Goal: Information Seeking & Learning: Learn about a topic

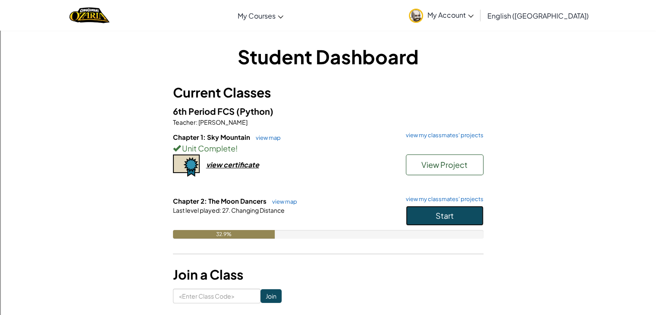
click at [437, 218] on span "Start" at bounding box center [445, 216] width 18 height 10
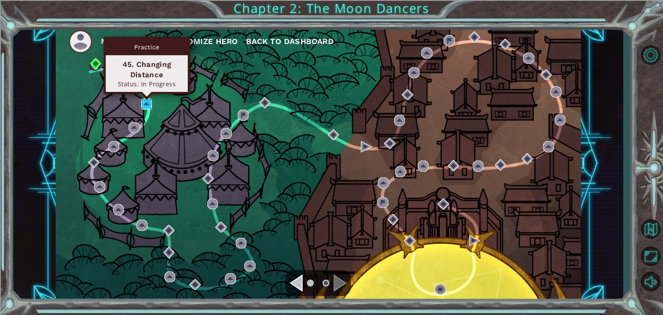
click at [146, 101] on img at bounding box center [146, 103] width 11 height 11
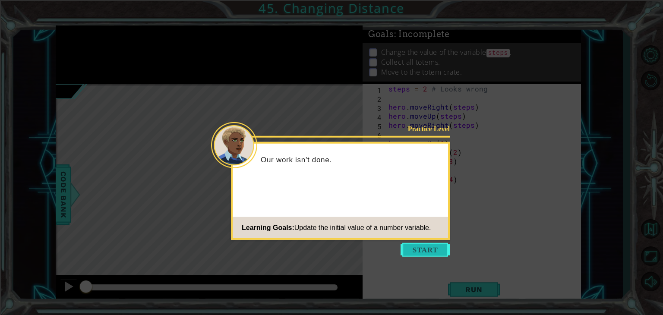
click at [426, 249] on button "Start" at bounding box center [424, 250] width 49 height 14
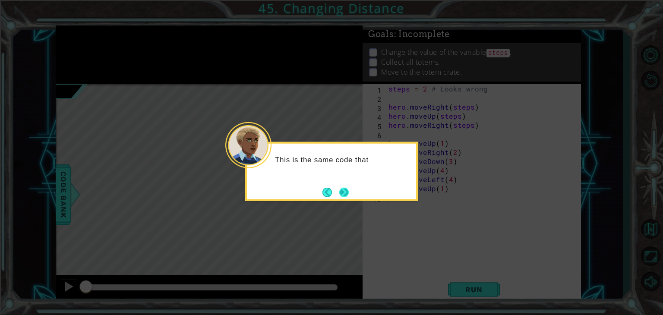
click at [344, 194] on button "Next" at bounding box center [344, 192] width 10 height 10
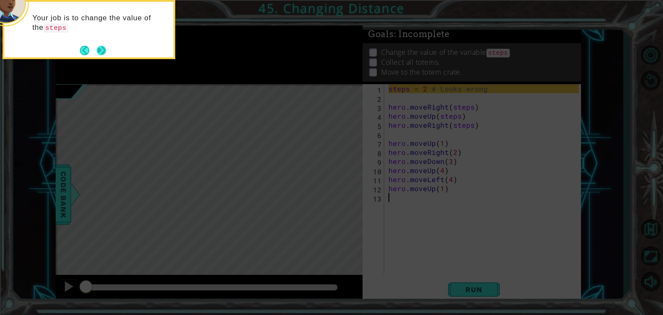
click at [100, 52] on button "Next" at bounding box center [101, 50] width 12 height 12
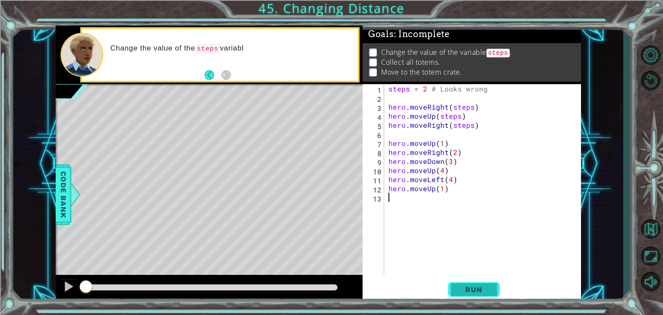
click at [471, 288] on span "Run" at bounding box center [473, 289] width 34 height 9
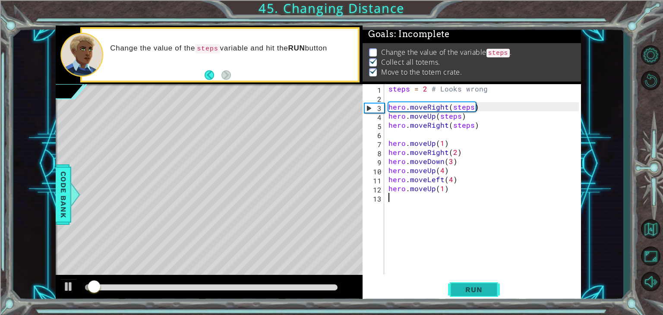
scroll to position [3, 0]
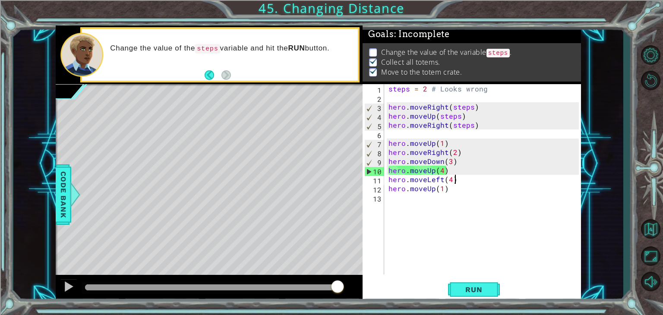
click at [454, 178] on div "steps = 2 # Looks wrong hero . moveRight ( steps ) hero . moveUp ( steps ) hero…" at bounding box center [485, 188] width 196 height 208
click at [451, 192] on div "steps = 2 # Looks wrong hero . moveRight ( steps ) hero . moveUp ( steps ) hero…" at bounding box center [485, 188] width 196 height 208
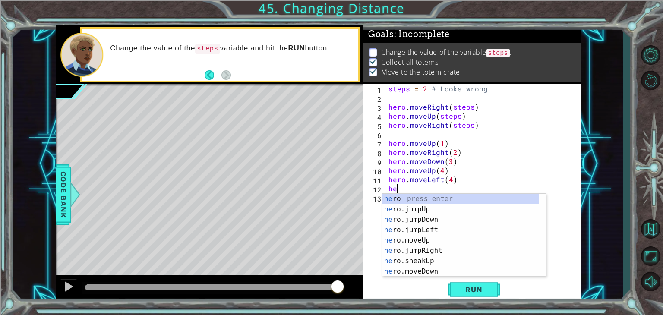
type textarea "h"
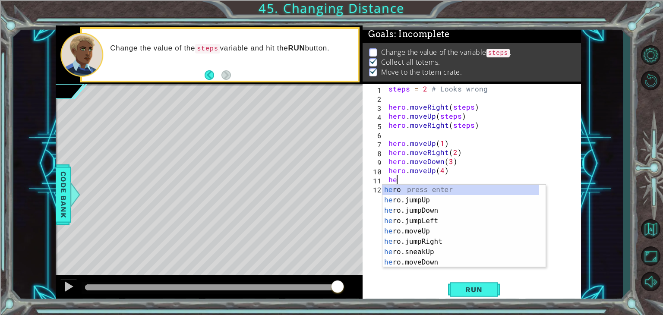
type textarea "h"
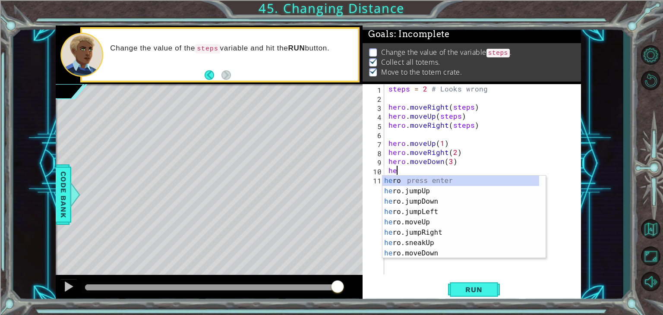
type textarea "h"
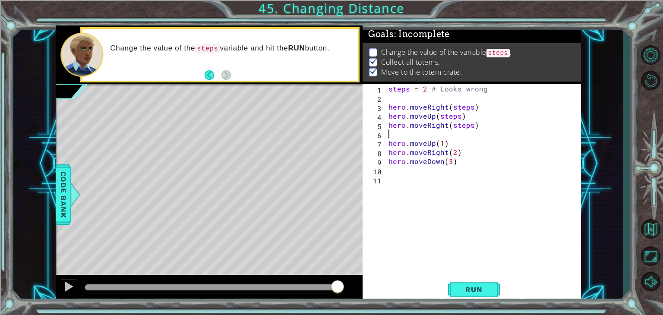
click at [396, 133] on div "steps = 2 # Looks wrong hero . moveRight ( steps ) hero . moveUp ( steps ) hero…" at bounding box center [485, 188] width 196 height 208
click at [479, 287] on span "Run" at bounding box center [473, 289] width 34 height 9
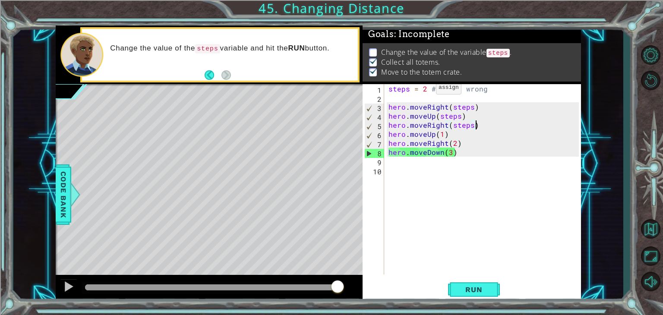
click at [425, 90] on div "steps = 2 # Looks wrong hero . moveRight ( steps ) hero . moveUp ( steps ) hero…" at bounding box center [485, 188] width 196 height 208
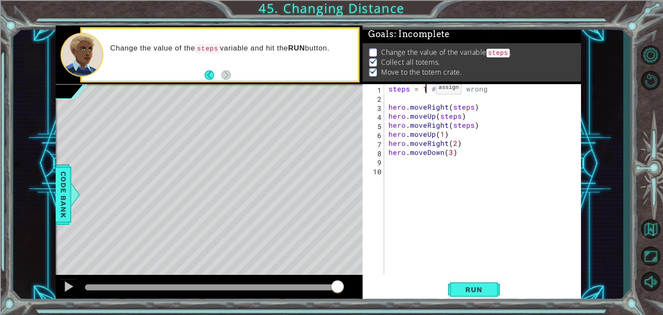
scroll to position [0, 2]
click at [476, 290] on span "Run" at bounding box center [473, 289] width 34 height 9
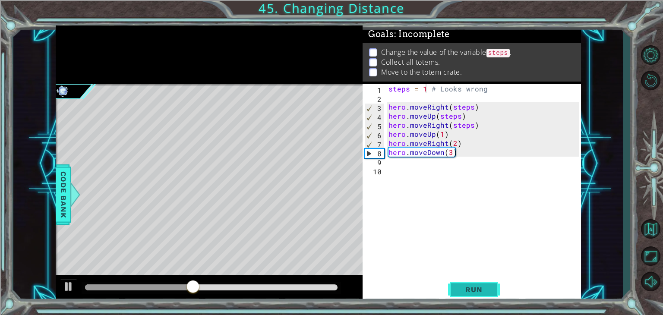
click at [460, 288] on span "Run" at bounding box center [473, 289] width 34 height 9
click at [454, 154] on div "steps = 1 # Looks wrong hero . moveRight ( steps ) hero . moveUp ( steps ) hero…" at bounding box center [485, 188] width 196 height 208
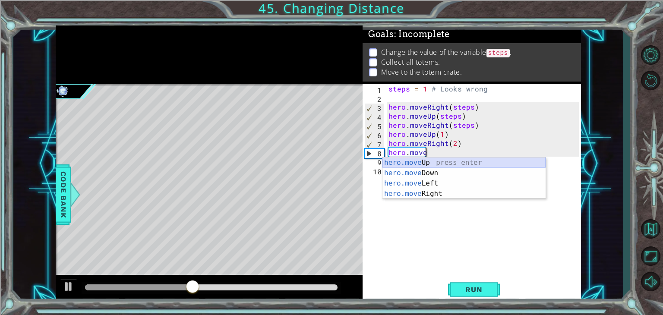
click at [437, 164] on div "hero.move Up press enter hero.move Down press enter hero.move Left press enter …" at bounding box center [463, 188] width 163 height 62
type textarea "hero.moveUp(1)"
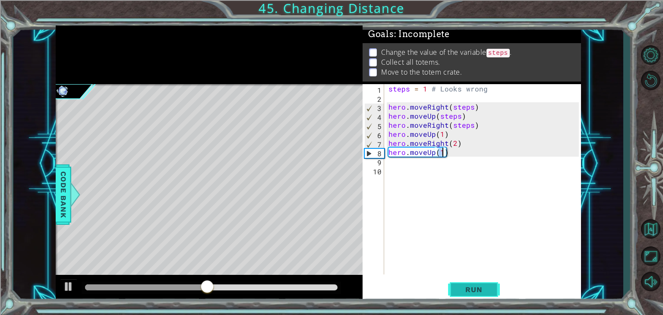
click at [488, 286] on span "Run" at bounding box center [473, 289] width 34 height 9
click at [405, 163] on div "steps = 1 # Looks wrong hero . moveRight ( steps ) hero . moveUp ( steps ) hero…" at bounding box center [485, 188] width 196 height 208
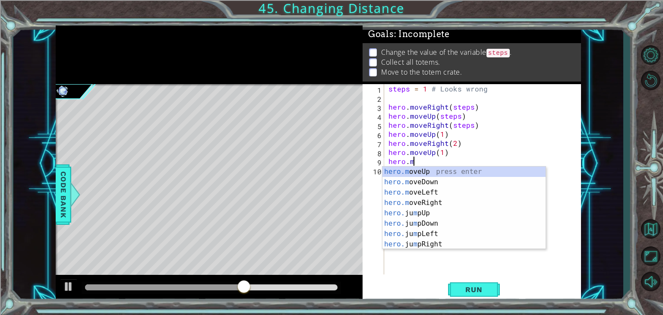
scroll to position [0, 1]
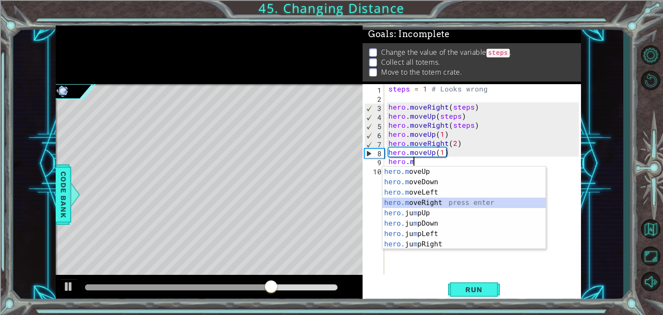
click at [437, 200] on div "hero.m oveUp press enter hero.m oveDown press enter hero.m oveLeft press enter …" at bounding box center [463, 219] width 163 height 104
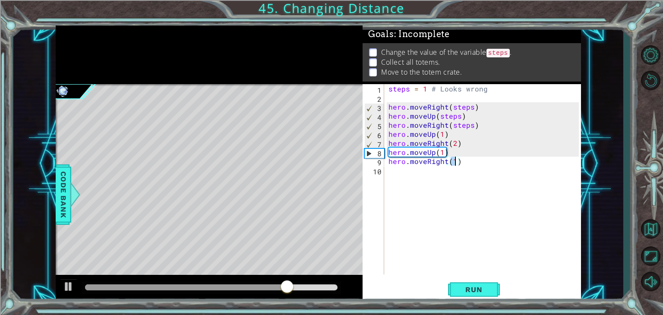
type textarea "hero.moveRight(2)"
click at [435, 173] on div "steps = 1 # Looks wrong hero . moveRight ( steps ) hero . moveUp ( steps ) hero…" at bounding box center [485, 188] width 196 height 208
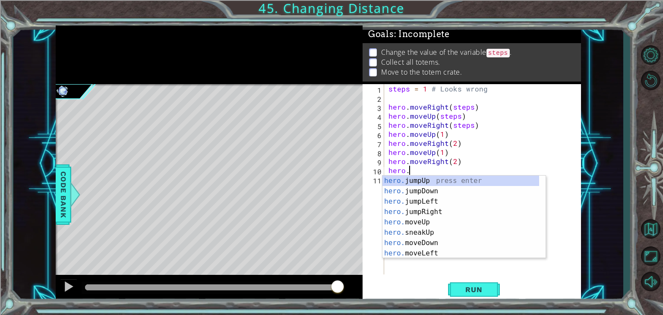
scroll to position [0, 1]
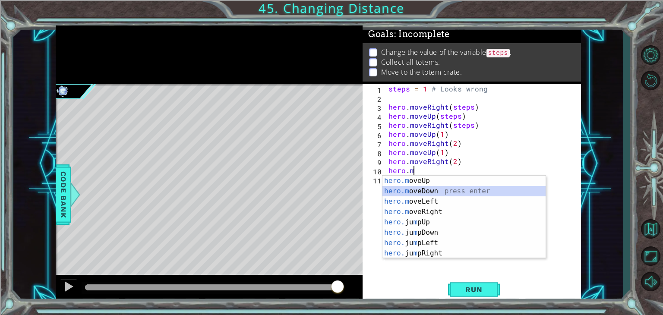
click at [428, 192] on div "hero.m oveUp press enter hero.m oveDown press enter hero.m oveLeft press enter …" at bounding box center [463, 228] width 163 height 104
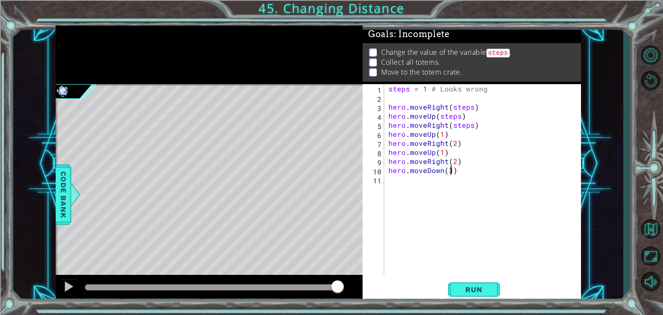
scroll to position [0, 3]
click at [487, 293] on span "Run" at bounding box center [473, 289] width 34 height 9
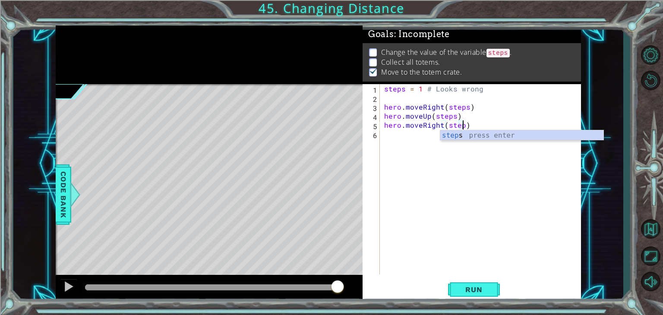
scroll to position [0, 5]
type textarea "hero.moveRight(steps)"
click at [457, 135] on div "steps press enter" at bounding box center [521, 145] width 163 height 31
click at [390, 134] on div "steps = 1 # Looks wrong hero . moveRight ( steps ) hero . moveUp ( steps ) hero…" at bounding box center [482, 188] width 201 height 208
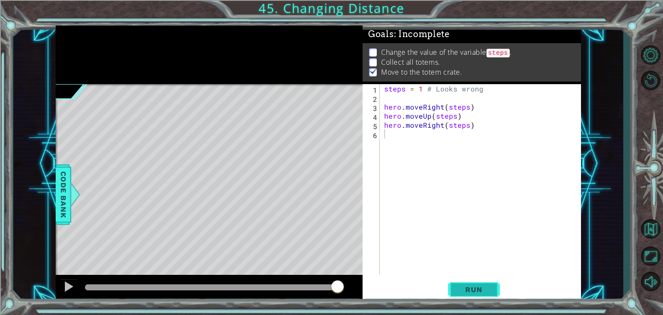
click at [468, 293] on span "Run" at bounding box center [473, 289] width 34 height 9
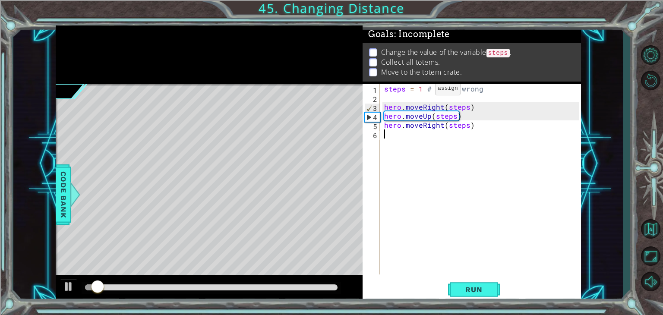
click at [420, 91] on div "steps = 1 # Looks wrong hero . moveRight ( steps ) hero . moveUp ( steps ) hero…" at bounding box center [482, 188] width 201 height 208
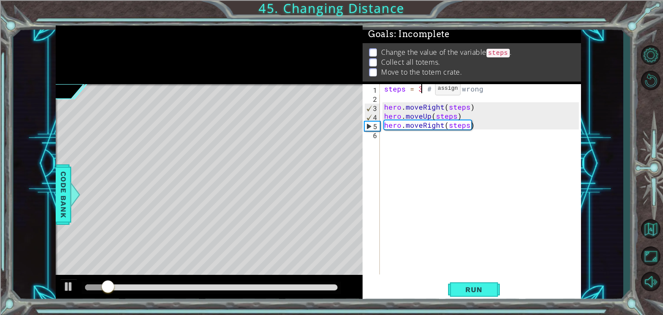
scroll to position [0, 2]
click at [469, 293] on span "Run" at bounding box center [473, 289] width 34 height 9
click at [468, 285] on span "Run" at bounding box center [473, 289] width 34 height 9
click at [478, 292] on span "Run" at bounding box center [473, 289] width 34 height 9
click at [471, 126] on div "steps = 3 # Looks wrong hero . moveRight ( steps ) hero . moveUp ( steps ) hero…" at bounding box center [482, 188] width 201 height 208
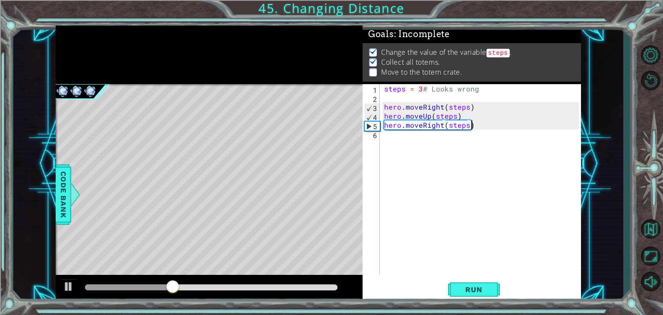
type textarea "hero.moveRight(steps)"
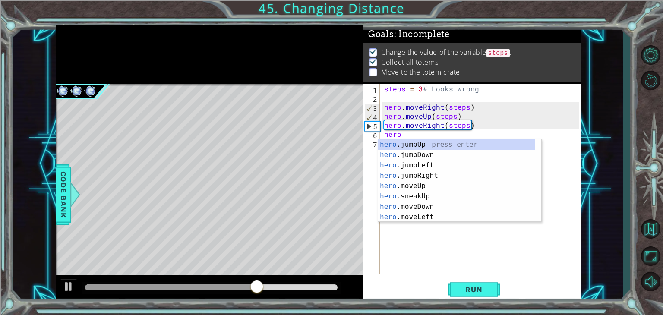
scroll to position [0, 0]
click at [424, 208] on div "hero. jumpUp press enter hero. jumpDown press enter hero. jumpLeft press enter …" at bounding box center [456, 191] width 157 height 104
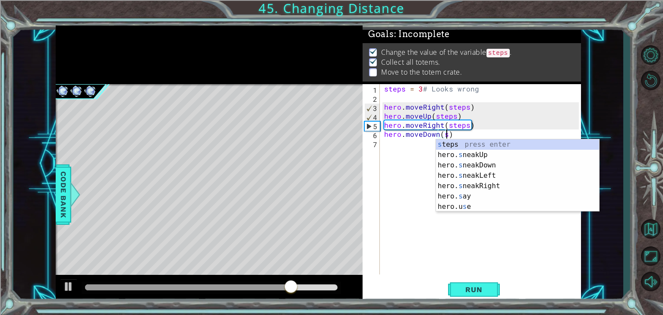
scroll to position [0, 3]
click at [482, 143] on div "s teps press enter hero. s neakUp press enter hero. s neakDown press enter hero…" at bounding box center [517, 185] width 163 height 93
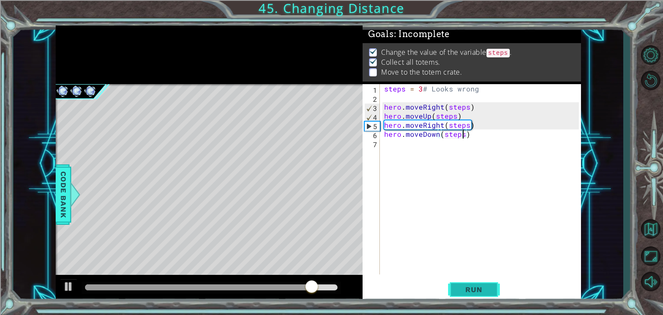
type textarea "hero.moveDown(steps)"
click at [482, 290] on span "Run" at bounding box center [473, 289] width 34 height 9
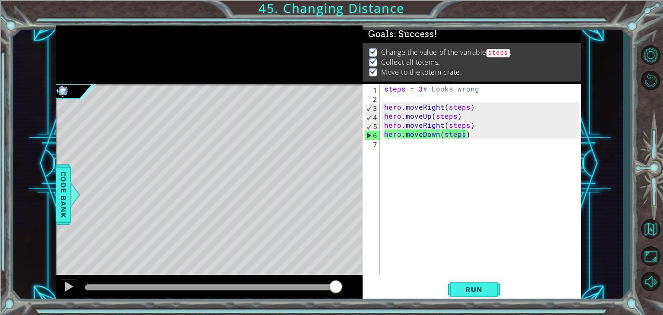
click at [336, 288] on div at bounding box center [211, 287] width 252 height 6
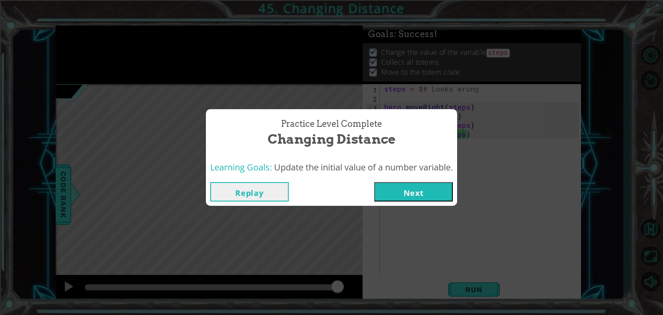
click at [419, 192] on button "Next" at bounding box center [413, 191] width 79 height 19
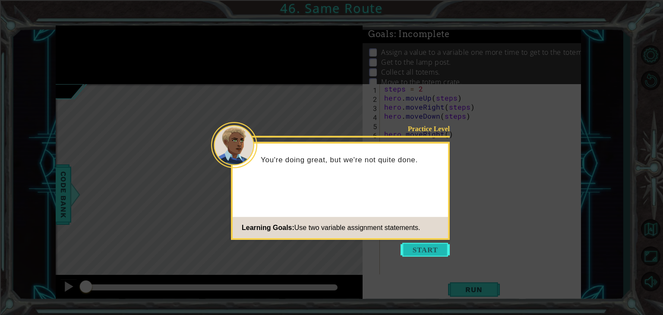
click at [429, 255] on button "Start" at bounding box center [424, 250] width 49 height 14
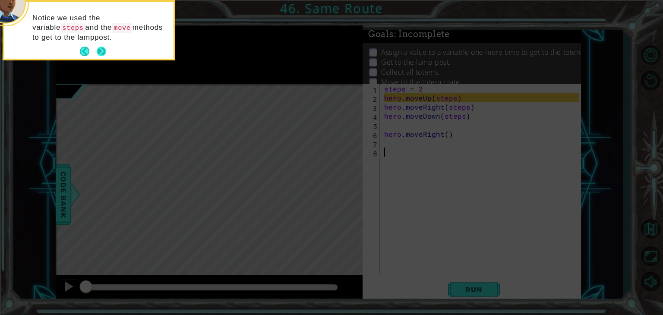
click at [97, 52] on button "Next" at bounding box center [101, 51] width 10 height 10
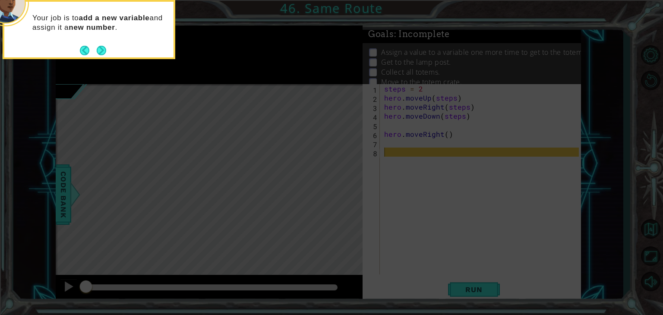
click at [97, 52] on button "Next" at bounding box center [101, 50] width 10 height 10
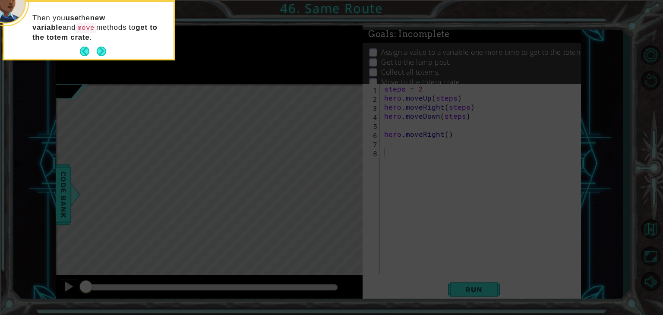
click at [97, 52] on button "Next" at bounding box center [101, 52] width 16 height 16
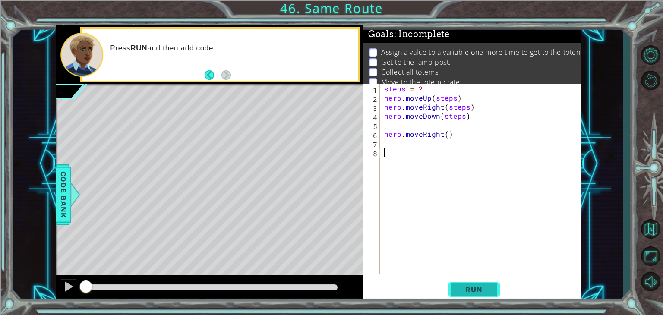
click at [471, 287] on span "Run" at bounding box center [473, 289] width 34 height 9
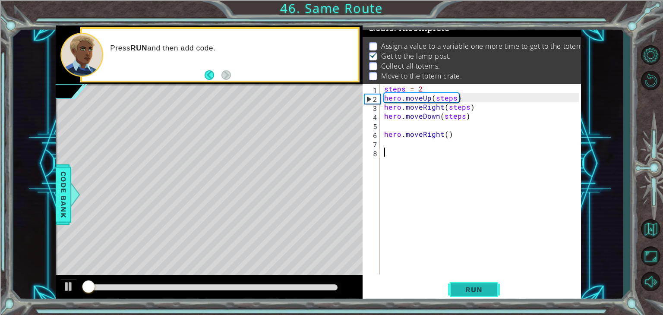
scroll to position [9, 0]
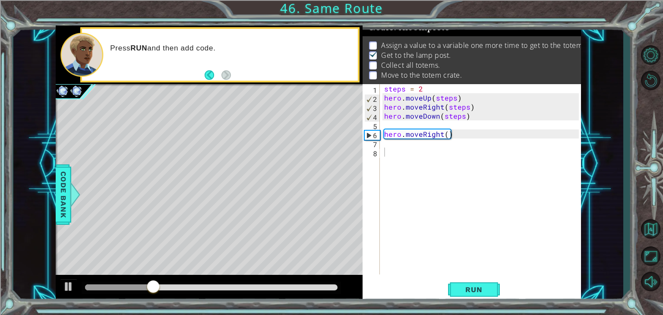
drag, startPoint x: 471, startPoint y: 287, endPoint x: 453, endPoint y: 223, distance: 66.5
click at [453, 223] on div "1 2 3 4 5 6 7 8 steps = 2 hero . moveUp ( steps ) hero . moveRight ( steps ) he…" at bounding box center [471, 193] width 218 height 218
click at [407, 147] on div "steps = 2 hero . moveUp ( steps ) hero . moveRight ( steps ) hero . moveDown ( …" at bounding box center [482, 188] width 201 height 208
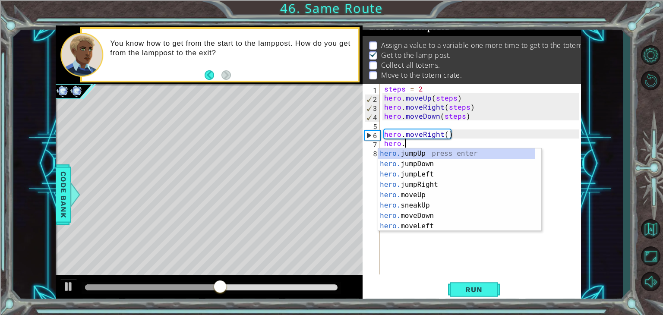
scroll to position [0, 1]
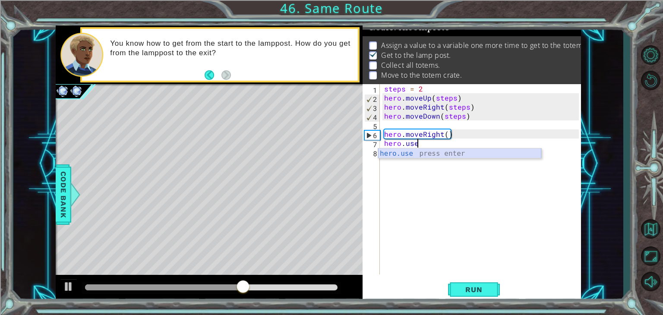
click at [423, 154] on div "hero.use press enter" at bounding box center [459, 163] width 163 height 31
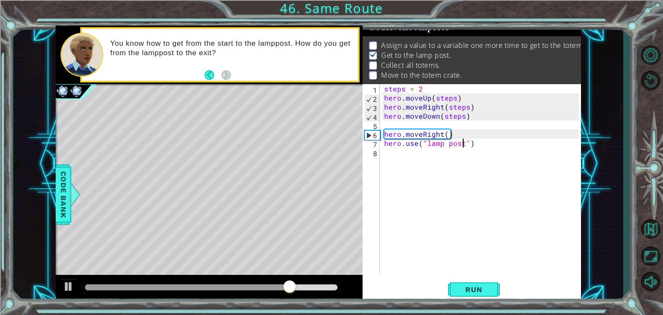
scroll to position [0, 5]
type textarea "hero.use("lamp post")"
click at [495, 296] on button "Run" at bounding box center [474, 290] width 52 height 22
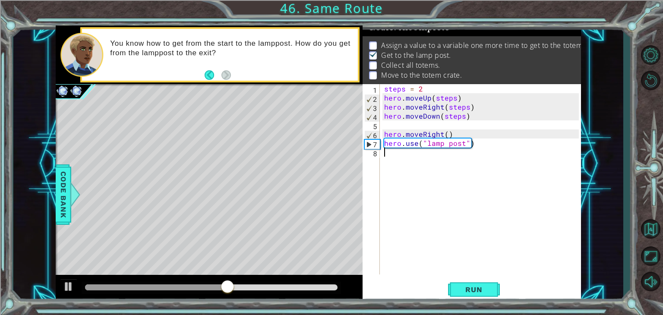
click at [466, 162] on div "steps = 2 hero . moveUp ( steps ) hero . moveRight ( steps ) hero . moveDown ( …" at bounding box center [482, 188] width 201 height 208
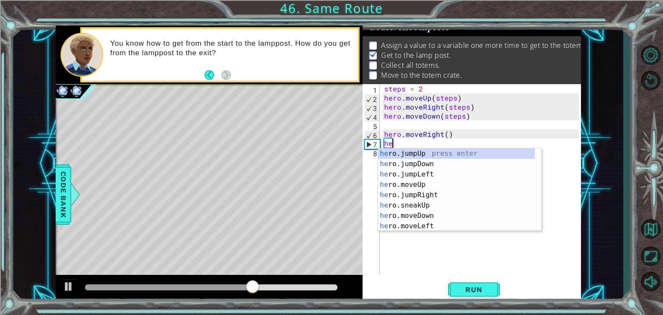
type textarea "h"
type textarea "hero.moveRight()"
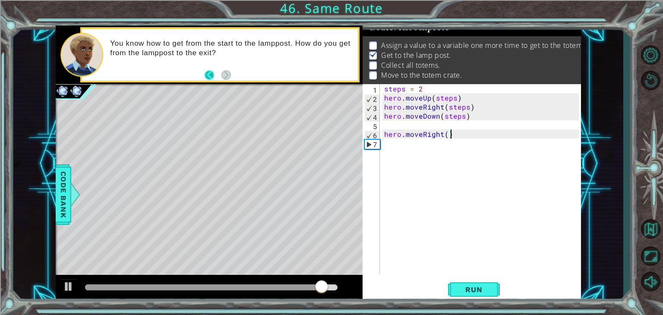
click at [207, 76] on button "Back" at bounding box center [212, 74] width 17 height 9
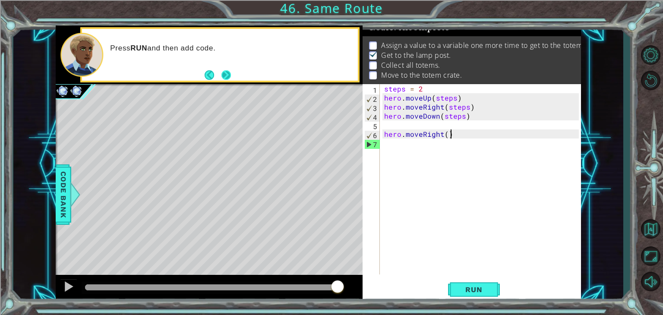
click at [233, 75] on div "Press RUN and then add code." at bounding box center [220, 55] width 276 height 52
click at [469, 292] on span "Run" at bounding box center [473, 289] width 34 height 9
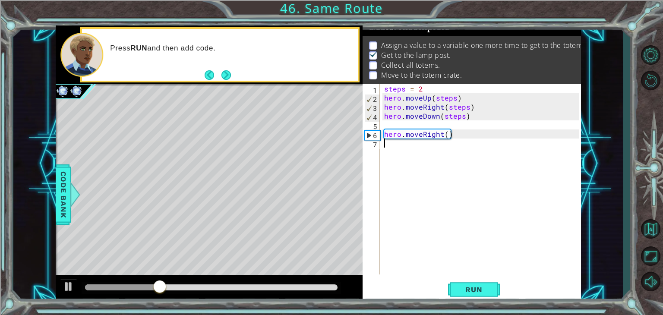
click at [412, 147] on div "steps = 2 hero . moveUp ( steps ) hero . moveRight ( steps ) hero . moveDown ( …" at bounding box center [482, 188] width 201 height 208
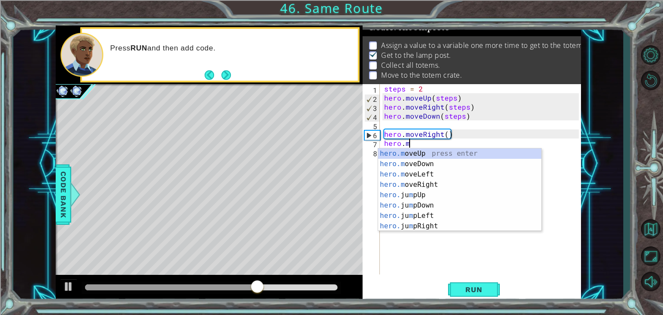
scroll to position [0, 1]
click at [427, 153] on div "hero.m oveUp press enter hero.m oveDown press enter hero.m oveLeft press enter …" at bounding box center [459, 200] width 163 height 104
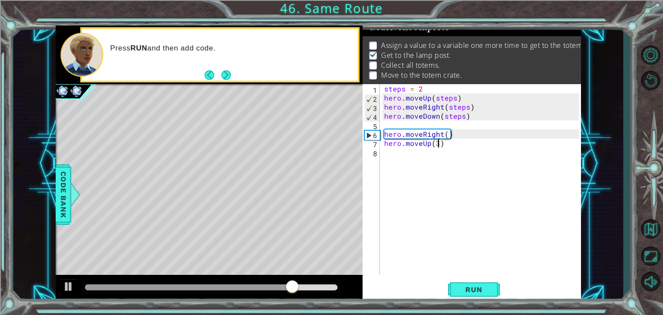
scroll to position [0, 3]
type textarea "hero.moveUp(3)"
click at [481, 291] on span "Run" at bounding box center [473, 289] width 34 height 9
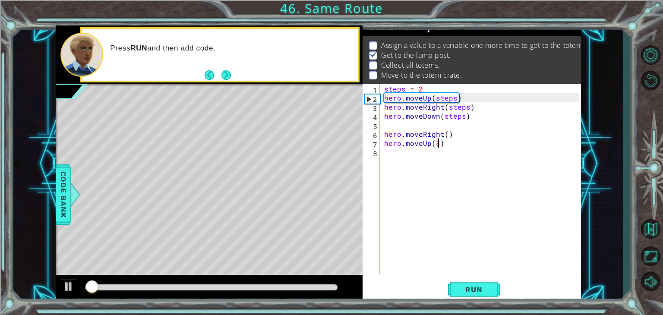
click at [411, 156] on div "steps = 2 hero . moveUp ( steps ) hero . moveRight ( steps ) hero . moveDown ( …" at bounding box center [482, 188] width 201 height 208
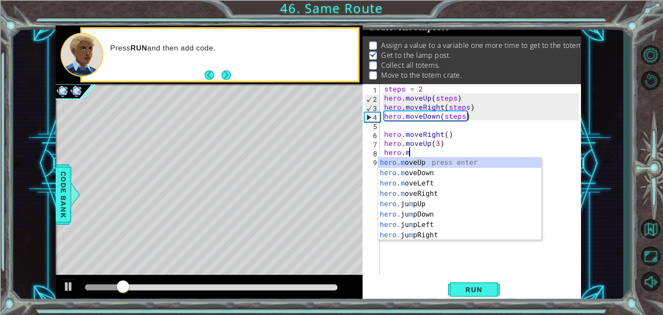
scroll to position [0, 1]
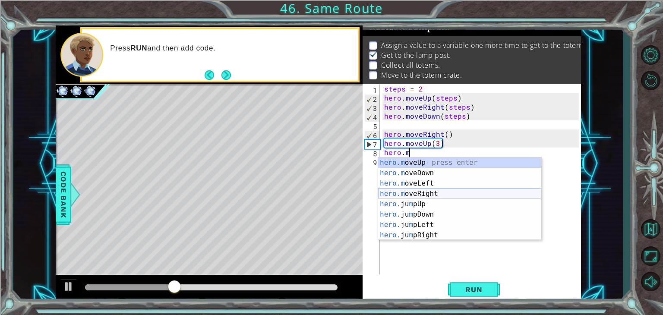
click at [431, 193] on div "hero.m oveUp press enter hero.m oveDown press enter hero.m oveLeft press enter …" at bounding box center [459, 209] width 163 height 104
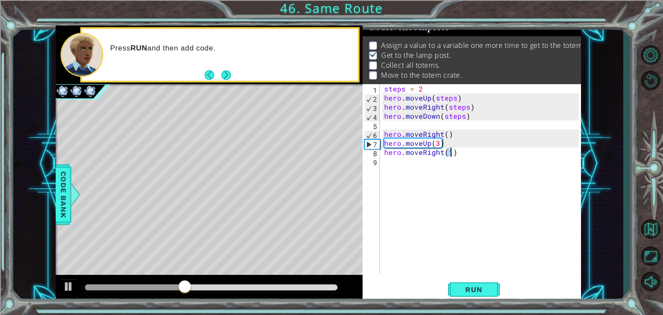
type textarea "hero.moveRight(3)"
click at [392, 163] on div "steps = 2 hero . moveUp ( steps ) hero . moveRight ( steps ) hero . moveDown ( …" at bounding box center [482, 188] width 201 height 208
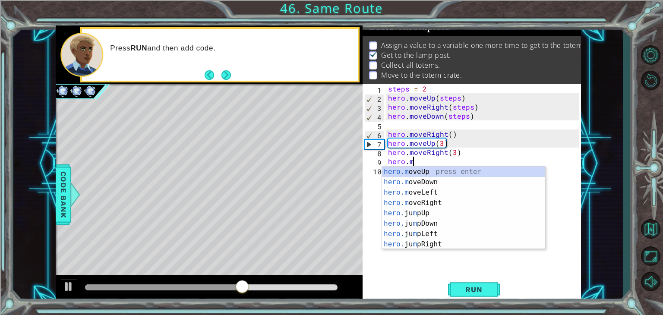
scroll to position [0, 1]
click at [434, 182] on div "hero.m oveUp press enter hero.m oveDown press enter hero.m oveLeft press enter …" at bounding box center [463, 219] width 163 height 104
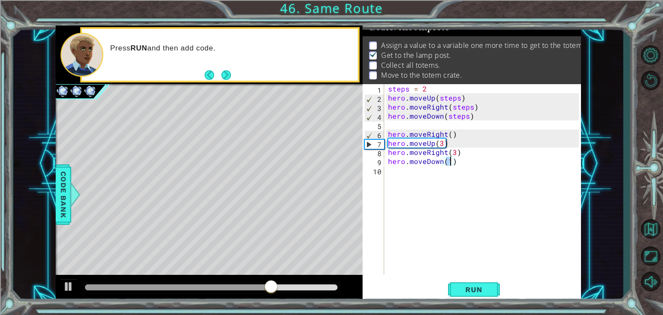
scroll to position [0, 3]
click at [495, 283] on button "Run" at bounding box center [474, 290] width 52 height 22
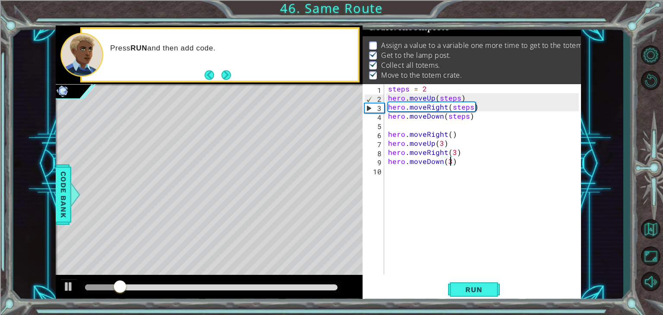
click at [336, 286] on div at bounding box center [211, 287] width 252 height 6
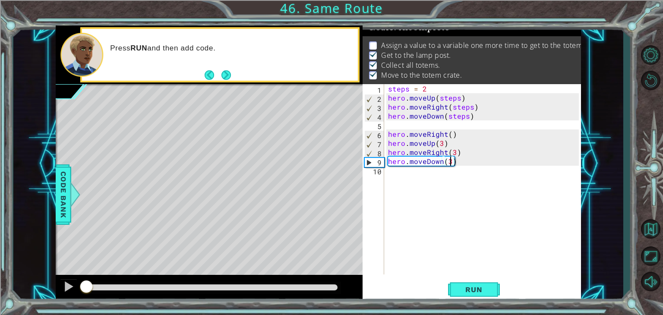
click at [320, 287] on div at bounding box center [211, 287] width 252 height 6
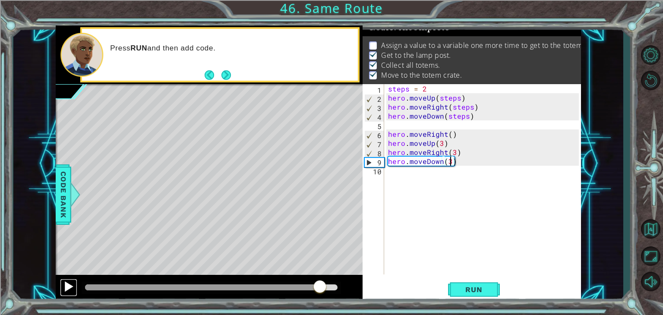
click at [64, 286] on div at bounding box center [68, 286] width 11 height 11
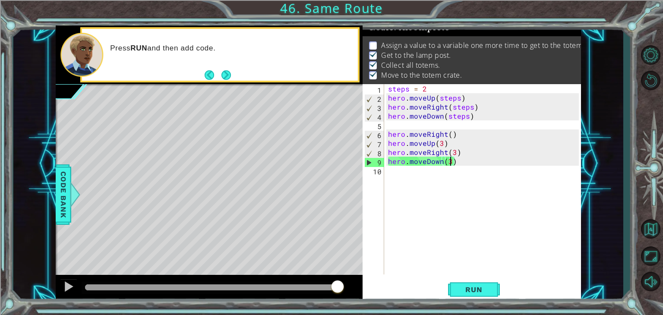
click at [456, 135] on div "steps = 2 hero . moveUp ( steps ) hero . moveRight ( steps ) hero . moveDown ( …" at bounding box center [484, 188] width 197 height 208
type textarea "hero.moveRight()"
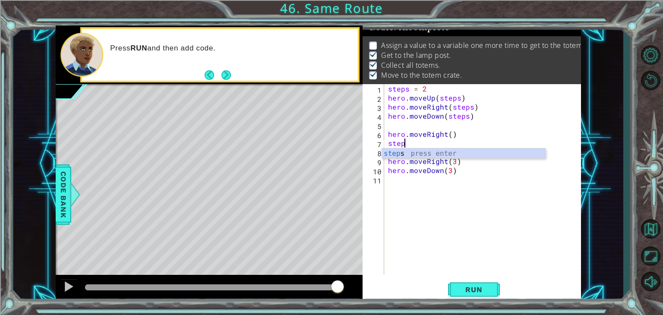
scroll to position [0, 0]
click at [445, 155] on div "steps press enter" at bounding box center [463, 163] width 163 height 31
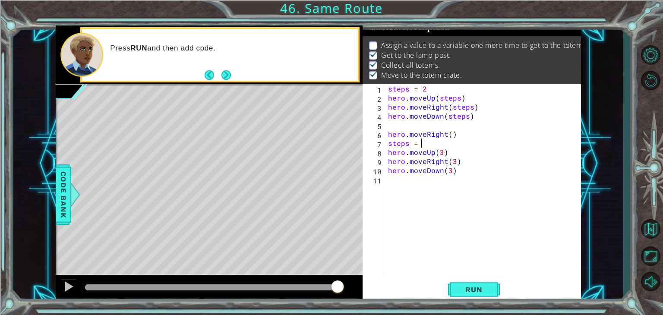
scroll to position [0, 2]
click at [442, 154] on div "steps = 2 hero . moveUp ( steps ) hero . moveRight ( steps ) hero . moveDown ( …" at bounding box center [484, 188] width 197 height 208
click at [449, 161] on div "steps press enter" at bounding box center [513, 172] width 163 height 31
click at [455, 162] on div "steps = 2 hero . moveUp ( steps ) hero . moveRight ( steps ) hero . moveDown ( …" at bounding box center [484, 188] width 197 height 208
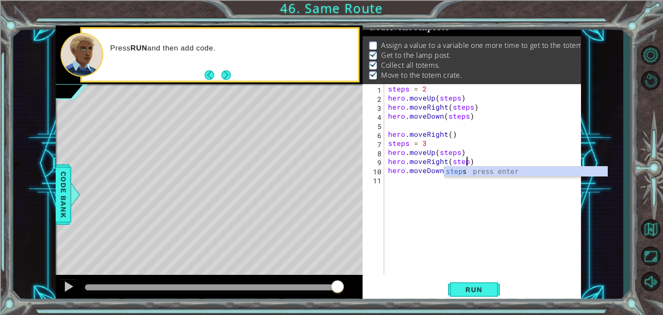
scroll to position [0, 5]
click at [456, 173] on div "steps press enter" at bounding box center [525, 182] width 163 height 31
click at [450, 171] on div "steps = 2 hero . moveUp ( steps ) hero . moveRight ( steps ) hero . moveDown ( …" at bounding box center [484, 188] width 197 height 208
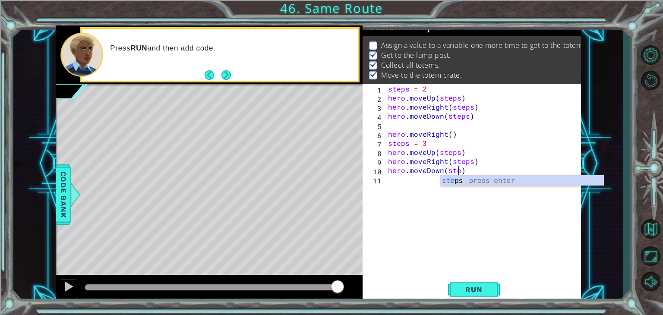
scroll to position [0, 4]
click at [473, 182] on div "steps press enter" at bounding box center [521, 191] width 163 height 31
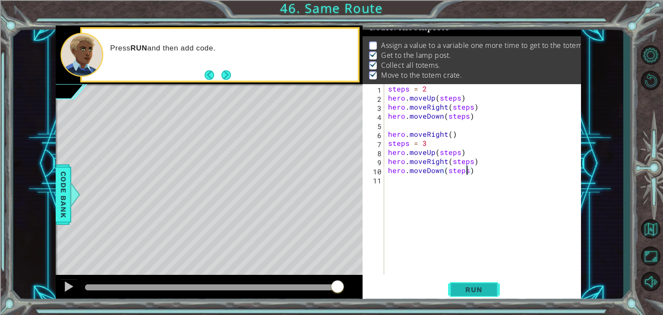
type textarea "hero.moveDown(steps)"
click at [470, 283] on button "Run" at bounding box center [474, 290] width 52 height 22
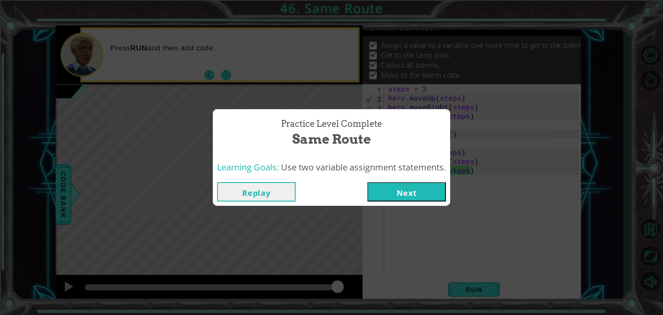
click at [409, 198] on button "Next" at bounding box center [406, 191] width 79 height 19
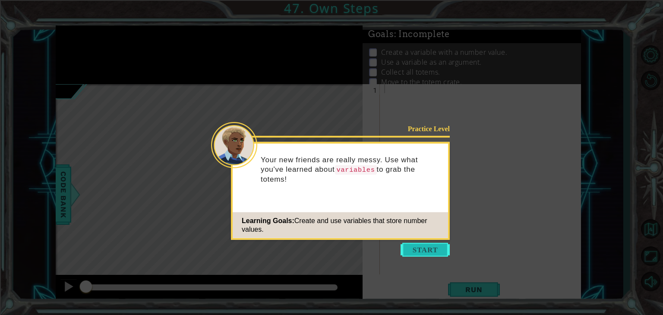
click at [424, 246] on button "Start" at bounding box center [424, 250] width 49 height 14
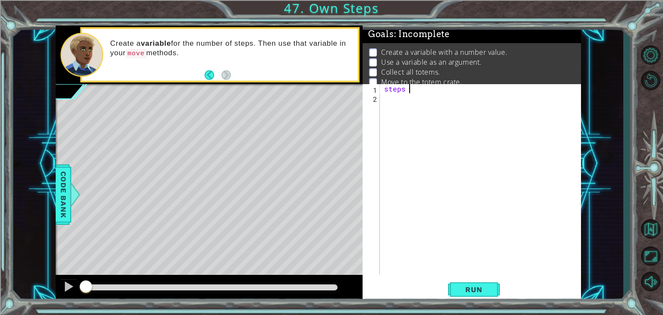
scroll to position [0, 1]
type textarea "steps = 3"
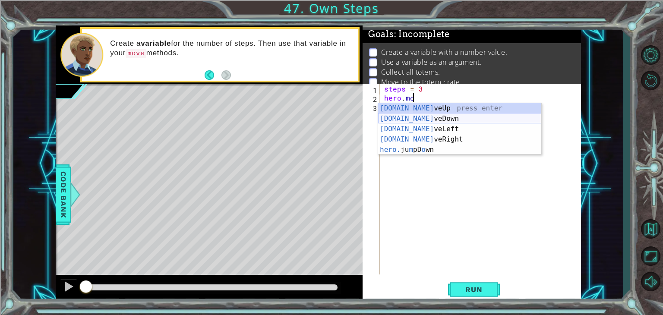
scroll to position [0, 2]
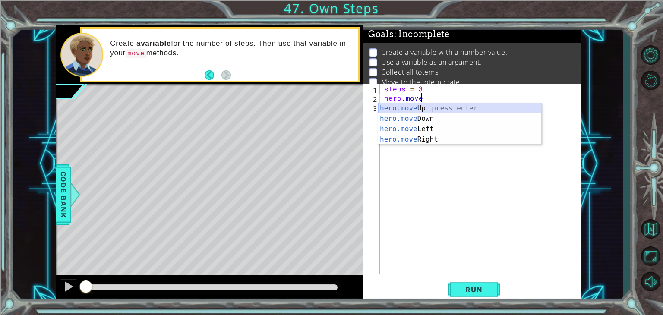
click at [435, 110] on div "hero.move Up press enter hero.move Down press enter hero.move Left press enter …" at bounding box center [459, 134] width 163 height 62
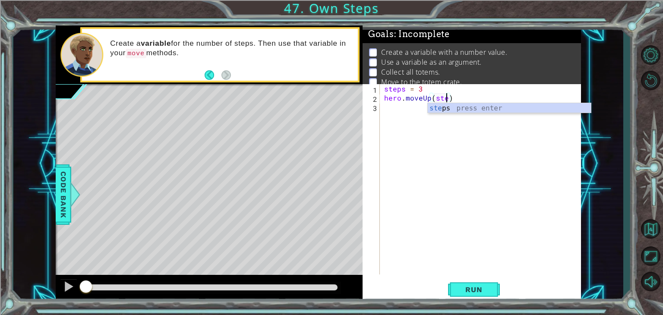
type textarea "hero.moveUp(steps)"
click at [448, 107] on div "steps press enter" at bounding box center [508, 118] width 163 height 31
click at [406, 108] on div "steps = 3 hero . moveUp ( steps )" at bounding box center [482, 188] width 201 height 208
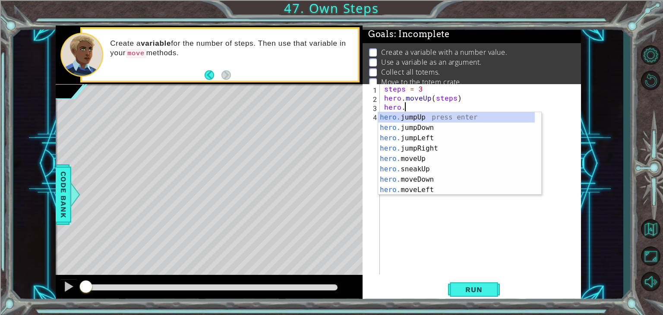
scroll to position [0, 1]
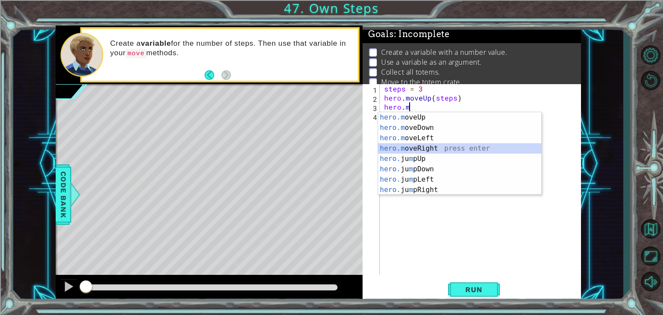
click at [444, 147] on div "hero.m oveUp press enter hero.m oveDown press enter hero.m oveLeft press enter …" at bounding box center [459, 164] width 163 height 104
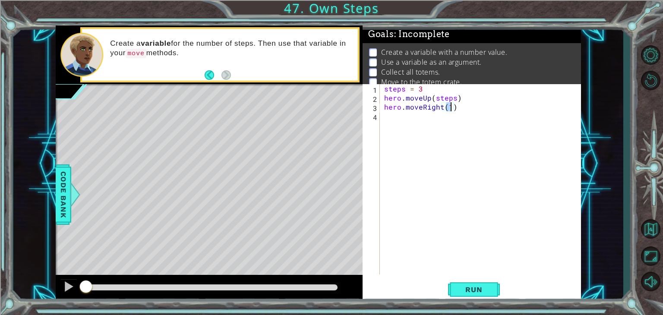
scroll to position [0, 3]
type textarea "hero.moveRight(steps)"
click at [445, 116] on div "steps press enter" at bounding box center [521, 127] width 163 height 31
click at [412, 118] on div "steps = 3 hero . moveUp ( steps ) hero . moveRight ( steps )" at bounding box center [482, 188] width 201 height 208
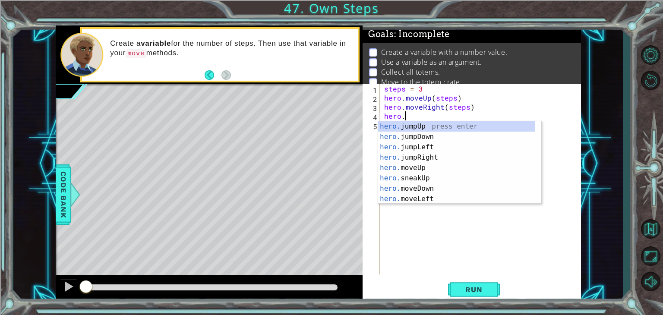
scroll to position [0, 1]
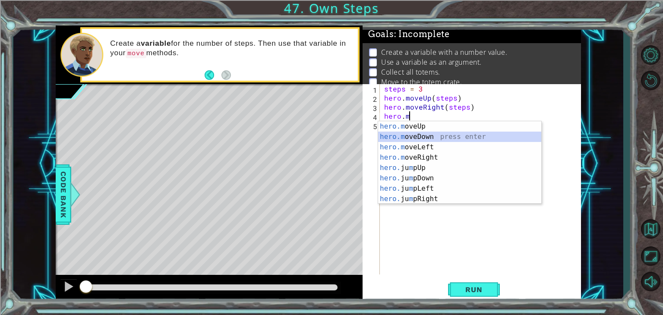
click at [423, 137] on div "hero.m oveUp press enter hero.m oveDown press enter hero.m oveLeft press enter …" at bounding box center [459, 173] width 163 height 104
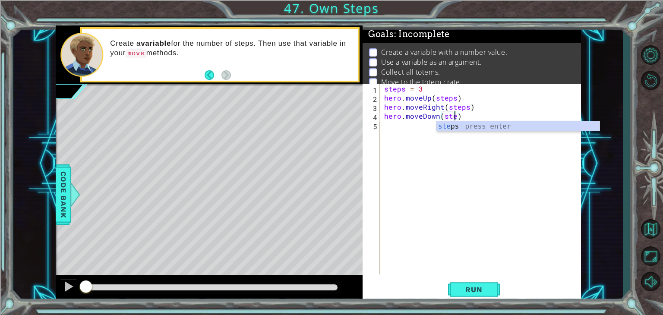
type textarea "hero.moveDown(steps)"
click at [457, 128] on div "steps press enter" at bounding box center [517, 136] width 163 height 31
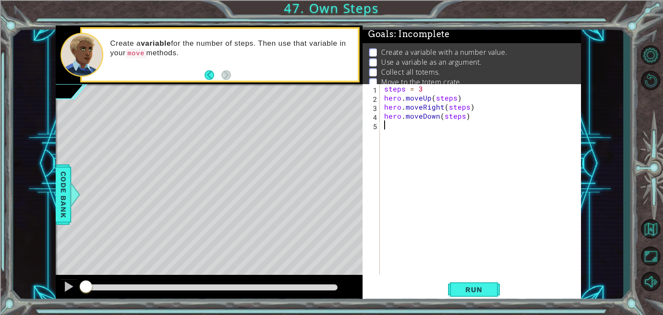
click at [393, 125] on div "steps = 3 hero . moveUp ( steps ) hero . moveRight ( steps ) hero . moveDown ( …" at bounding box center [482, 188] width 201 height 208
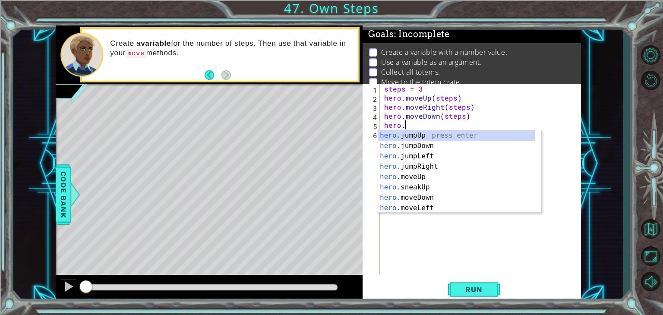
scroll to position [0, 1]
click at [413, 166] on div "hero.m oveUp press enter hero.m oveDown press enter hero.m oveLeft press enter …" at bounding box center [459, 182] width 163 height 104
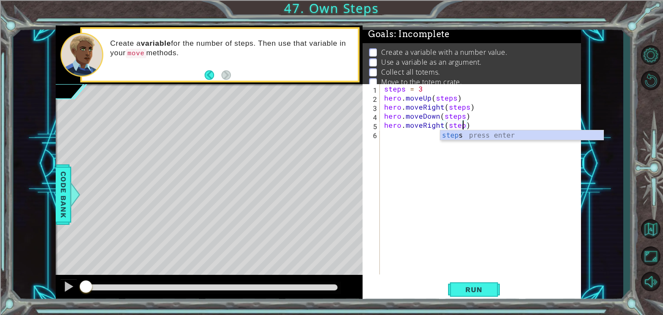
scroll to position [0, 5]
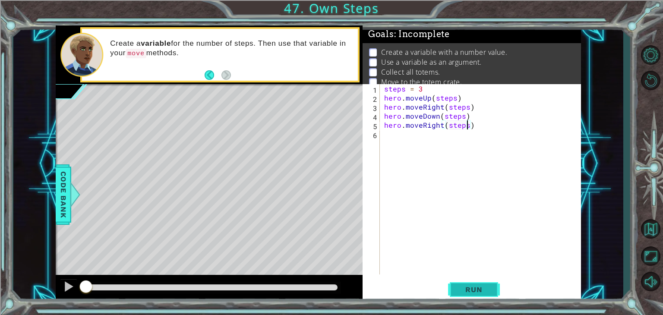
type textarea "hero.moveRight(steps)"
click at [475, 286] on span "Run" at bounding box center [473, 289] width 34 height 9
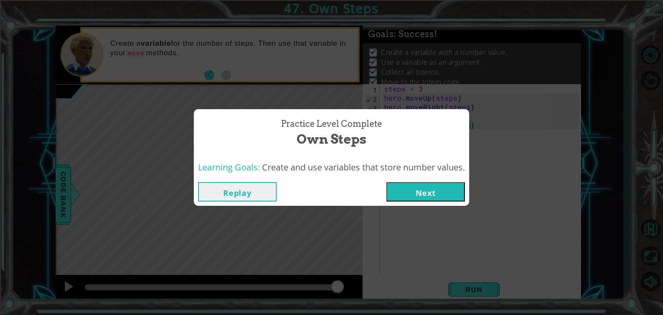
click at [438, 190] on button "Next" at bounding box center [425, 191] width 79 height 19
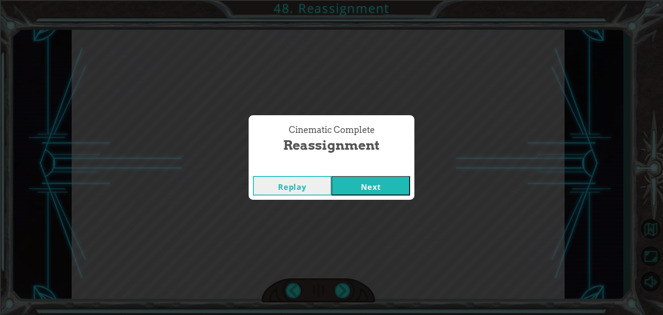
click at [404, 182] on button "Next" at bounding box center [370, 185] width 79 height 19
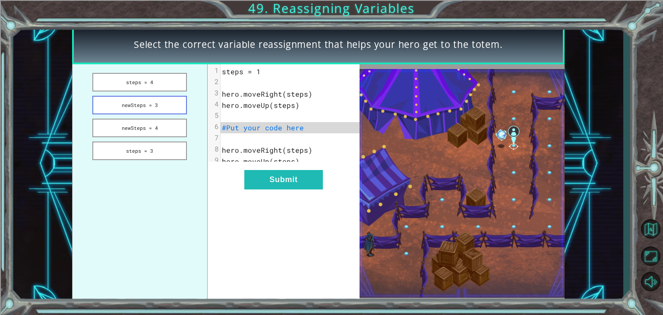
click at [144, 107] on button "newSteps = 3" at bounding box center [139, 105] width 94 height 19
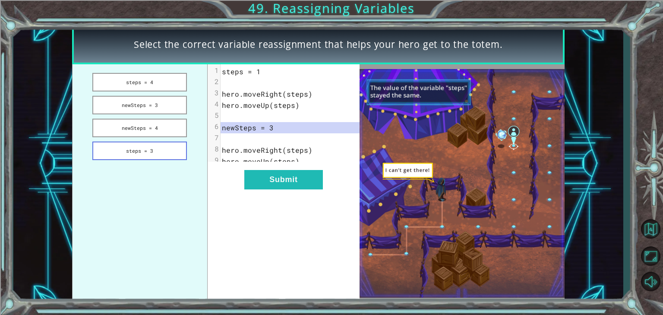
click at [165, 144] on button "steps = 3" at bounding box center [139, 150] width 94 height 19
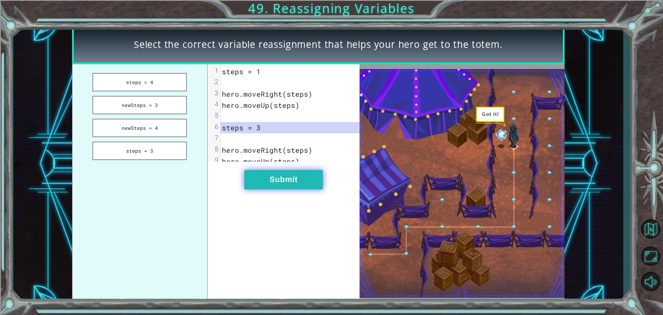
click at [301, 189] on button "Submit" at bounding box center [283, 179] width 79 height 19
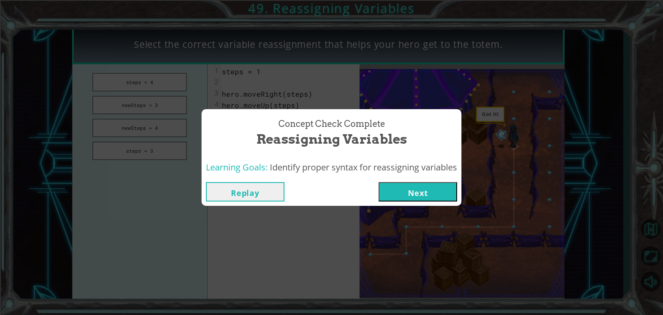
click at [411, 201] on button "Next" at bounding box center [417, 191] width 79 height 19
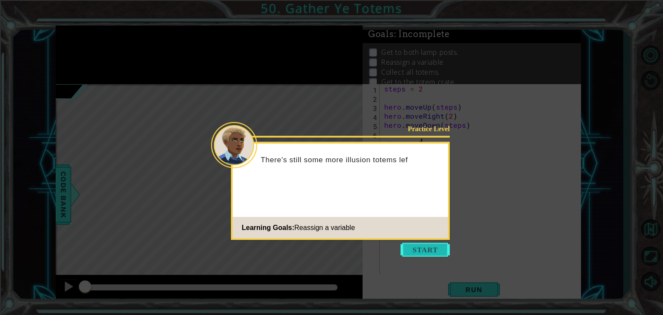
click at [438, 249] on button "Start" at bounding box center [424, 250] width 49 height 14
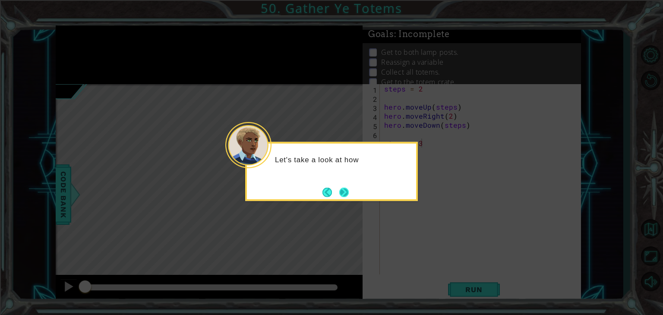
click at [346, 192] on button "Next" at bounding box center [344, 192] width 10 height 10
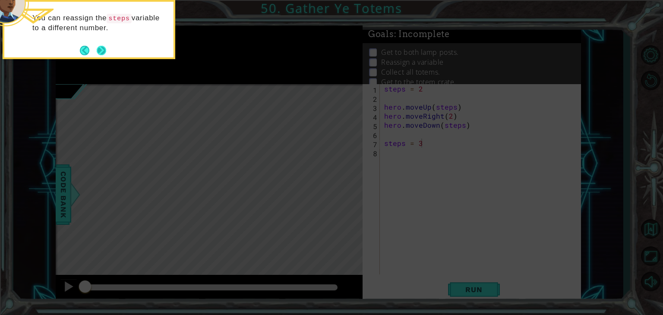
click at [101, 47] on button "Next" at bounding box center [102, 51] width 16 height 16
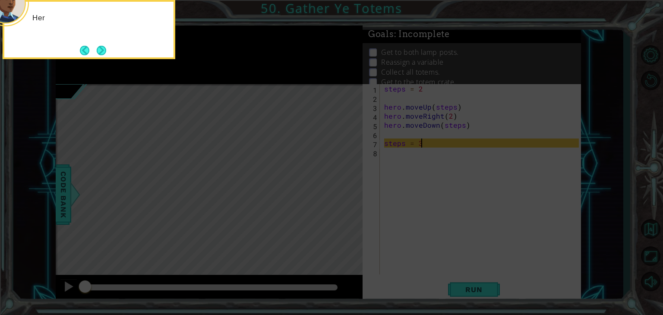
click at [153, 48] on div "Her" at bounding box center [89, 29] width 173 height 59
click at [104, 53] on button "Next" at bounding box center [101, 50] width 11 height 11
click at [101, 47] on button "Next" at bounding box center [101, 50] width 16 height 16
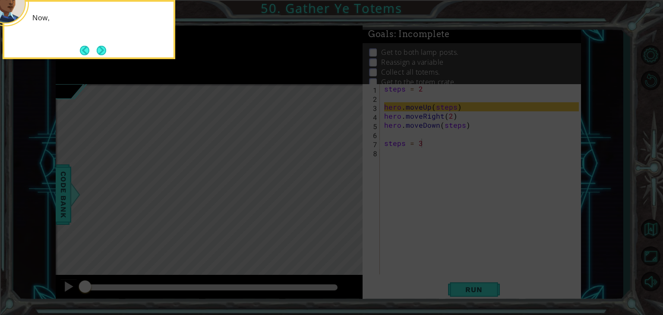
click at [101, 47] on button "Next" at bounding box center [101, 50] width 11 height 11
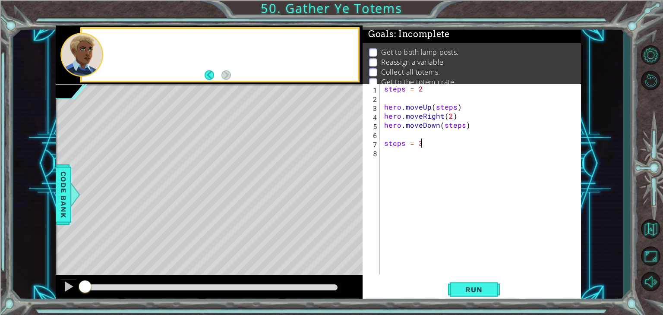
click at [101, 47] on div at bounding box center [81, 55] width 43 height 44
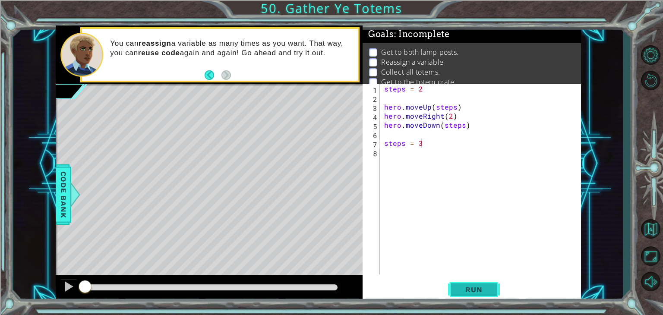
click at [489, 285] on span "Run" at bounding box center [473, 289] width 34 height 9
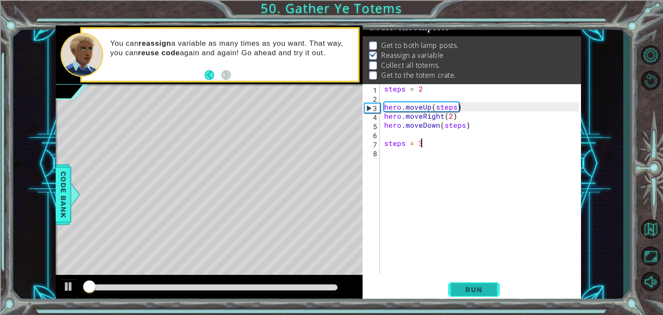
scroll to position [9, 0]
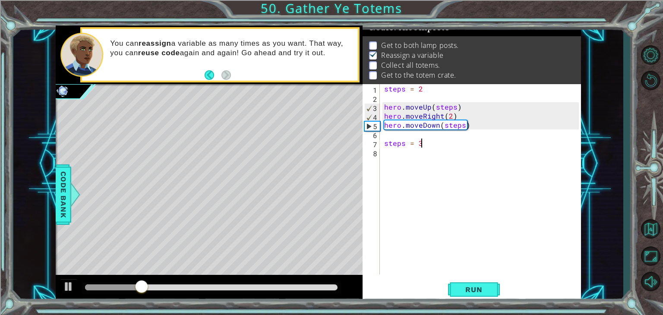
click at [450, 116] on div "steps = 2 hero . moveUp ( steps ) hero . moveRight ( 2 ) hero . moveDown ( step…" at bounding box center [482, 188] width 201 height 208
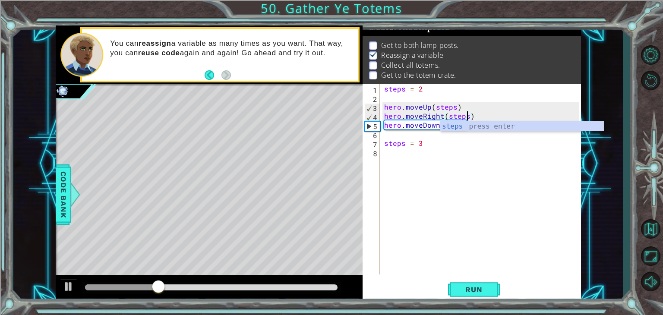
scroll to position [0, 5]
click at [453, 127] on div "steps press enter" at bounding box center [521, 136] width 163 height 31
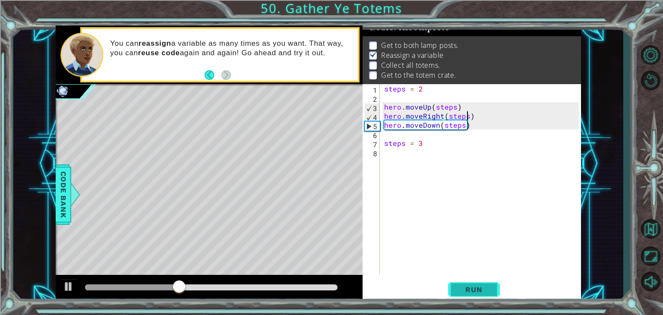
type textarea "hero.moveRight(steps)"
click at [473, 289] on span "Run" at bounding box center [473, 289] width 34 height 9
click at [404, 153] on div "steps = 2 hero . moveUp ( steps ) hero . moveRight ( steps ) hero . moveDown ( …" at bounding box center [482, 188] width 201 height 208
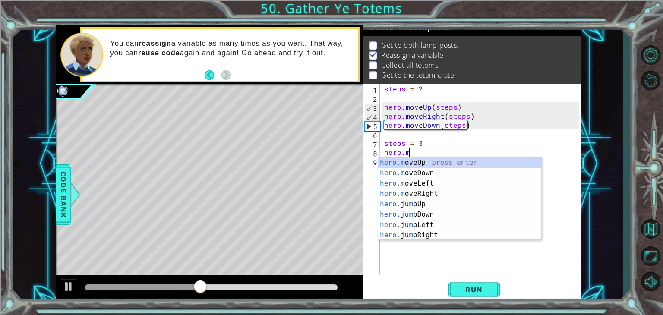
scroll to position [0, 1]
click at [420, 161] on div "hero.m oveUp press enter hero.m oveDown press enter hero.m oveLeft press enter …" at bounding box center [459, 209] width 163 height 104
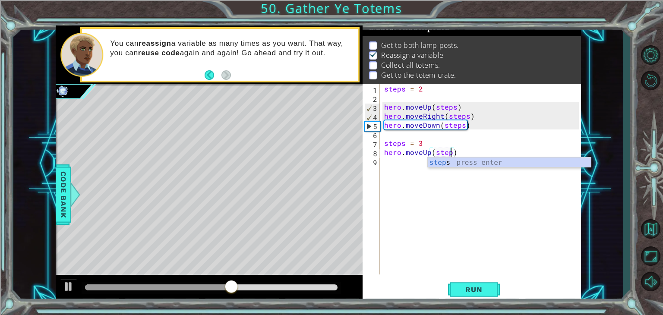
scroll to position [0, 4]
type textarea "hero.moveUp(steps)"
click at [427, 162] on div "steps press enter" at bounding box center [508, 172] width 163 height 31
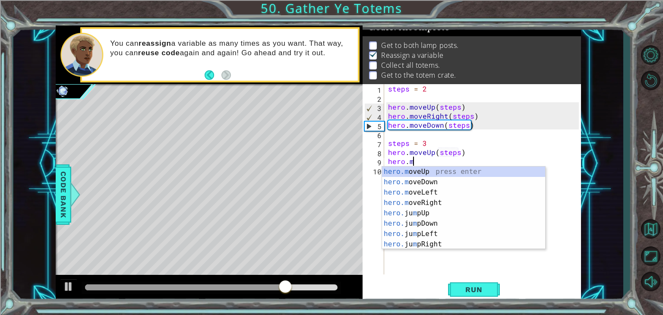
scroll to position [0, 1]
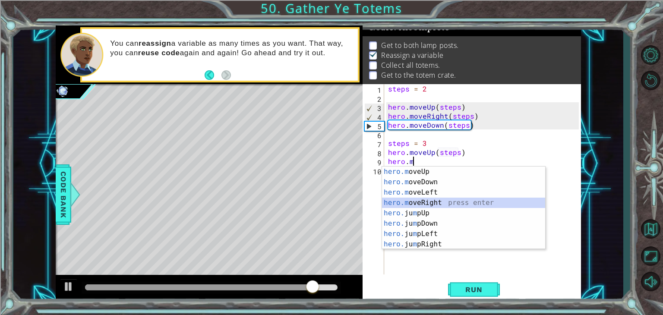
click at [423, 202] on div "hero.m oveUp press enter hero.m oveDown press enter hero.m oveLeft press enter …" at bounding box center [463, 219] width 163 height 104
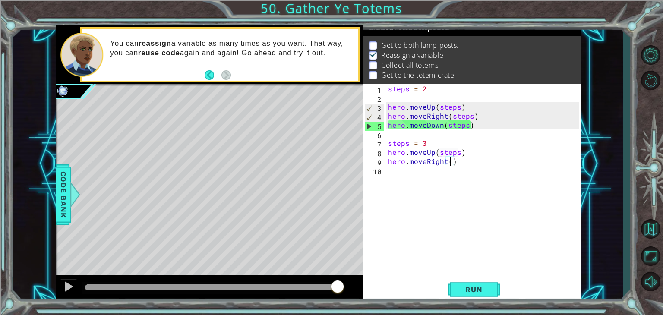
type textarea "hero.moveRight(2)"
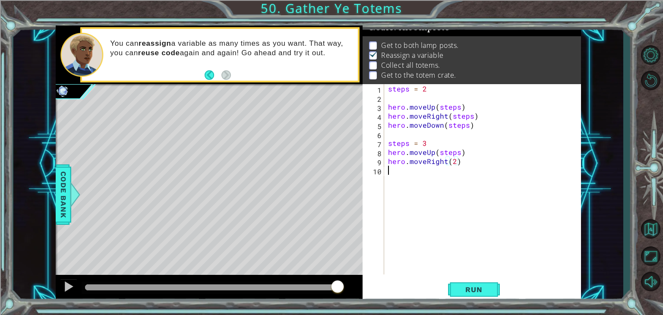
click at [427, 173] on div "steps = 2 hero . moveUp ( steps ) hero . moveRight ( steps ) hero . moveDown ( …" at bounding box center [484, 188] width 197 height 208
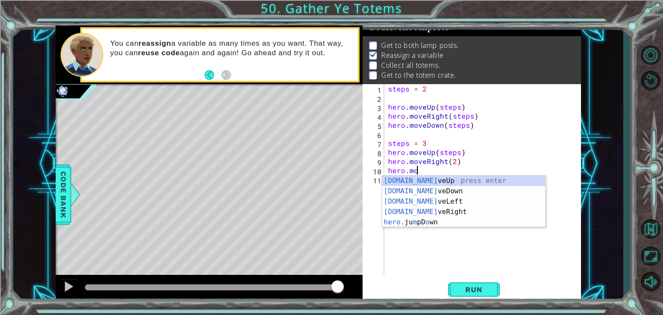
scroll to position [0, 1]
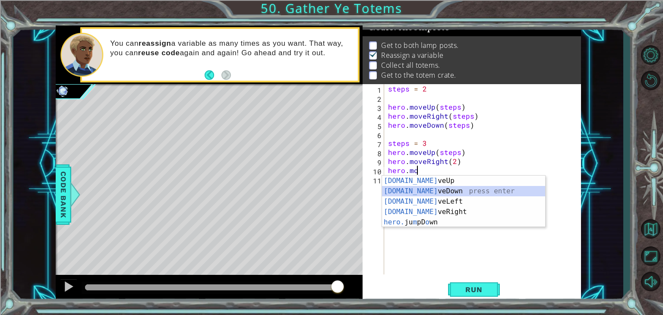
click at [424, 193] on div "[DOMAIN_NAME] veUp press enter [DOMAIN_NAME] veDown press enter [DOMAIN_NAME] v…" at bounding box center [463, 212] width 163 height 72
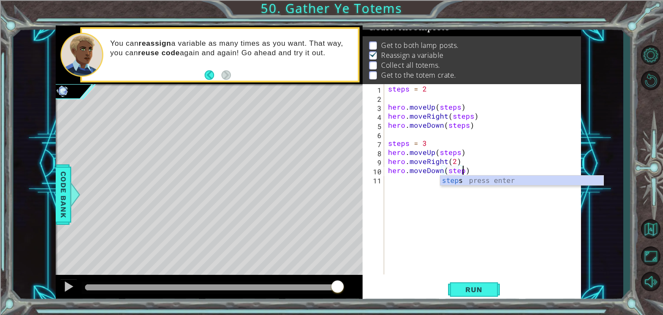
scroll to position [0, 4]
type textarea "hero.moveDown(steps)"
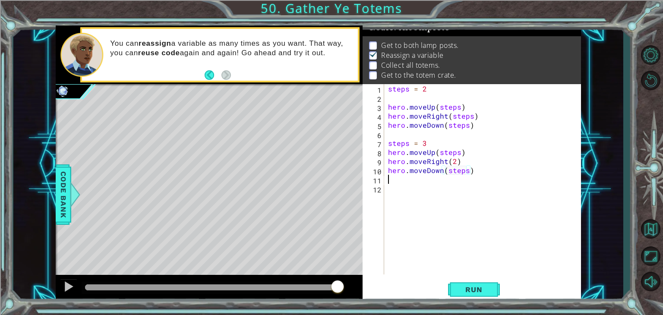
scroll to position [0, 0]
type textarea "e"
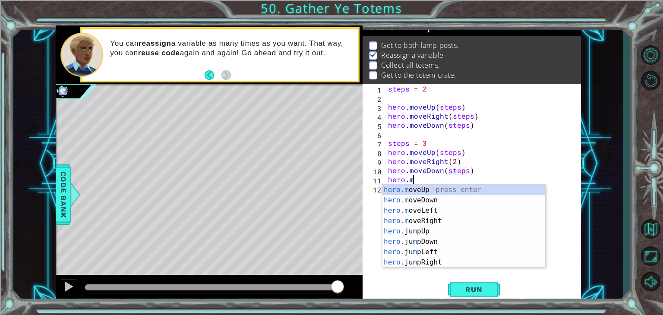
scroll to position [0, 1]
click at [435, 192] on div "hero.m oveUp press enter hero.m oveDown press enter hero.m oveLeft press enter …" at bounding box center [463, 237] width 163 height 104
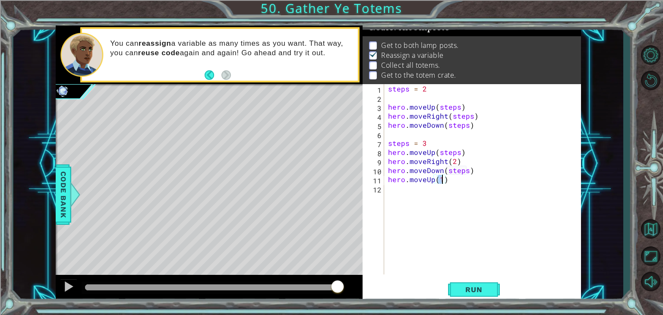
type textarea "hero.moveUp(4)"
click at [422, 189] on div "steps = 2 hero . moveUp ( steps ) hero . moveRight ( steps ) hero . moveDown ( …" at bounding box center [484, 188] width 197 height 208
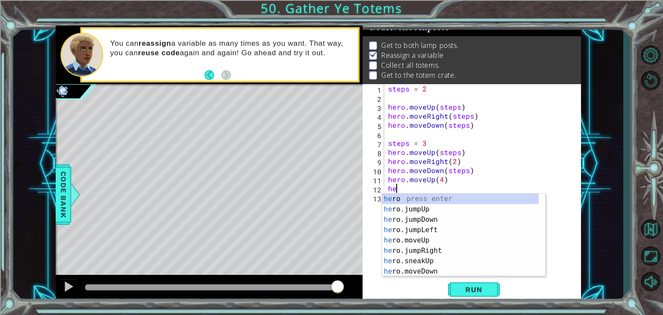
scroll to position [0, 0]
drag, startPoint x: 422, startPoint y: 195, endPoint x: 410, endPoint y: 245, distance: 51.2
click at [410, 245] on div "hero press enter hero .jumpUp press enter hero .jumpDown press enter hero .jump…" at bounding box center [460, 246] width 157 height 104
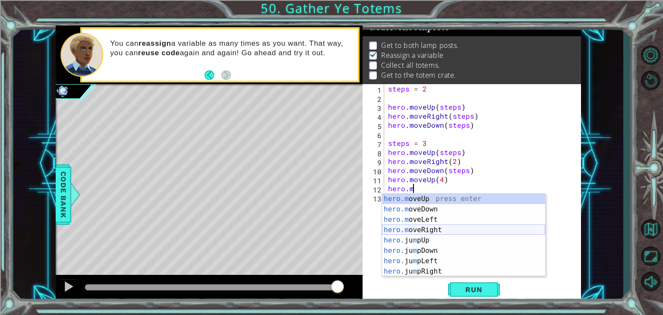
click at [429, 230] on div "hero.m oveUp press enter hero.m oveDown press enter hero.m oveLeft press enter …" at bounding box center [463, 246] width 163 height 104
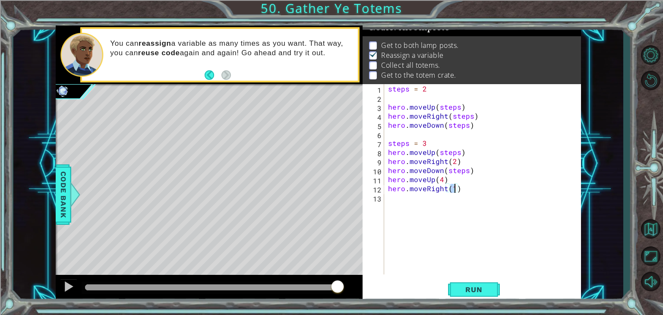
type textarea "hero.moveRight(2)"
click at [418, 197] on div "steps = 2 hero . moveUp ( steps ) hero . moveRight ( steps ) hero . moveDown ( …" at bounding box center [484, 188] width 197 height 208
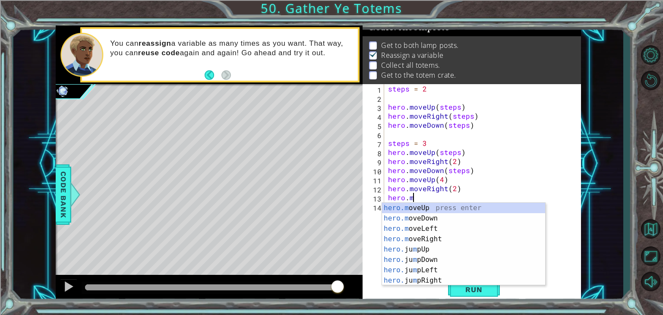
scroll to position [0, 1]
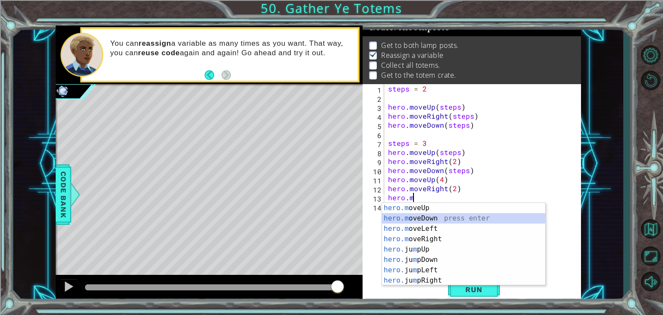
click at [440, 220] on div "hero.m oveUp press enter hero.m oveDown press enter hero.m oveLeft press enter …" at bounding box center [463, 255] width 163 height 104
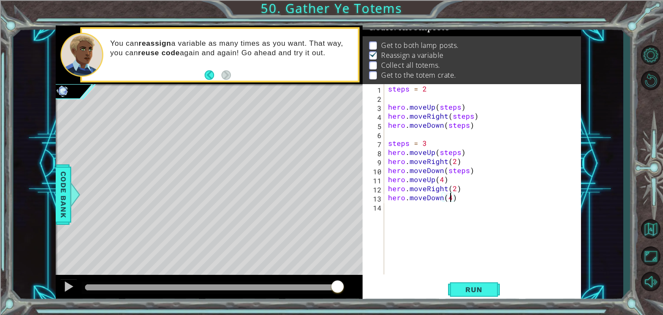
scroll to position [0, 3]
type textarea "hero.moveDown(4)"
click at [466, 289] on span "Run" at bounding box center [473, 289] width 34 height 9
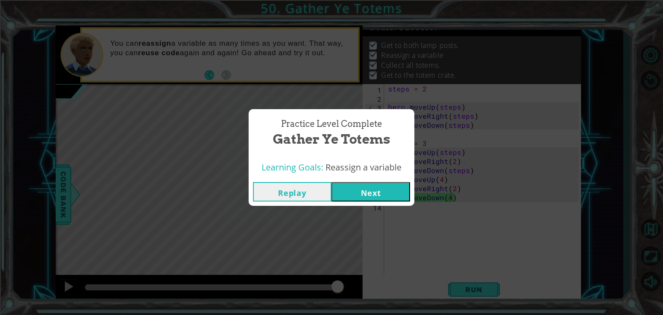
click at [364, 190] on button "Next" at bounding box center [370, 191] width 79 height 19
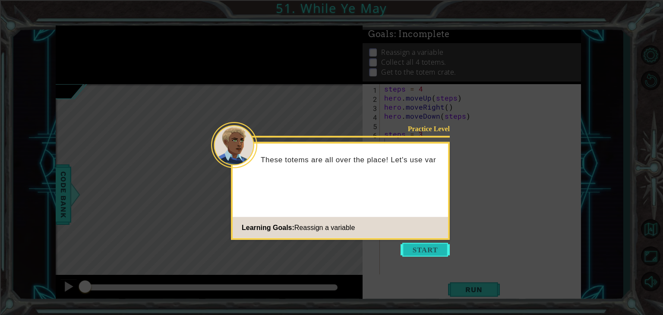
click at [431, 250] on button "Start" at bounding box center [424, 250] width 49 height 14
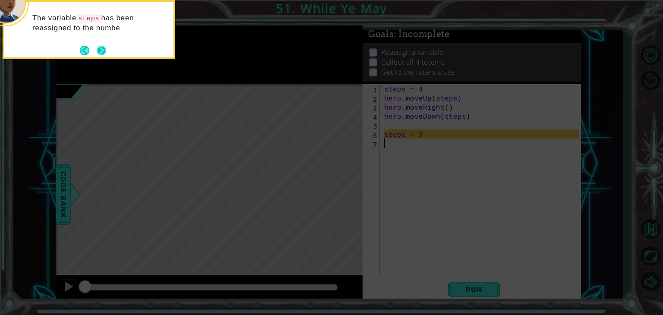
click at [101, 57] on footer at bounding box center [93, 50] width 26 height 13
click at [102, 53] on button "Next" at bounding box center [101, 51] width 14 height 14
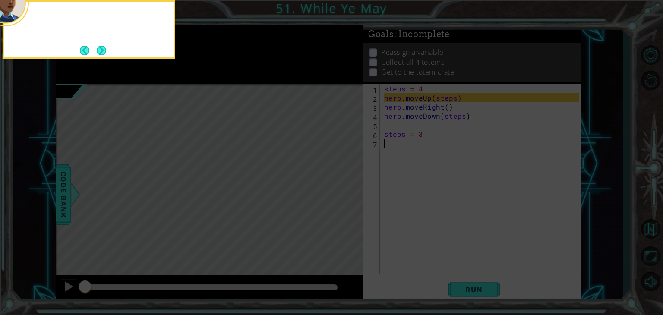
click at [102, 53] on button "Next" at bounding box center [101, 50] width 14 height 14
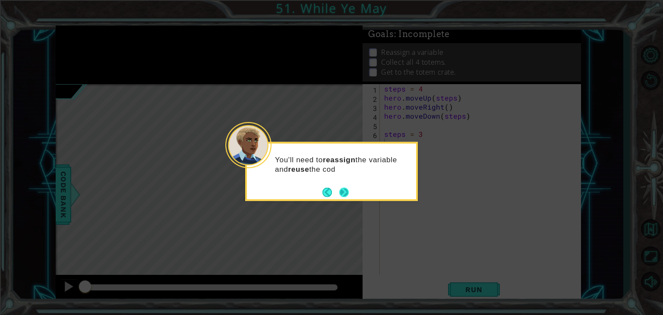
click at [344, 192] on button "Next" at bounding box center [343, 191] width 13 height 13
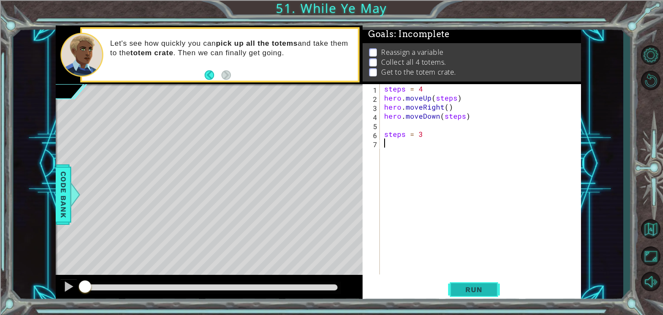
click at [476, 291] on span "Run" at bounding box center [473, 289] width 34 height 9
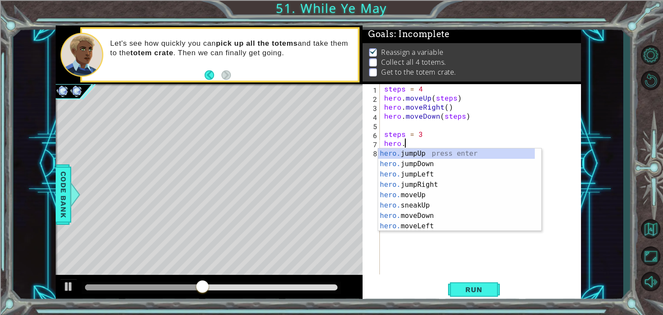
scroll to position [0, 1]
click at [456, 154] on div "hero.m oveUp press enter hero.m oveDown press enter hero.m oveLeft press enter …" at bounding box center [459, 200] width 163 height 104
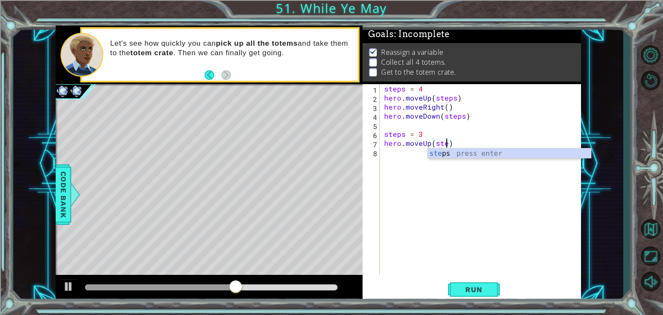
type textarea "hero.moveUp(steps)"
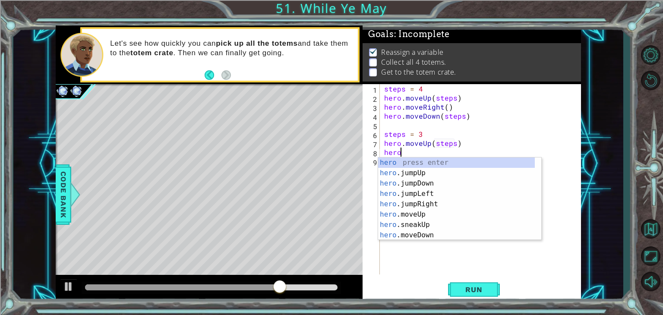
scroll to position [0, 0]
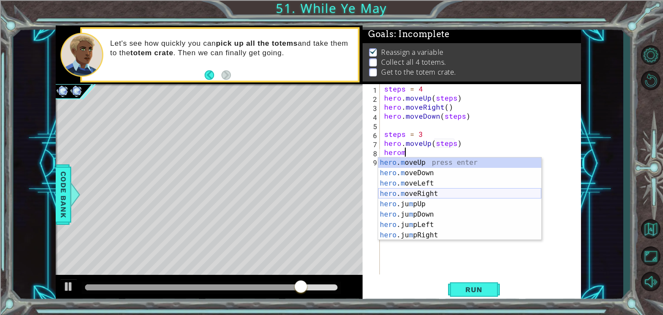
click at [433, 194] on div "hero . m oveUp press enter hero . m oveDown press enter hero . m oveLeft press …" at bounding box center [459, 209] width 163 height 104
type textarea "hero.moveRight(1)"
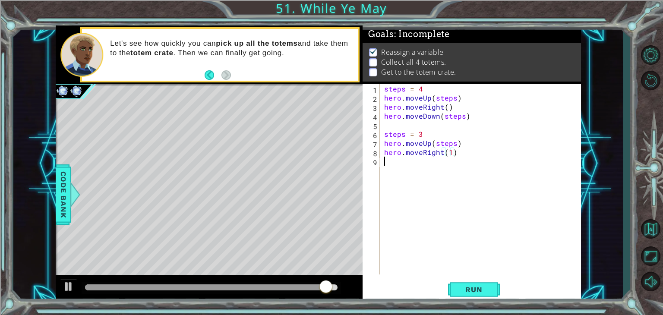
click at [409, 164] on div "steps = 4 hero . moveUp ( steps ) hero . moveRight ( ) hero . moveDown ( steps …" at bounding box center [482, 188] width 201 height 208
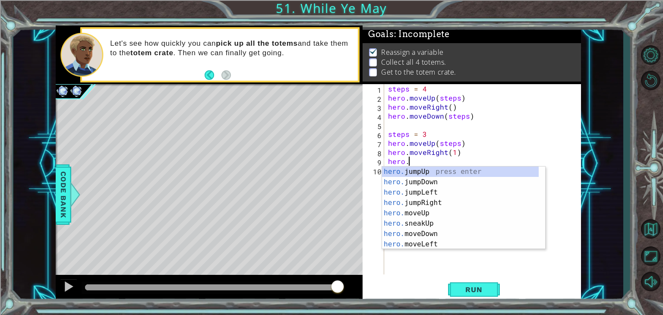
scroll to position [0, 1]
click at [428, 182] on div "hero.m oveUp press enter hero.m oveDown press enter hero.m oveLeft press enter …" at bounding box center [463, 219] width 163 height 104
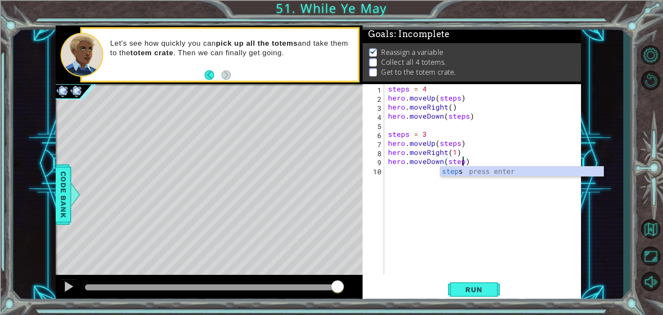
type textarea "hero.moveDown(steps)"
click at [453, 171] on div "steps press enter" at bounding box center [521, 182] width 163 height 31
click at [417, 174] on div "steps = 4 hero . moveUp ( steps ) hero . moveRight ( ) hero . moveDown ( steps …" at bounding box center [484, 188] width 197 height 208
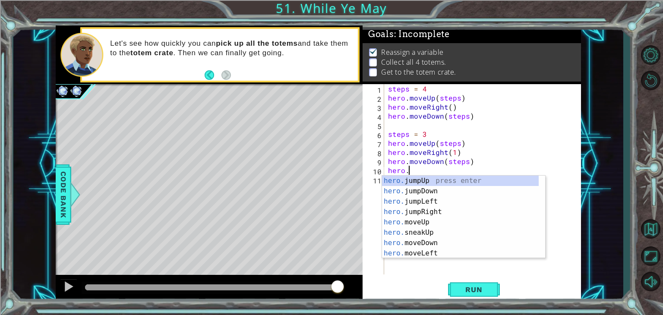
scroll to position [0, 1]
click at [421, 181] on div "hero.m oveUp press enter hero.m oveDown press enter hero.m oveLeft press enter …" at bounding box center [463, 228] width 163 height 104
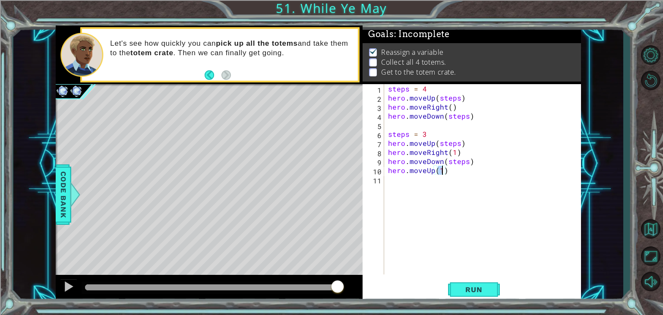
type textarea "hero.moveUp(2)"
click at [403, 179] on div "steps = 4 hero . moveUp ( steps ) hero . moveRight ( ) hero . moveDown ( steps …" at bounding box center [484, 188] width 197 height 208
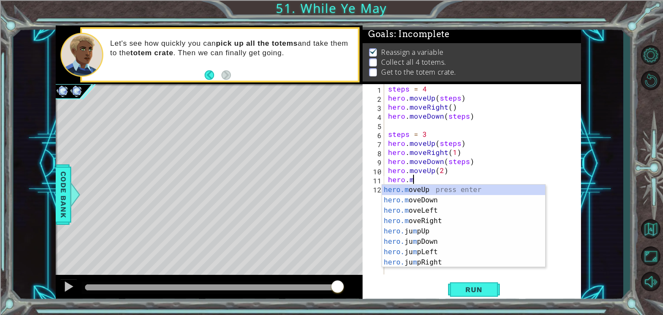
scroll to position [0, 1]
click at [427, 220] on div "hero.m oveUp press enter hero.m oveDown press enter hero.m oveLeft press enter …" at bounding box center [463, 237] width 163 height 104
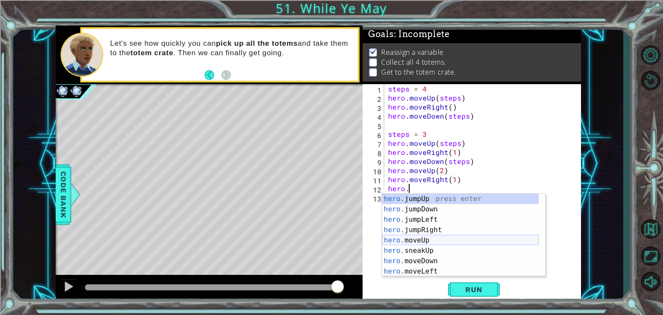
scroll to position [0, 5]
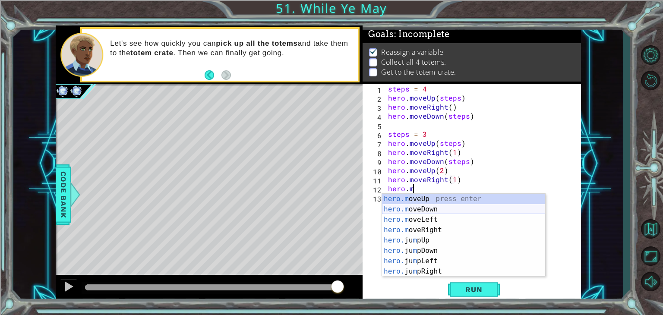
click at [421, 213] on div "hero.m oveUp press enter hero.m oveDown press enter hero.m oveLeft press enter …" at bounding box center [463, 246] width 163 height 104
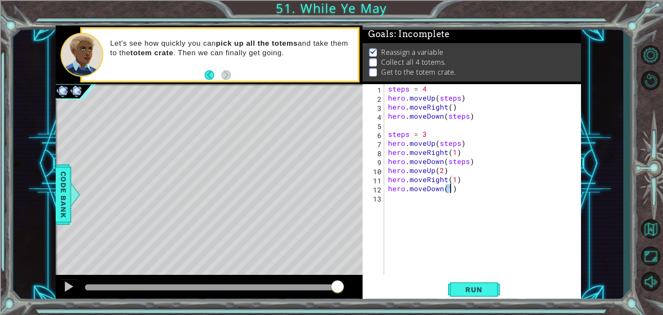
scroll to position [0, 3]
type textarea "hero.moveDown(2)"
click at [412, 192] on div "steps = 4 hero . moveUp ( steps ) hero . moveRight ( ) hero . moveDown ( steps …" at bounding box center [484, 188] width 197 height 208
click at [403, 199] on div "steps = 4 hero . moveUp ( steps ) hero . moveRight ( ) hero . moveDown ( steps …" at bounding box center [484, 188] width 197 height 208
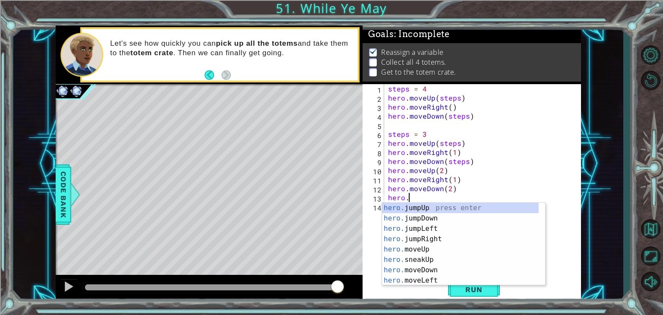
scroll to position [0, 1]
click at [419, 208] on div "hero.m oveUp press enter hero.m oveDown press enter hero.m oveLeft press enter …" at bounding box center [463, 255] width 163 height 104
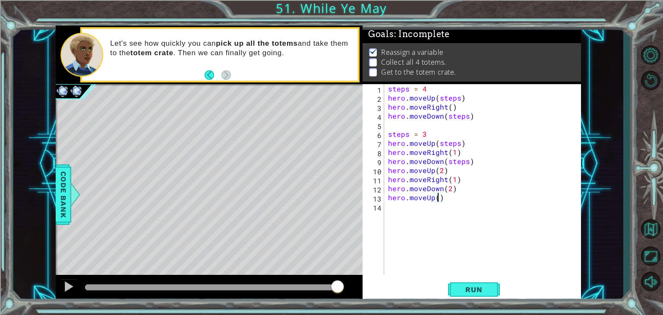
type textarea "hero.moveUp(1)"
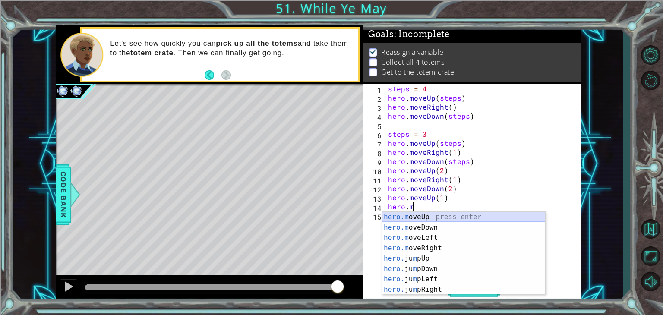
click at [434, 217] on div "hero.m oveUp press enter hero.m oveDown press enter hero.m oveLeft press enter …" at bounding box center [463, 264] width 163 height 104
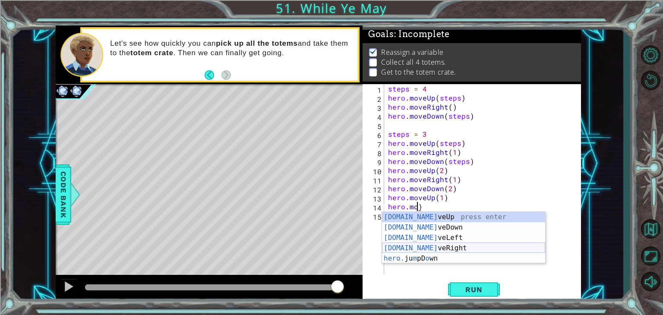
click at [432, 249] on div "[DOMAIN_NAME] veUp press enter [DOMAIN_NAME] veDown press enter [DOMAIN_NAME] v…" at bounding box center [463, 248] width 163 height 72
type textarea "hero.moveRight(1)"
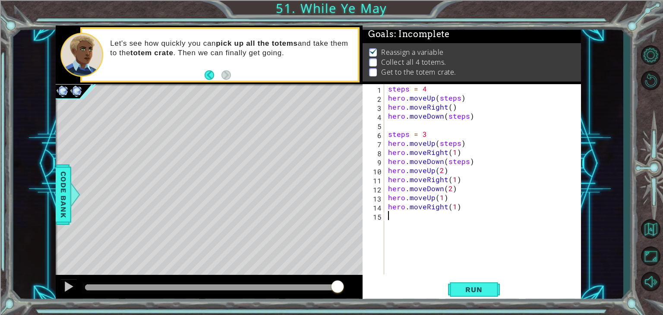
click at [402, 221] on div "steps = 4 hero . moveUp ( steps ) hero . moveRight ( ) hero . moveDown ( steps …" at bounding box center [484, 188] width 197 height 208
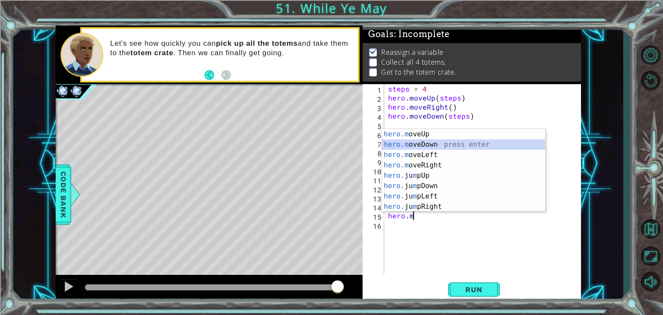
click at [414, 147] on div "hero.m oveUp press enter hero.m oveDown press enter hero.m oveLeft press enter …" at bounding box center [463, 181] width 163 height 104
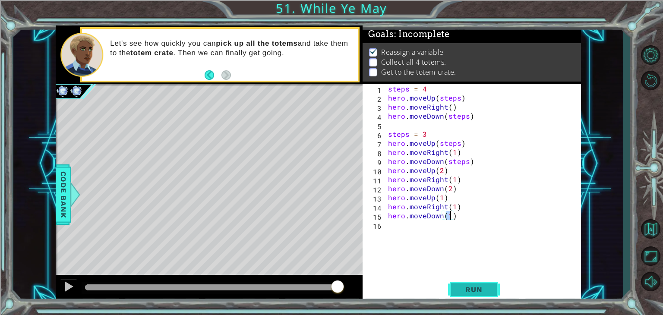
type textarea "hero.moveDown(1)"
click at [476, 292] on span "Run" at bounding box center [473, 289] width 34 height 9
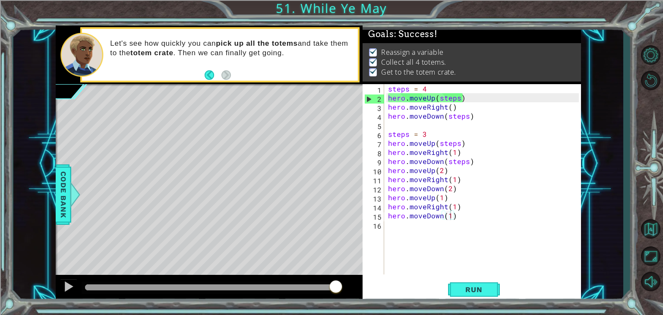
click at [335, 289] on div at bounding box center [211, 287] width 252 height 6
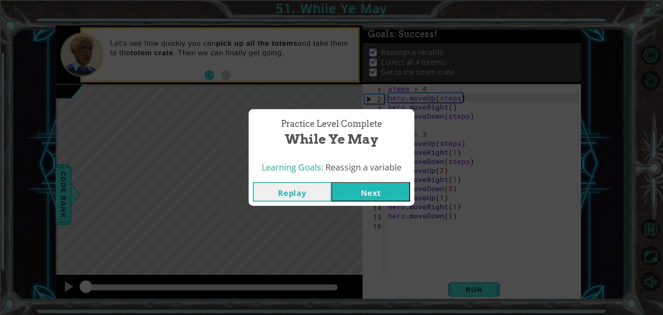
click at [353, 193] on button "Next" at bounding box center [370, 191] width 79 height 19
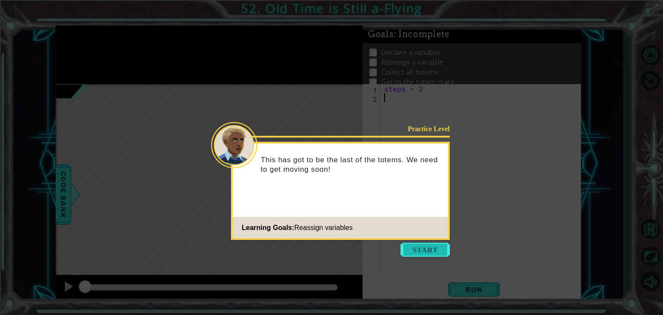
click at [431, 250] on button "Start" at bounding box center [424, 250] width 49 height 14
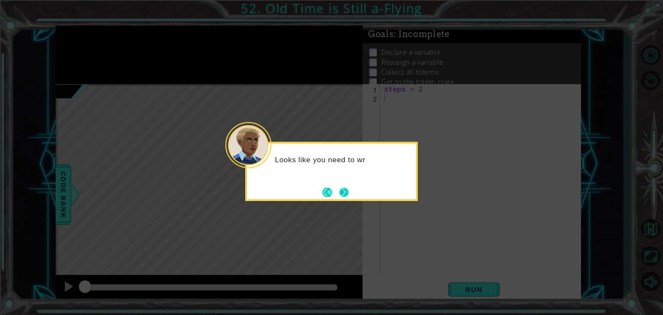
click at [345, 188] on button "Next" at bounding box center [344, 192] width 10 height 10
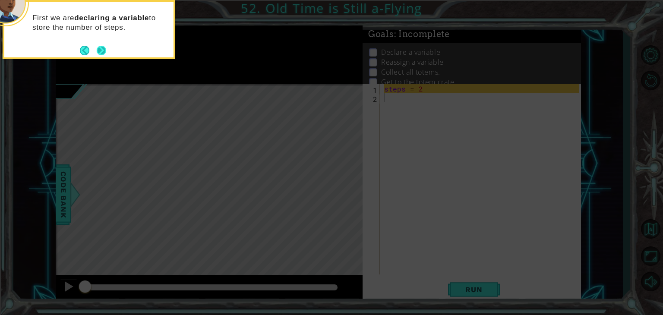
click at [102, 44] on footer at bounding box center [93, 50] width 26 height 13
click at [102, 50] on button "Next" at bounding box center [100, 50] width 13 height 13
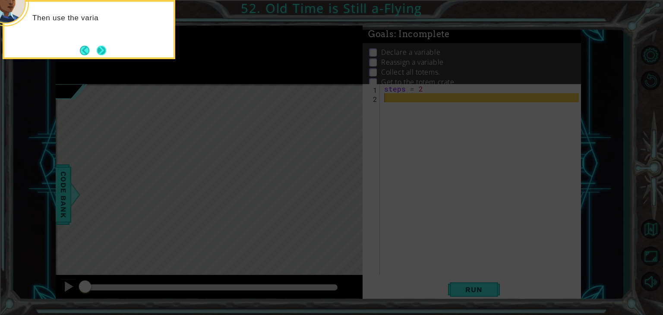
click at [100, 50] on button "Next" at bounding box center [101, 50] width 13 height 13
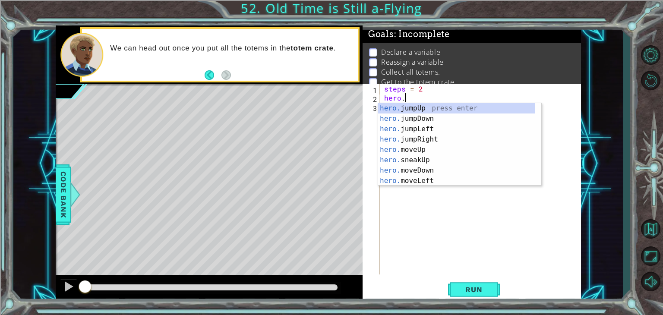
scroll to position [0, 1]
click at [423, 137] on div "hero.m oveUp press enter hero.m oveDown press enter hero.m oveLeft press enter …" at bounding box center [459, 155] width 163 height 104
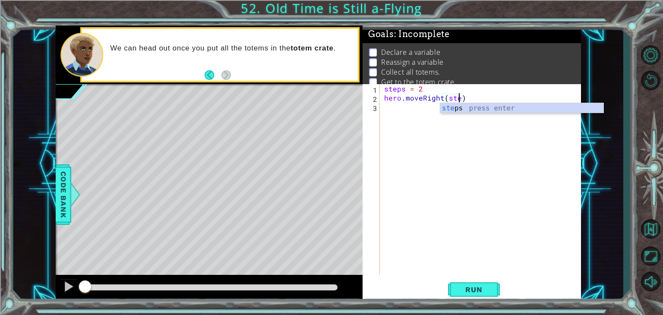
type textarea "hero.moveRight(steps)"
click at [407, 106] on div "steps = 2 hero . moveRight ( steps )" at bounding box center [482, 188] width 201 height 208
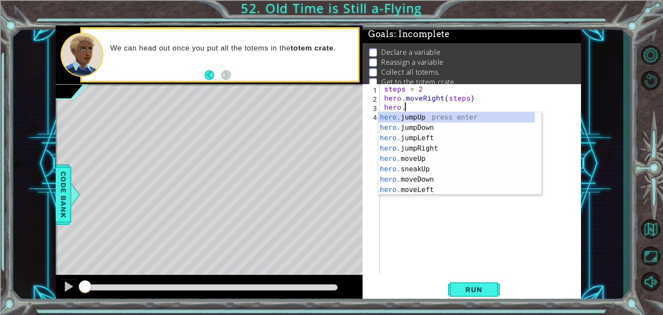
scroll to position [0, 1]
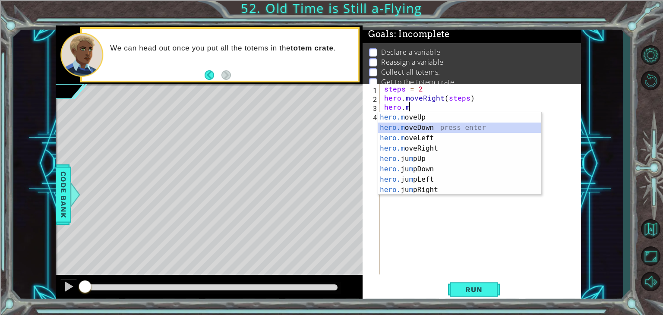
click at [430, 126] on div "hero.m oveUp press enter hero.m oveDown press enter hero.m oveLeft press enter …" at bounding box center [459, 164] width 163 height 104
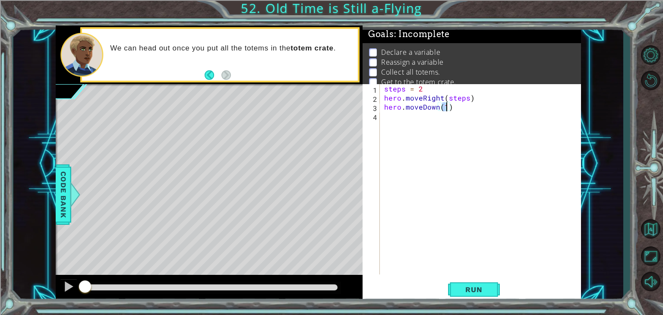
scroll to position [0, 3]
type textarea "hero.moveDown(1)"
click at [431, 122] on div "steps = 2 hero . moveRight ( steps ) hero . moveDown ( 1 )" at bounding box center [482, 188] width 201 height 208
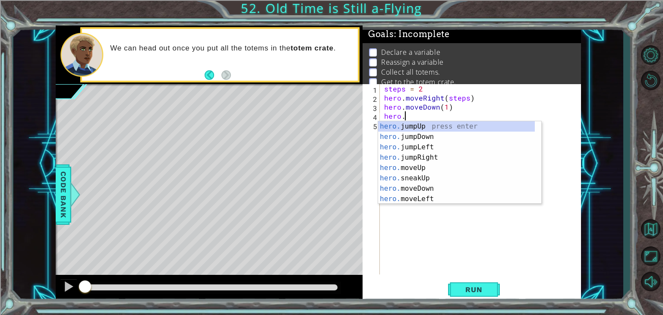
scroll to position [0, 1]
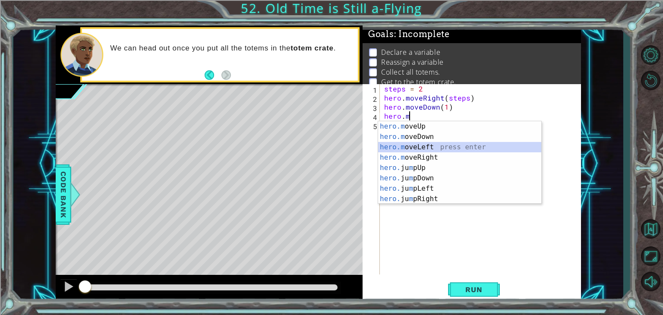
click at [426, 148] on div "hero.m oveUp press enter hero.m oveDown press enter hero.m oveLeft press enter …" at bounding box center [459, 173] width 163 height 104
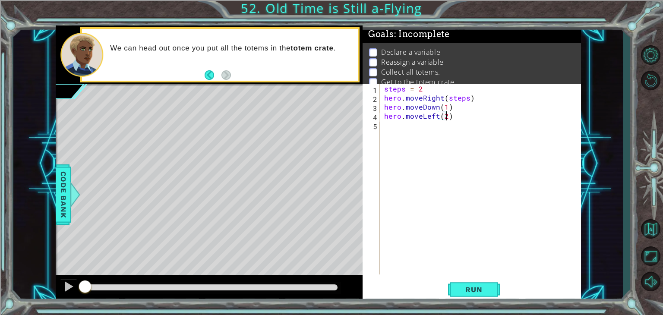
scroll to position [0, 3]
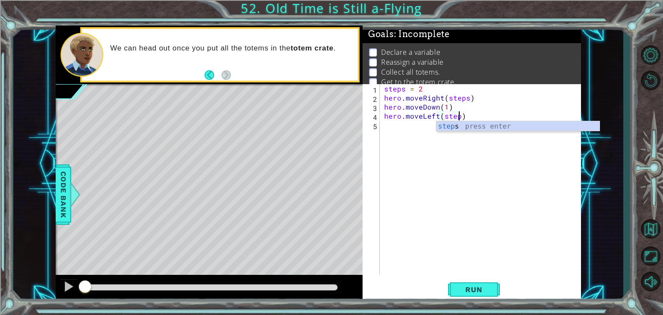
type textarea "hero.moveLeft(steps)"
click at [395, 128] on div "steps = 2 hero . moveRight ( steps ) hero . moveDown ( 1 ) hero . moveLeft ( st…" at bounding box center [482, 188] width 201 height 208
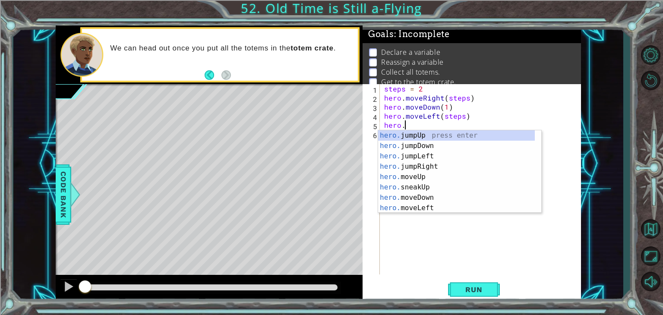
scroll to position [0, 1]
click at [415, 168] on div "hero.m oveUp press enter hero.m oveDown press enter hero.m oveLeft press enter …" at bounding box center [459, 182] width 163 height 104
type textarea "hero.moveRight(1)"
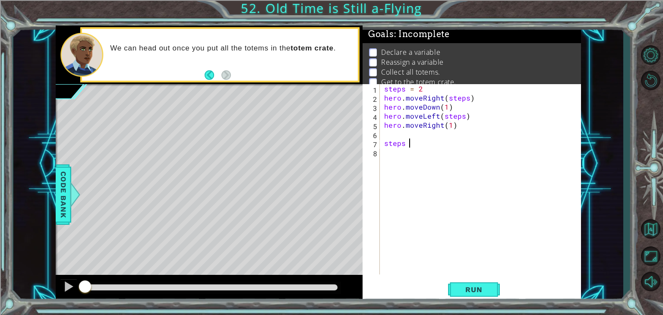
scroll to position [0, 1]
type textarea "steps = 4"
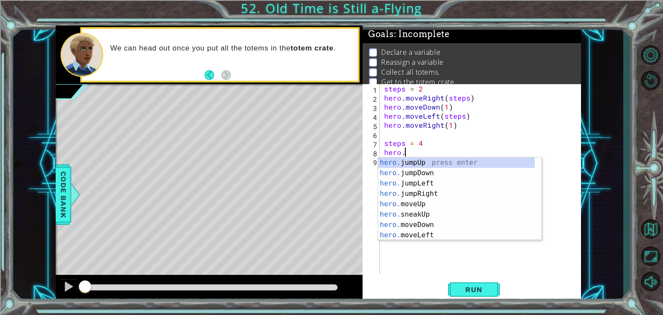
scroll to position [0, 1]
click at [439, 195] on div "hero.m oveUp press enter hero.m oveDown press enter hero.m oveLeft press enter …" at bounding box center [459, 209] width 163 height 104
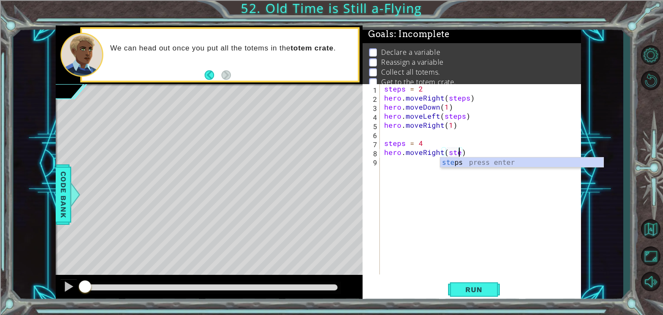
type textarea "hero.moveRight(steps)"
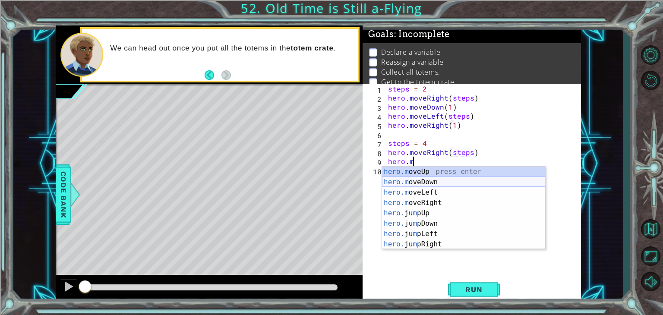
click at [429, 183] on div "hero.m oveUp press enter hero.m oveDown press enter hero.m oveLeft press enter …" at bounding box center [463, 219] width 163 height 104
type textarea "hero.moveDown(1)"
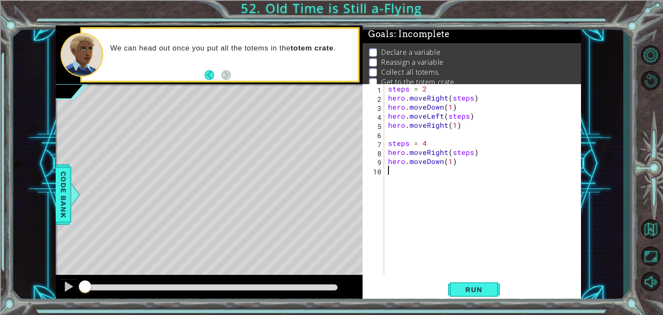
click at [417, 175] on div "steps = 2 hero . moveRight ( steps ) hero . moveDown ( 1 ) hero . moveLeft ( st…" at bounding box center [484, 188] width 197 height 208
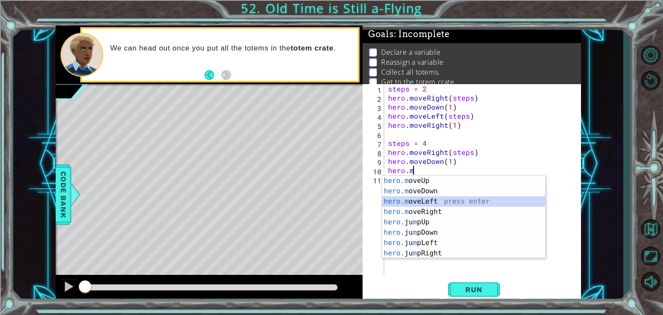
click at [433, 203] on div "hero.m oveUp press enter hero.m oveDown press enter hero.m oveLeft press enter …" at bounding box center [463, 228] width 163 height 104
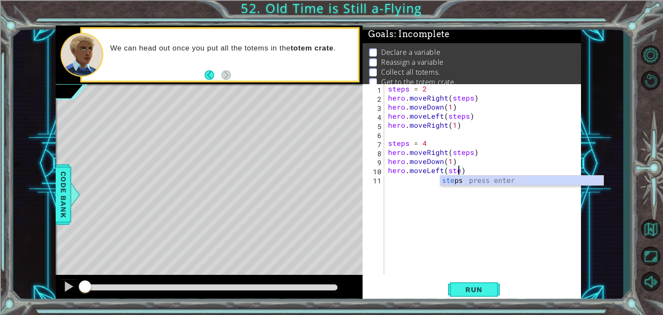
type textarea "hero.moveLeft(steps)"
click at [470, 183] on div "steps press enter" at bounding box center [521, 191] width 163 height 31
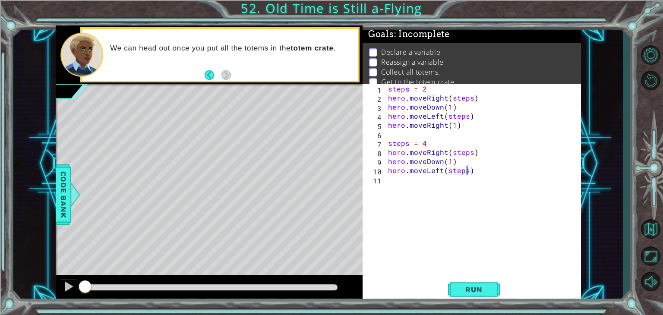
click at [416, 180] on div "steps = 2 hero . moveRight ( steps ) hero . moveDown ( 1 ) hero . moveLeft ( st…" at bounding box center [484, 188] width 197 height 208
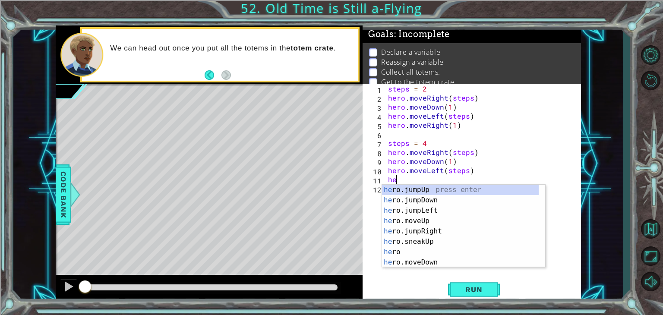
scroll to position [0, 0]
type textarea "h"
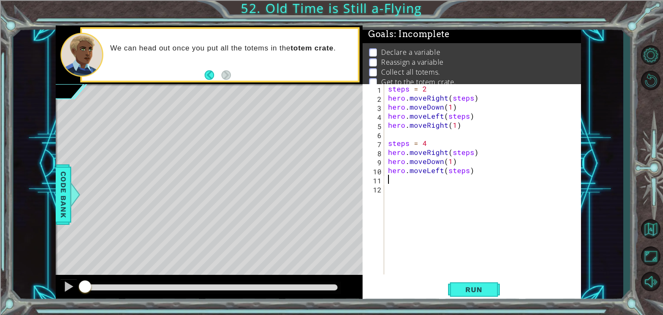
type textarea "hero.moveLeft(steps)"
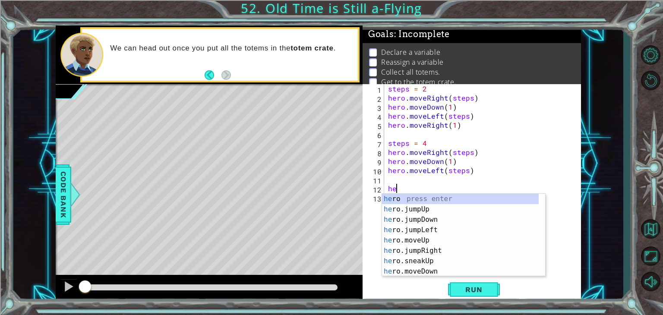
type textarea "h"
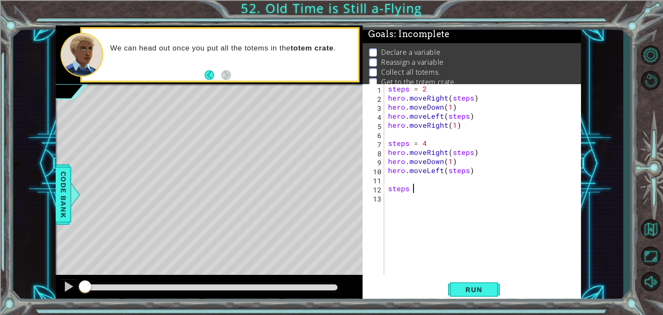
scroll to position [0, 1]
type textarea "steps = 6"
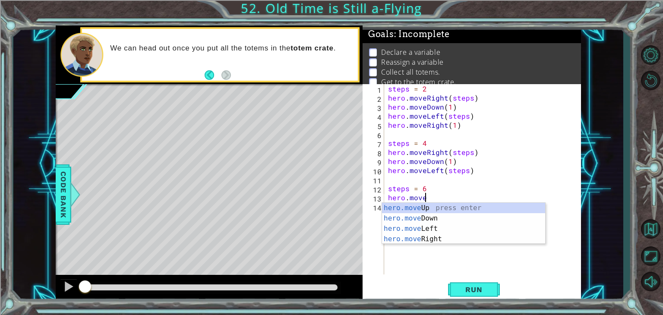
scroll to position [0, 2]
type textarea "hero.move"
click at [471, 289] on span "Run" at bounding box center [473, 289] width 34 height 9
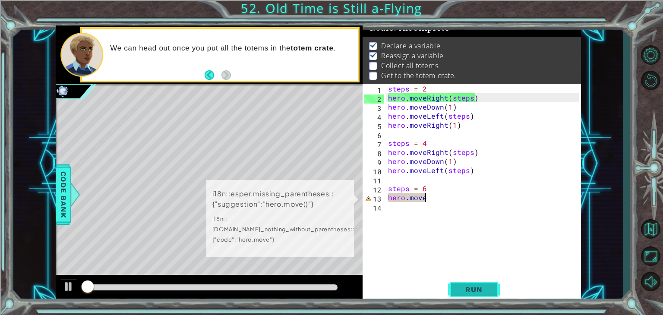
scroll to position [9, 0]
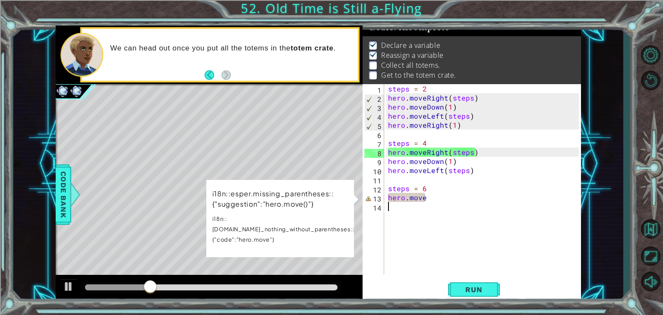
click at [452, 244] on div "steps = 2 hero . moveRight ( steps ) hero . moveDown ( 1 ) hero . moveLeft ( st…" at bounding box center [484, 188] width 197 height 208
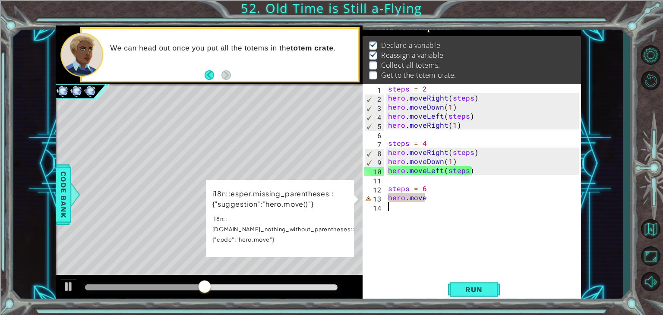
click at [426, 200] on div "steps = 2 hero . moveRight ( steps ) hero . moveDown ( 1 ) hero . moveLeft ( st…" at bounding box center [484, 188] width 197 height 208
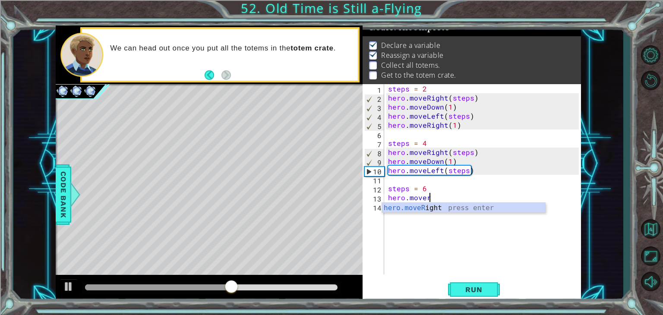
scroll to position [0, 2]
click at [430, 207] on div "hero.moveR ight press enter" at bounding box center [463, 218] width 163 height 31
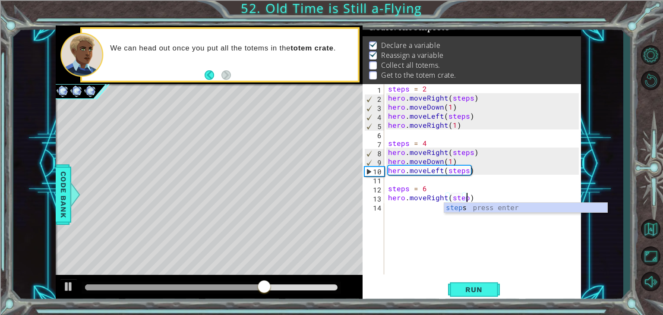
type textarea "hero.moveRight(steps)"
click at [450, 208] on div "steps press enter" at bounding box center [525, 218] width 163 height 31
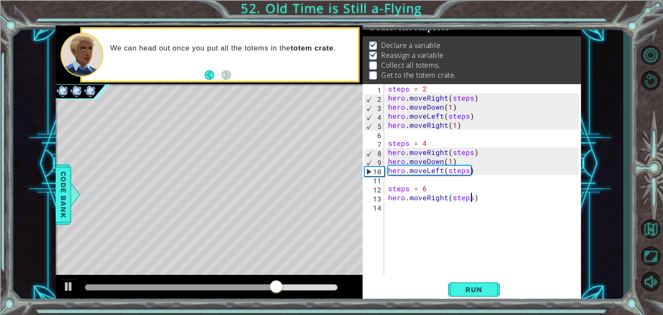
click at [409, 208] on div "steps = 2 hero . moveRight ( steps ) hero . moveDown ( 1 ) hero . moveLeft ( st…" at bounding box center [484, 188] width 197 height 208
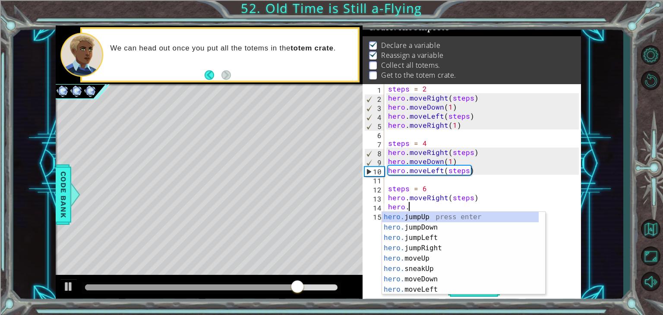
scroll to position [0, 1]
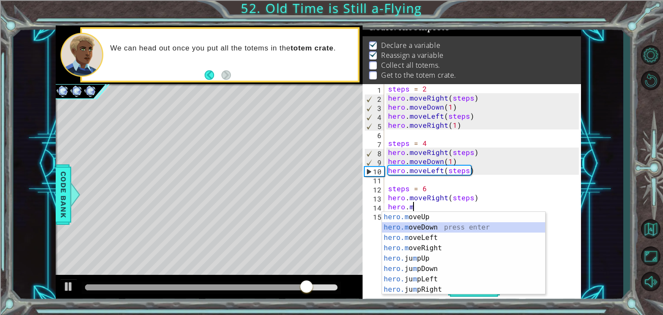
click at [424, 226] on div "hero.m oveUp press enter hero.m oveDown press enter hero.m oveLeft press enter …" at bounding box center [463, 264] width 163 height 104
type textarea "hero.moveDown(1)"
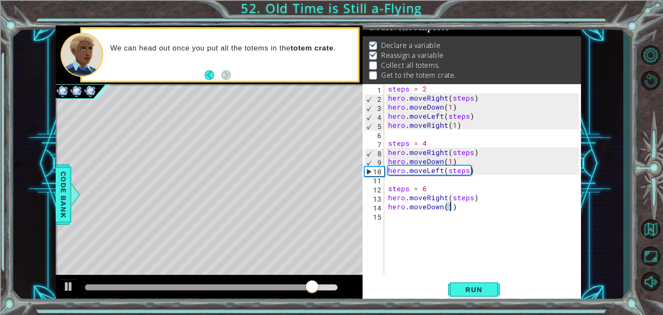
click at [417, 222] on div "steps = 2 hero . moveRight ( steps ) hero . moveDown ( 1 ) hero . moveLeft ( st…" at bounding box center [484, 188] width 197 height 208
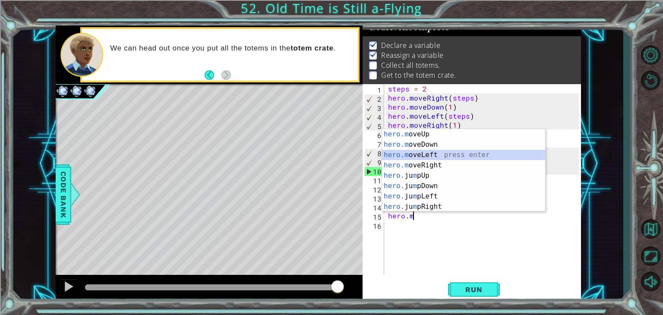
click at [431, 153] on div "hero.m oveUp press enter hero.m oveDown press enter hero.m oveLeft press enter …" at bounding box center [463, 181] width 163 height 104
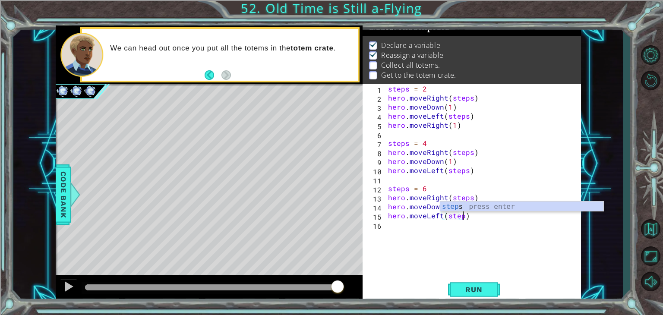
scroll to position [0, 4]
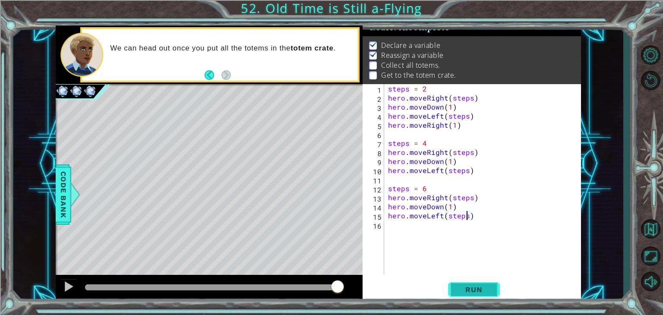
type textarea "hero.moveLeft(steps)"
click at [473, 290] on span "Run" at bounding box center [473, 289] width 34 height 9
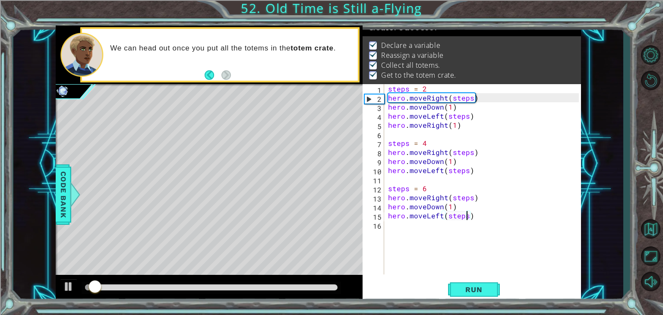
click at [336, 288] on div at bounding box center [211, 287] width 252 height 6
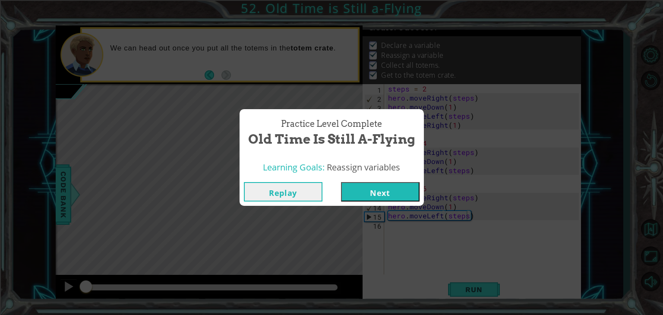
click at [374, 189] on button "Next" at bounding box center [380, 191] width 79 height 19
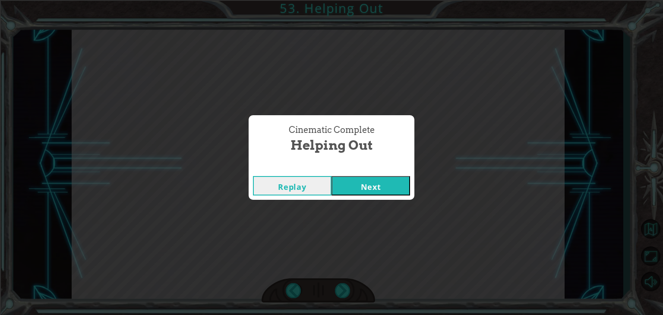
click at [369, 182] on button "Next" at bounding box center [370, 185] width 79 height 19
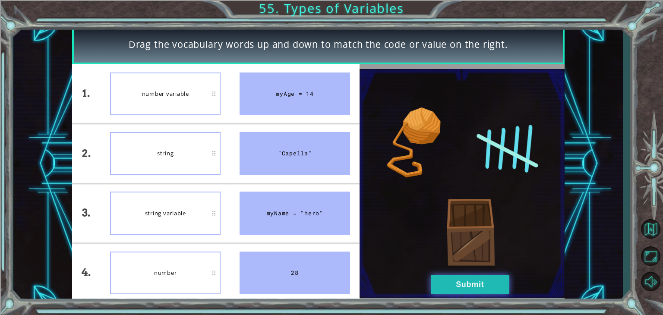
click at [437, 280] on button "Submit" at bounding box center [470, 284] width 79 height 19
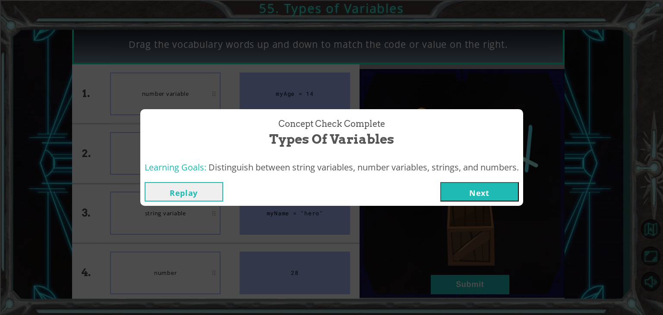
click at [473, 192] on button "Next" at bounding box center [479, 191] width 79 height 19
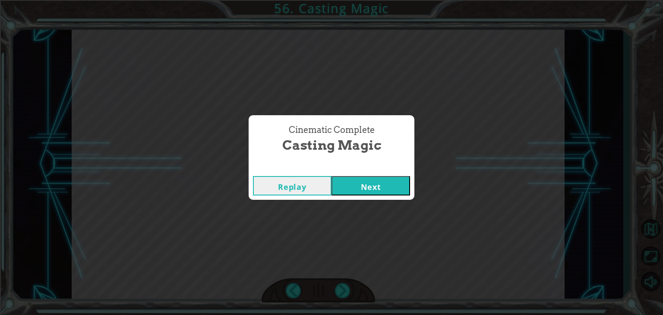
click at [312, 182] on button "Replay" at bounding box center [292, 185] width 79 height 19
click at [343, 189] on button "Next" at bounding box center [370, 185] width 79 height 19
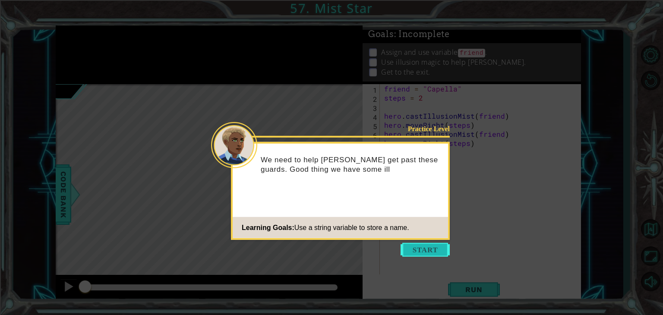
click at [423, 244] on button "Start" at bounding box center [424, 250] width 49 height 14
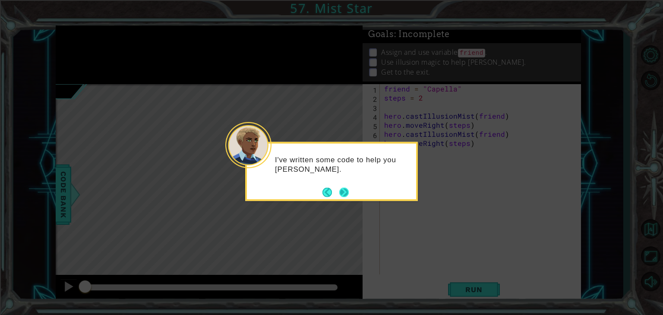
click at [341, 197] on footer at bounding box center [335, 191] width 26 height 13
drag, startPoint x: 341, startPoint y: 197, endPoint x: 343, endPoint y: 193, distance: 4.4
click at [343, 193] on button "Next" at bounding box center [344, 192] width 12 height 12
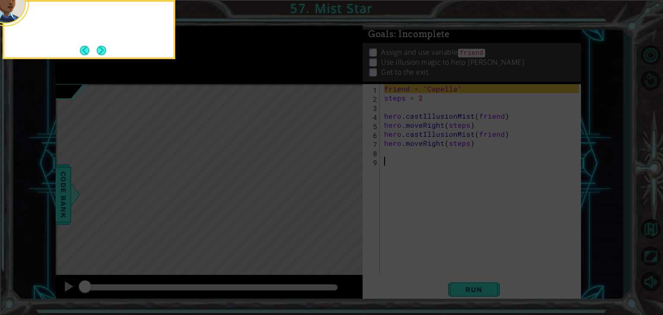
click at [343, 193] on icon at bounding box center [331, 47] width 663 height 535
click at [96, 49] on button "Next" at bounding box center [101, 50] width 15 height 15
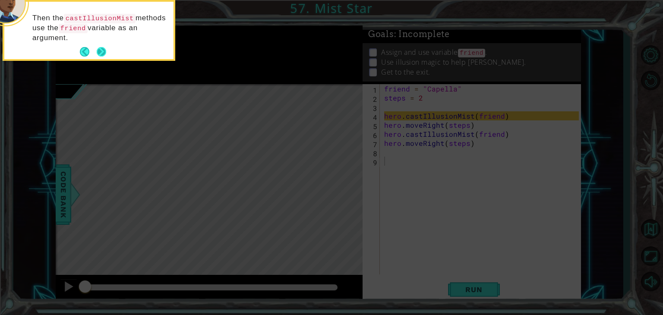
click at [99, 49] on button "Next" at bounding box center [101, 52] width 14 height 14
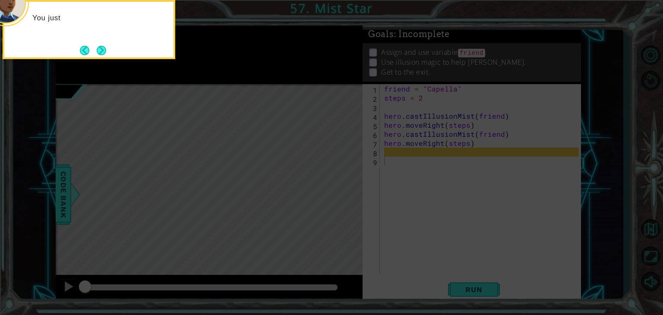
click at [99, 49] on button "Next" at bounding box center [101, 50] width 11 height 11
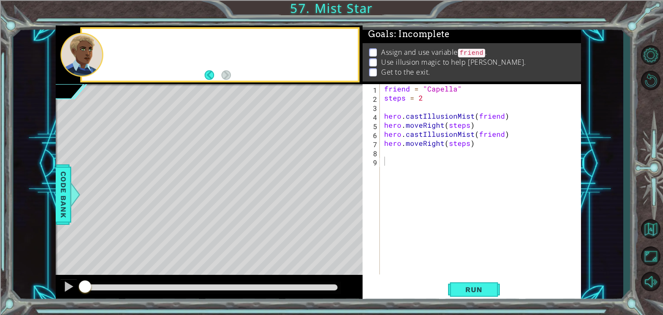
click at [99, 49] on div at bounding box center [81, 55] width 43 height 44
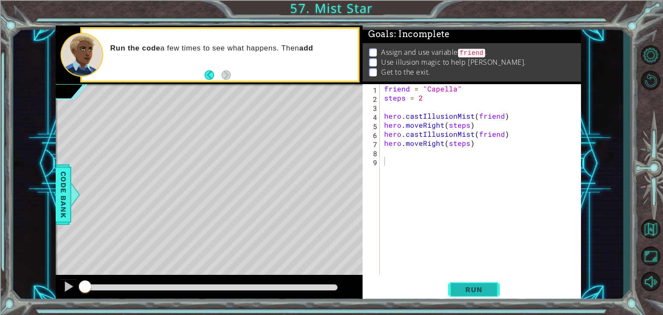
click at [464, 284] on button "Run" at bounding box center [474, 290] width 52 height 22
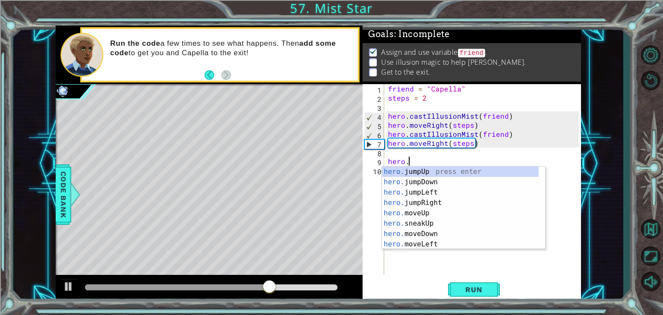
scroll to position [0, 1]
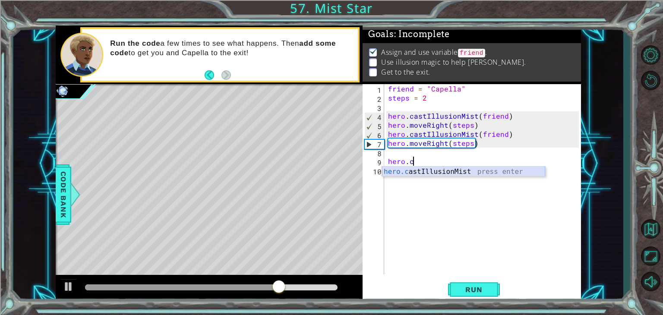
click at [466, 173] on div "hero.c astIllusionMist press enter" at bounding box center [463, 182] width 163 height 31
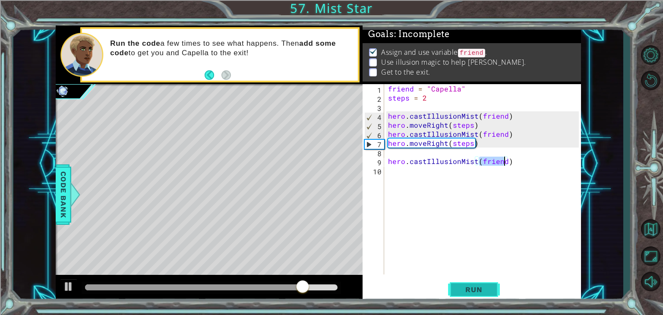
type textarea "hero.castIllusionMist(friend)"
click at [483, 292] on span "Run" at bounding box center [473, 289] width 34 height 9
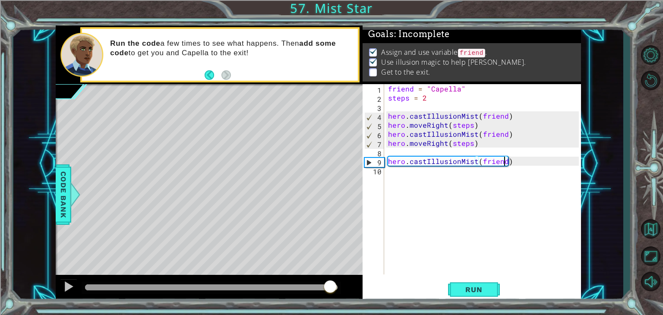
click at [330, 285] on div at bounding box center [211, 287] width 252 height 6
click at [411, 176] on div "friend = "Capella" steps = 2 hero . castIllusionMist ( friend ) hero . moveRigh…" at bounding box center [484, 188] width 197 height 208
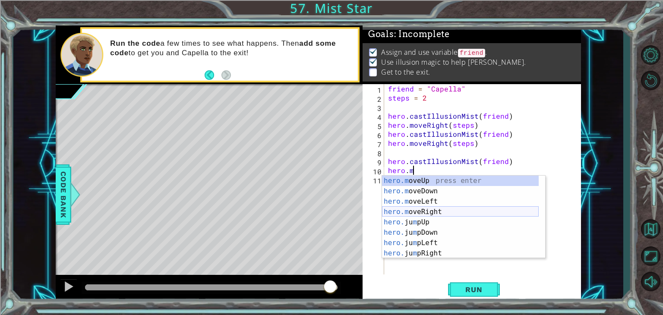
click at [434, 211] on div "hero.m oveUp press enter hero.m oveDown press enter hero.m oveLeft press enter …" at bounding box center [460, 228] width 157 height 104
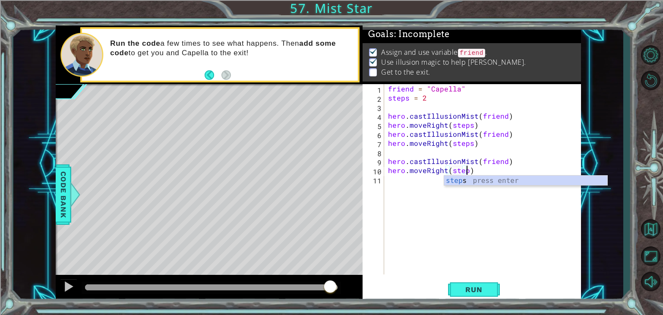
scroll to position [0, 5]
type textarea "hero.moveRight(steps)"
click at [492, 285] on button "Run" at bounding box center [474, 290] width 52 height 22
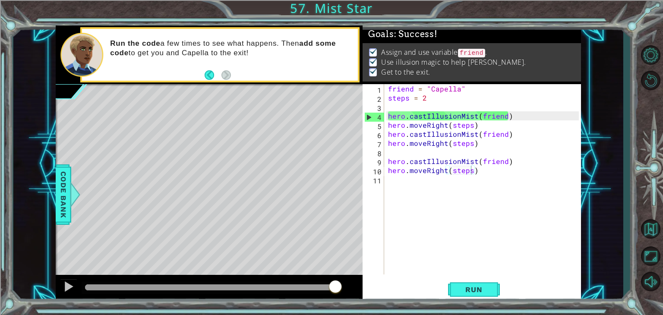
click at [335, 287] on div at bounding box center [211, 287] width 252 height 6
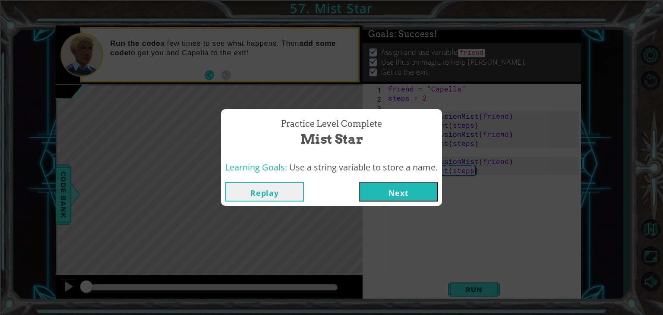
click at [390, 190] on button "Next" at bounding box center [398, 191] width 79 height 19
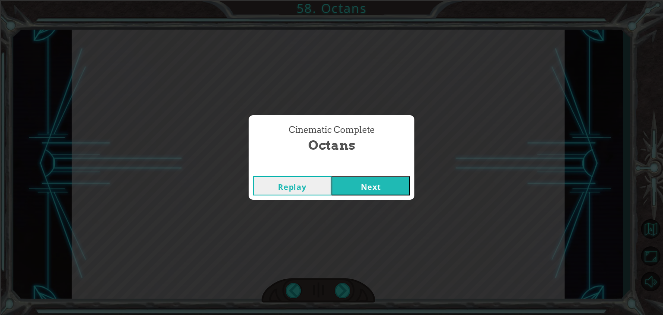
click at [371, 187] on button "Next" at bounding box center [370, 185] width 79 height 19
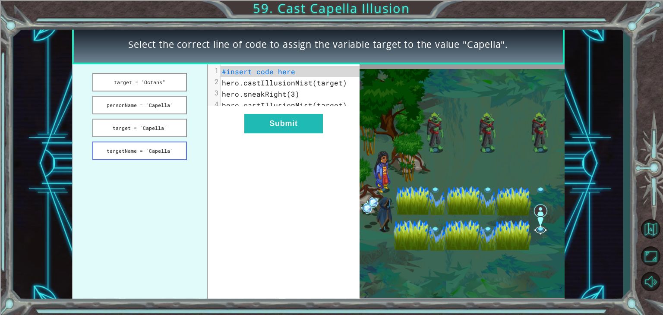
click at [133, 150] on button "targetName = "Capella"" at bounding box center [139, 150] width 94 height 19
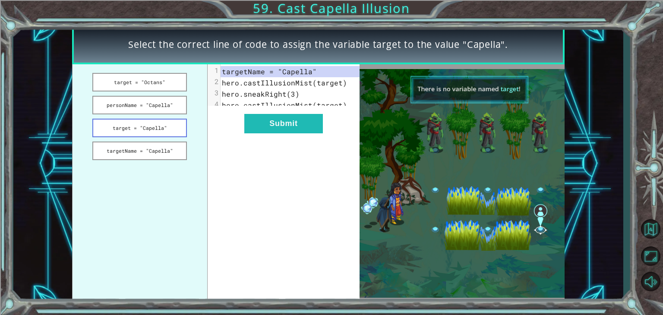
click at [143, 125] on button "target = "Capella"" at bounding box center [139, 128] width 94 height 19
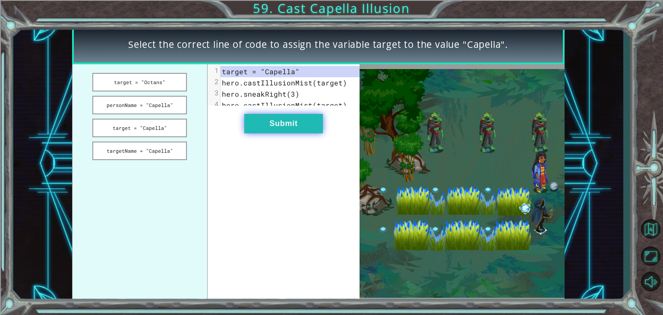
click at [287, 125] on button "Submit" at bounding box center [283, 123] width 79 height 19
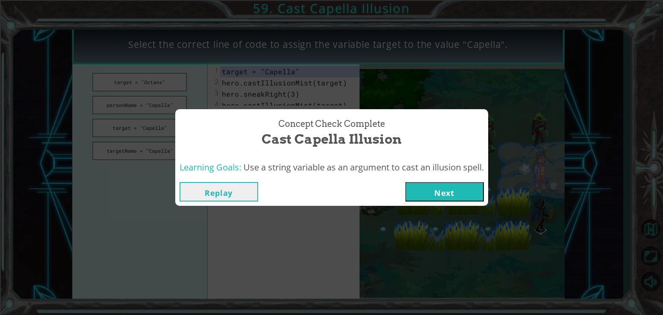
click at [433, 191] on button "Next" at bounding box center [444, 191] width 79 height 19
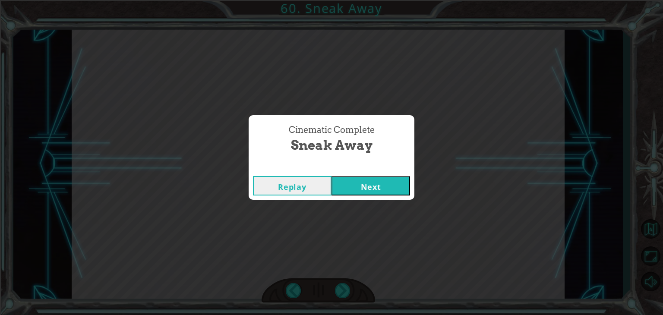
click at [360, 180] on button "Next" at bounding box center [370, 185] width 79 height 19
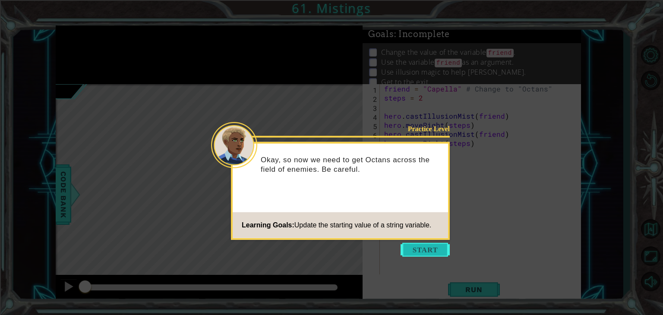
click at [425, 252] on button "Start" at bounding box center [424, 250] width 49 height 14
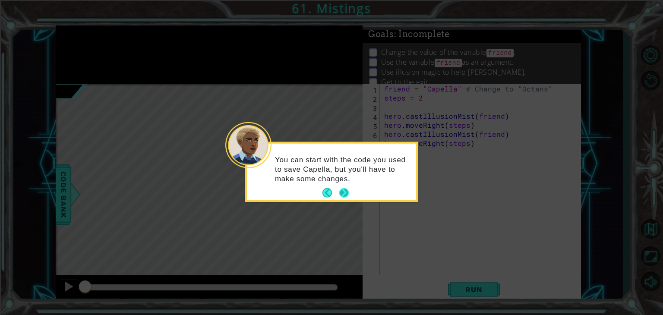
click at [345, 190] on button "Next" at bounding box center [343, 192] width 9 height 9
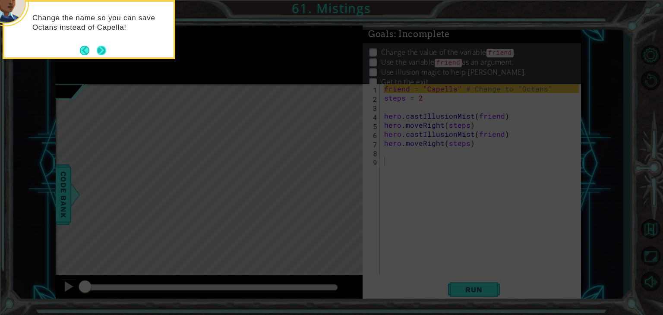
click at [98, 49] on button "Next" at bounding box center [101, 50] width 13 height 13
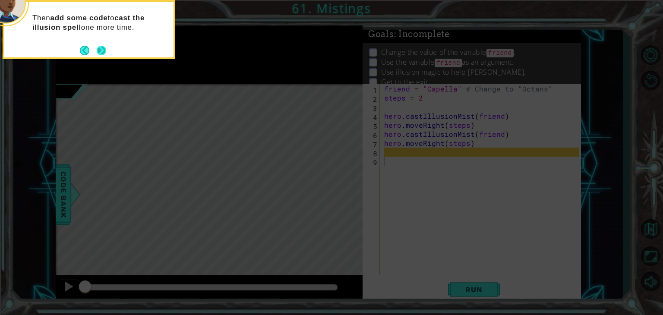
click at [104, 50] on button "Next" at bounding box center [101, 50] width 11 height 11
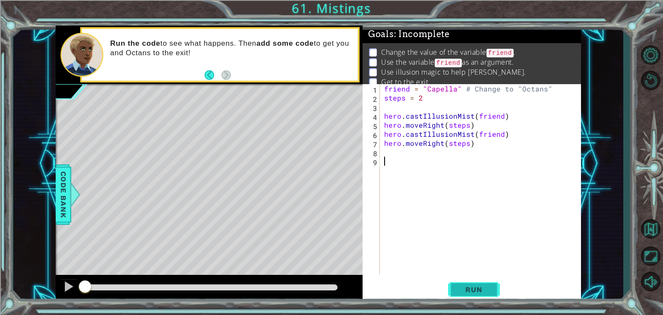
click at [487, 292] on span "Run" at bounding box center [473, 289] width 34 height 9
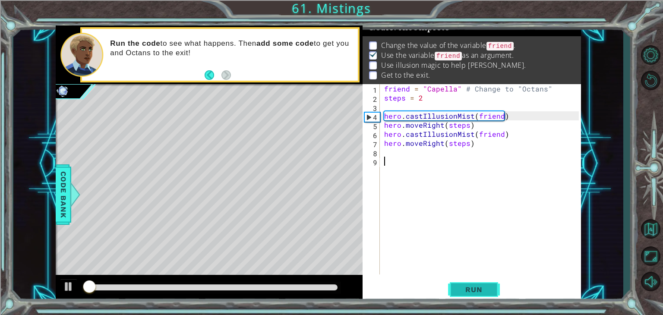
scroll to position [9, 0]
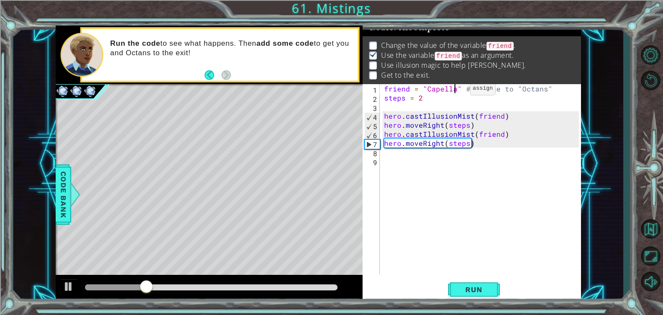
click at [455, 90] on div "friend = "Capella" # Change to "Octans" steps = 2 hero . castIllusionMist ( fri…" at bounding box center [482, 188] width 201 height 208
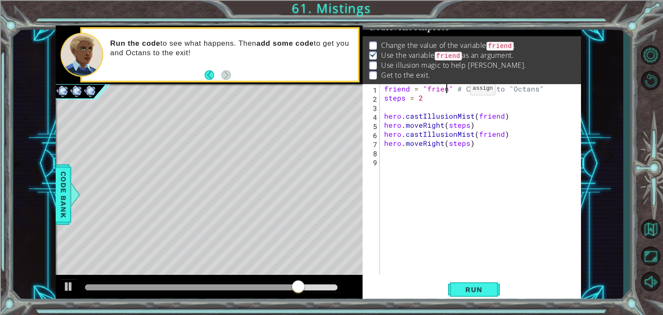
scroll to position [0, 4]
click at [481, 285] on button "Run" at bounding box center [474, 290] width 52 height 22
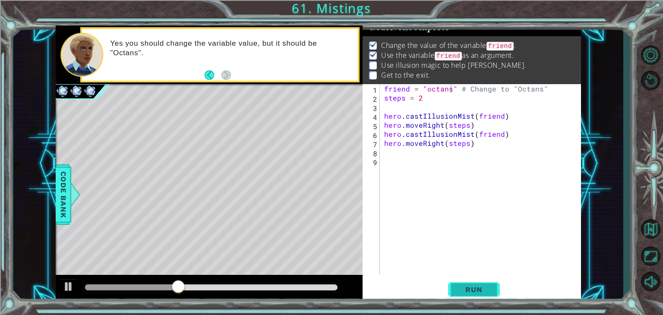
click at [474, 293] on span "Run" at bounding box center [473, 289] width 34 height 9
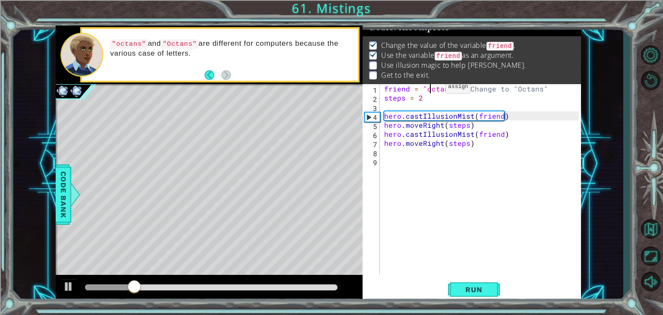
click at [431, 89] on div "friend = "octans" # Change to "Octans" steps = 2 hero . castIllusionMist ( frie…" at bounding box center [482, 188] width 201 height 208
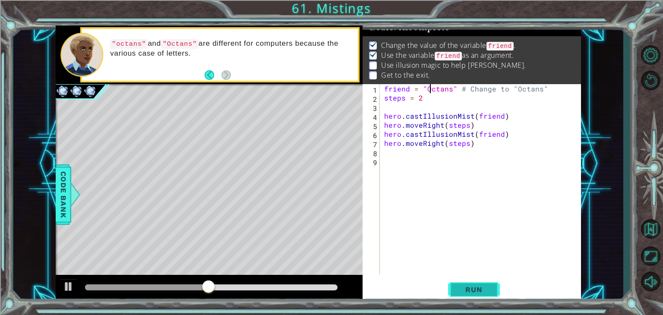
type textarea "friend = "Octans" # Change to "Octans""
click at [466, 293] on span "Run" at bounding box center [473, 289] width 34 height 9
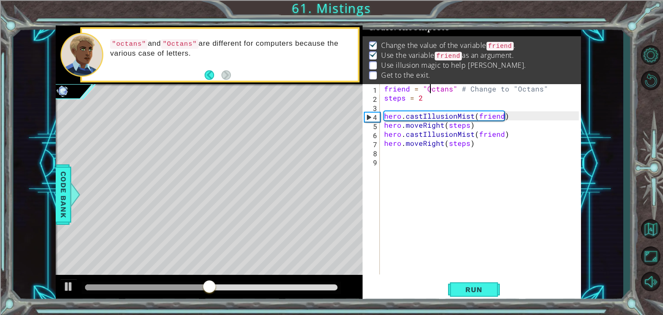
click at [407, 154] on div "friend = "Octans" # Change to "Octans" steps = 2 hero . castIllusionMist ( frie…" at bounding box center [482, 188] width 201 height 208
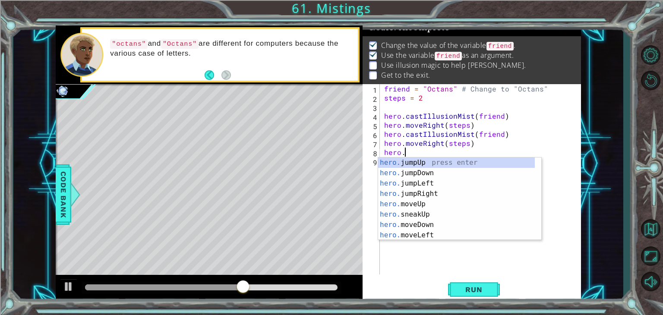
scroll to position [0, 1]
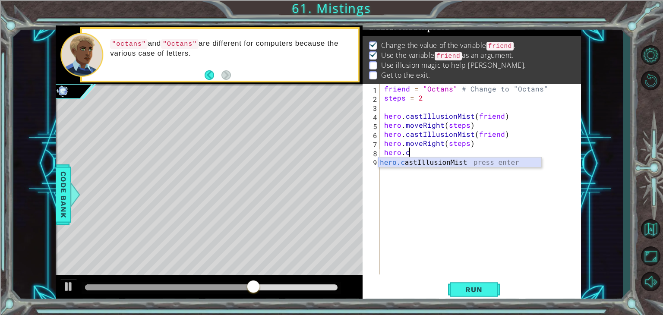
click at [415, 162] on div "hero.c astIllusionMist press enter" at bounding box center [459, 172] width 163 height 31
type textarea "hero.castIllusionMist(friend)"
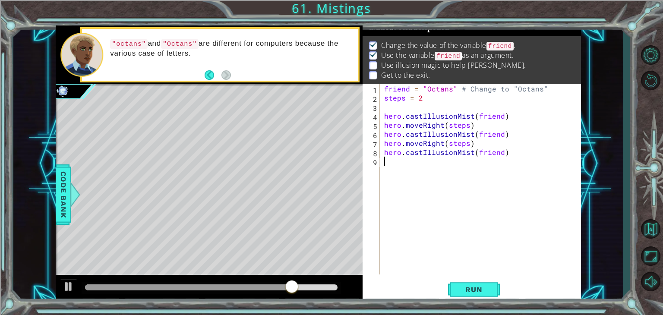
click at [402, 161] on div "friend = "Octans" # Change to "Octans" steps = 2 hero . castIllusionMist ( frie…" at bounding box center [482, 188] width 201 height 208
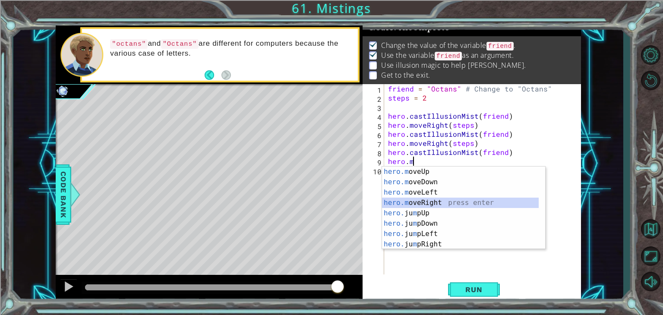
click at [428, 201] on div "hero.m oveUp press enter hero.m oveDown press enter hero.m oveLeft press enter …" at bounding box center [460, 219] width 157 height 104
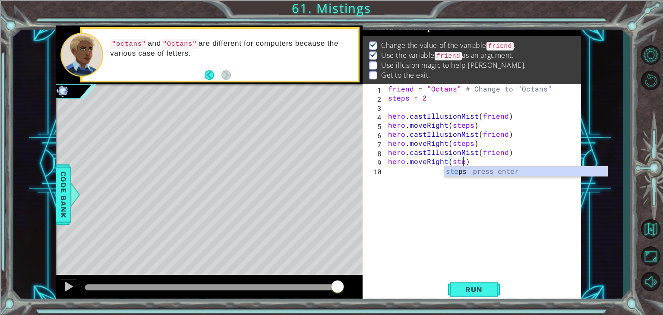
scroll to position [0, 5]
type textarea "hero.moveRight(steps)"
click at [478, 293] on span "Run" at bounding box center [473, 289] width 34 height 9
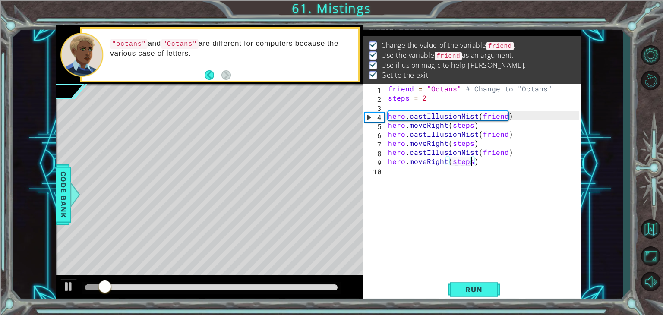
click at [336, 285] on div at bounding box center [211, 287] width 252 height 6
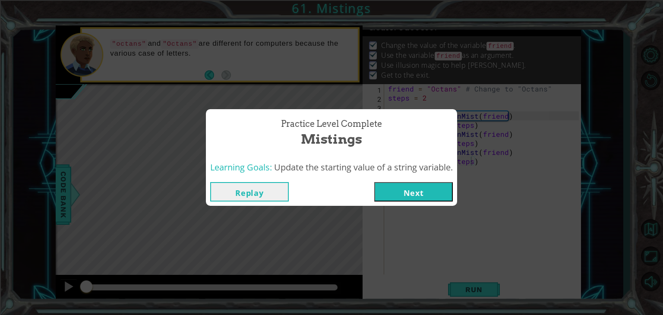
click at [394, 198] on button "Next" at bounding box center [413, 191] width 79 height 19
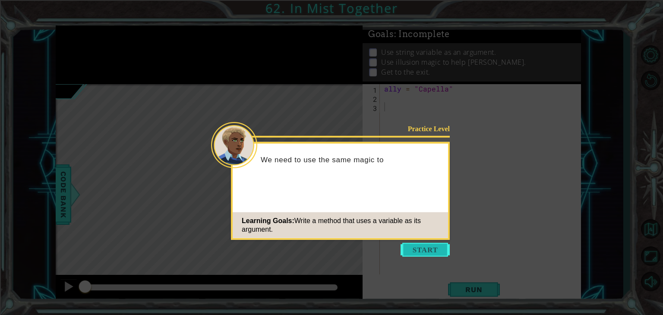
click at [416, 251] on button "Start" at bounding box center [424, 250] width 49 height 14
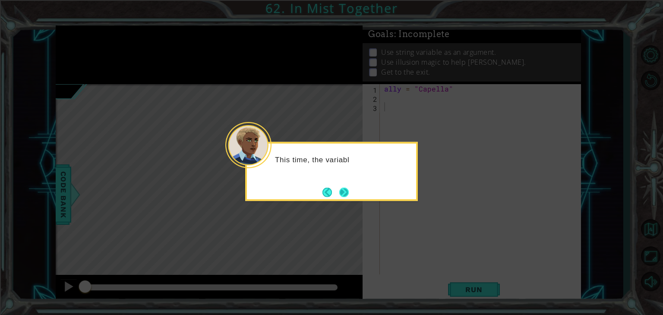
click at [347, 193] on button "Next" at bounding box center [344, 192] width 10 height 10
click at [347, 192] on button "Next" at bounding box center [343, 191] width 13 height 13
click at [347, 192] on button "Next" at bounding box center [344, 192] width 10 height 10
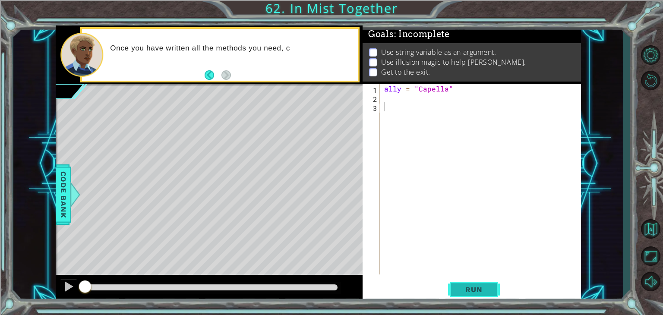
click at [472, 297] on button "Run" at bounding box center [474, 290] width 52 height 22
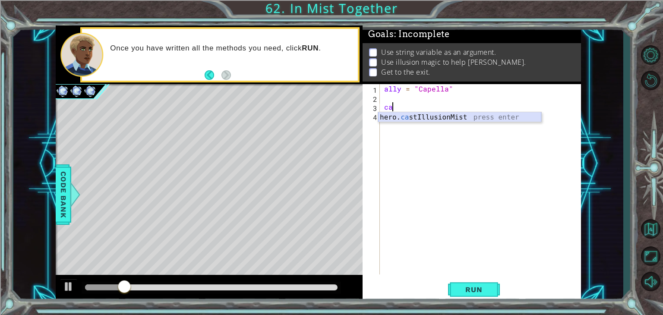
click at [435, 118] on div "hero. ca stIllusionMist press enter" at bounding box center [459, 127] width 163 height 31
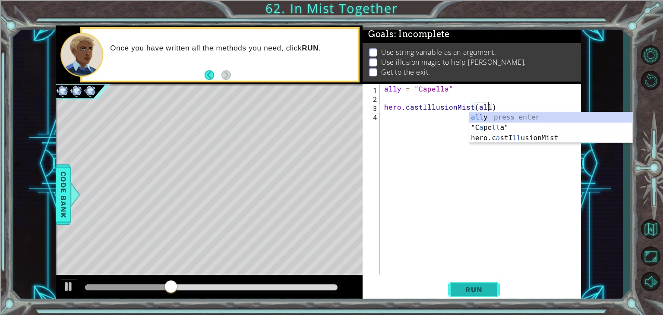
scroll to position [0, 6]
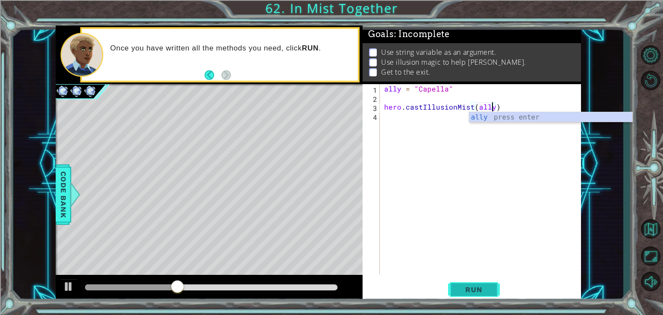
type textarea "hero.castIllusionMist(ally)"
click at [482, 292] on span "Run" at bounding box center [473, 289] width 34 height 9
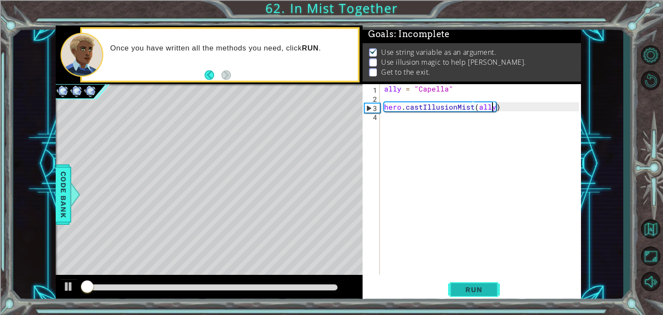
scroll to position [3, 0]
click at [393, 121] on div "ally = "Capella" hero . castIllusionMist ( ally )" at bounding box center [482, 188] width 201 height 208
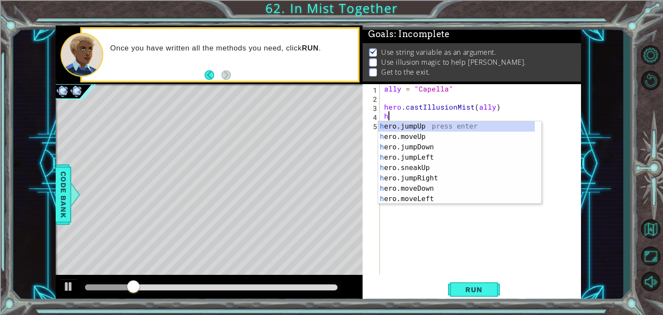
click at [393, 121] on body "1 ההההההההההההההההההההההההההההההההההההההההההההההההההההההההההההההההההההההההההההה…" at bounding box center [331, 157] width 663 height 315
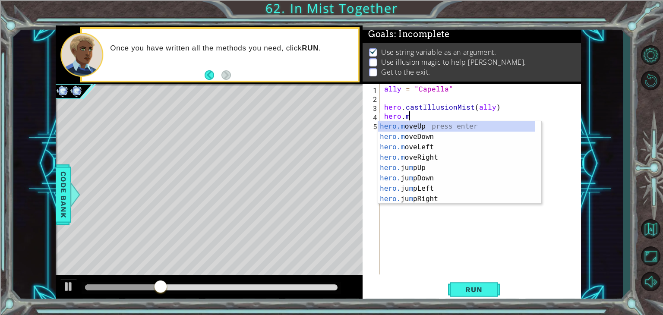
scroll to position [0, 1]
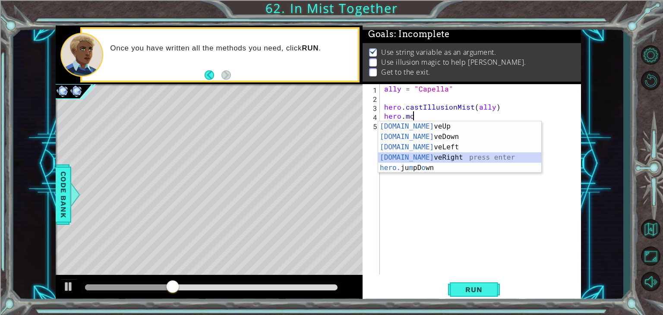
click at [430, 159] on div "[DOMAIN_NAME] veUp press enter [DOMAIN_NAME] veDown press enter [DOMAIN_NAME] v…" at bounding box center [459, 157] width 163 height 72
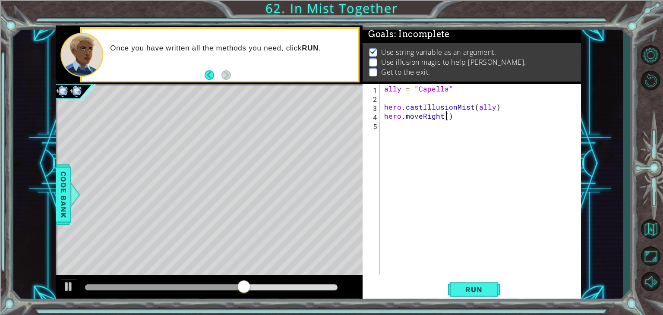
type textarea "hero.moveRight(2)"
click at [396, 120] on div "ally = "Capella" hero . castIllusionMist ( ally ) hero . moveRight ( 2 )" at bounding box center [482, 188] width 201 height 208
click at [387, 125] on div "ally = "Capella" hero . castIllusionMist ( ally ) hero . moveRight ( 2 )" at bounding box center [482, 188] width 201 height 208
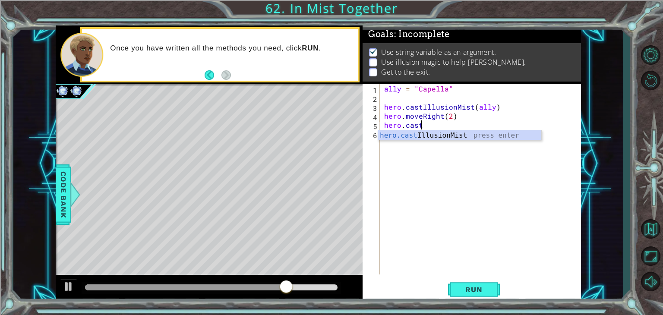
scroll to position [0, 2]
click at [397, 137] on div "hero.cast IllusionMist press enter" at bounding box center [459, 145] width 163 height 31
type textarea "hero.castIllusionMist(friend)"
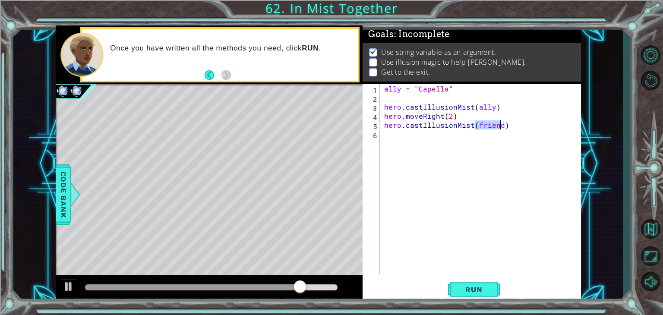
click at [401, 135] on div "ally = "Capella" hero . castIllusionMist ( ally ) hero . moveRight ( 2 ) hero .…" at bounding box center [482, 188] width 201 height 208
click at [480, 286] on span "Run" at bounding box center [473, 289] width 34 height 9
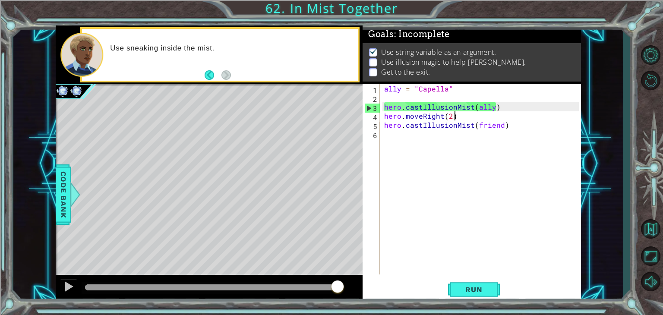
click at [456, 116] on div "ally = "Capella" hero . castIllusionMist ( ally ) hero . moveRight ( 2 ) hero .…" at bounding box center [482, 188] width 201 height 208
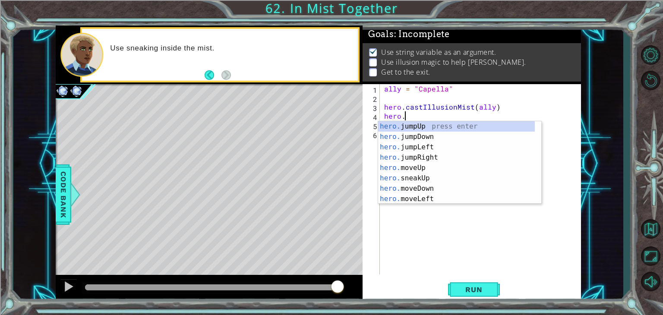
scroll to position [0, 1]
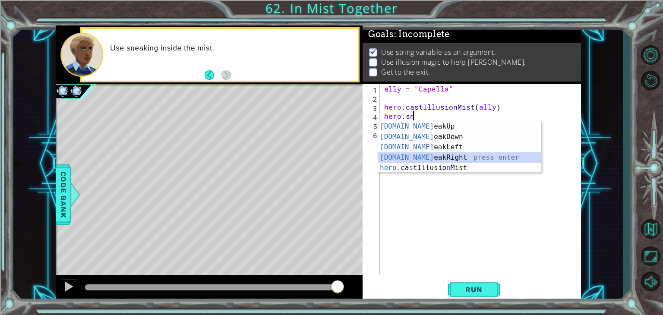
click at [425, 157] on div "[DOMAIN_NAME] eakUp press enter [DOMAIN_NAME] eakDown press enter [DOMAIN_NAME]…" at bounding box center [459, 157] width 163 height 72
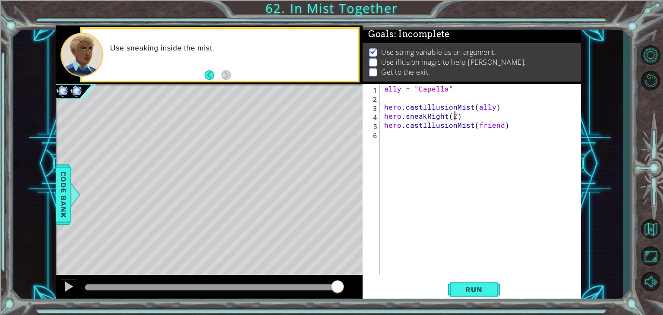
scroll to position [0, 4]
click at [473, 291] on span "Run" at bounding box center [473, 289] width 34 height 9
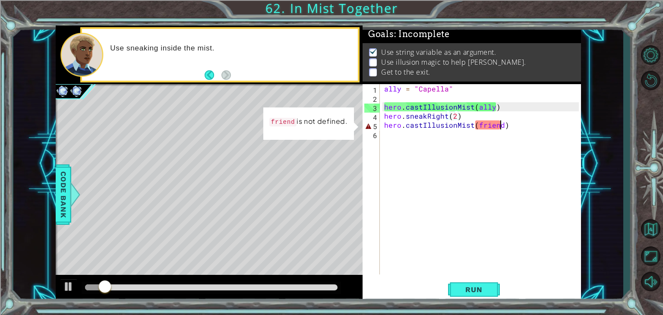
click at [499, 126] on div "ally = "Capella" hero . castIllusionMist ( ally ) hero . sneakRight ( 2 ) hero …" at bounding box center [482, 188] width 201 height 208
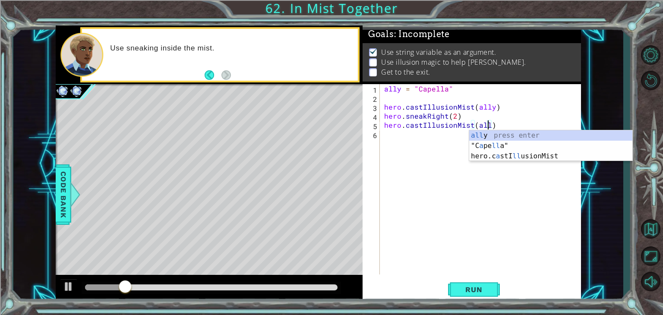
scroll to position [0, 6]
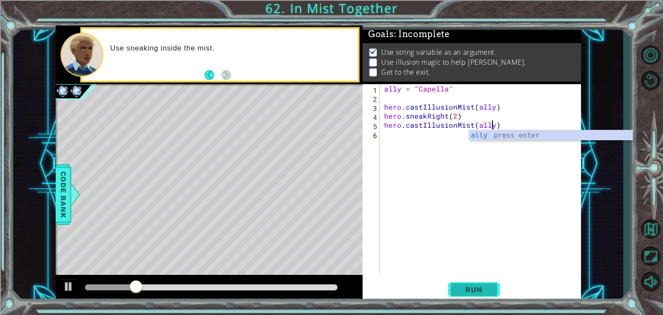
type textarea "hero.castIllusionMist(ally)"
click at [482, 292] on span "Run" at bounding box center [473, 289] width 34 height 9
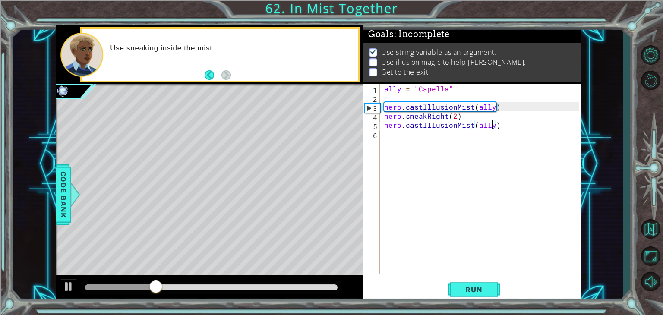
click at [405, 134] on div "ally = "Capella" hero . castIllusionMist ( ally ) hero . sneakRight ( 2 ) hero …" at bounding box center [482, 188] width 201 height 208
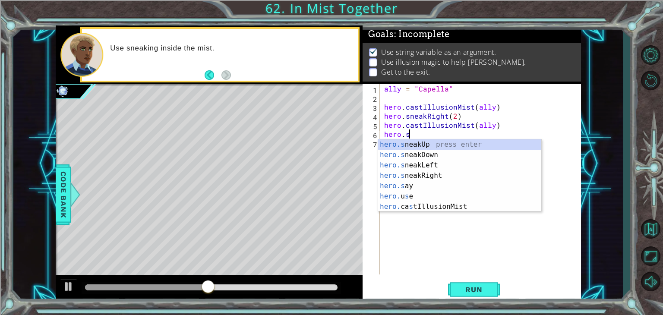
scroll to position [0, 1]
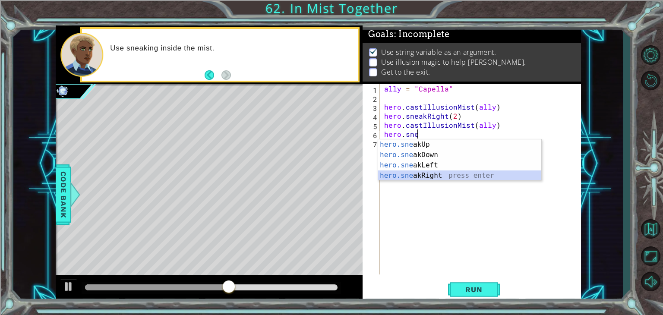
click at [420, 176] on div "hero.sne akUp press enter hero.sne akDown press enter hero.sne akLeft press ent…" at bounding box center [459, 170] width 163 height 62
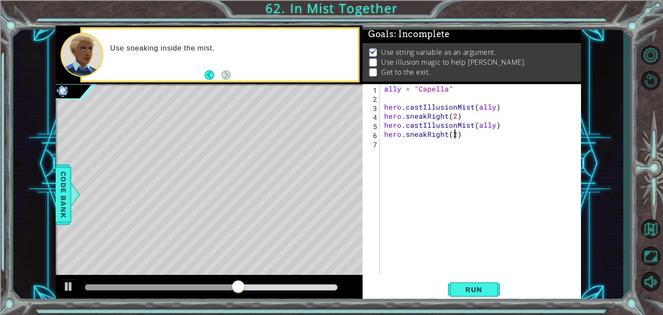
scroll to position [0, 4]
type textarea "hero.sneakRight(2)"
click at [477, 289] on span "Run" at bounding box center [473, 289] width 34 height 9
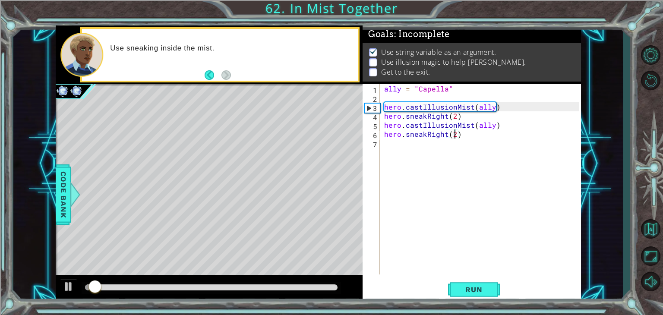
click at [398, 148] on div "ally = "Capella" hero . castIllusionMist ( ally ) hero . sneakRight ( 2 ) hero …" at bounding box center [482, 188] width 201 height 208
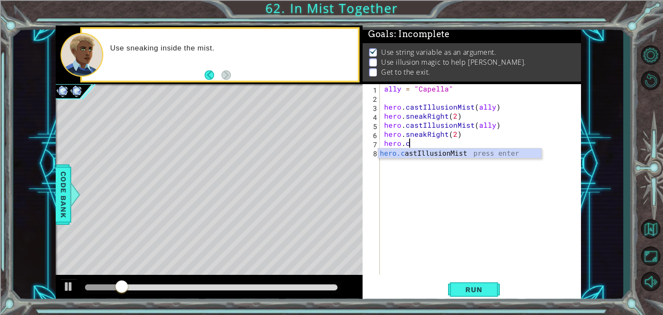
scroll to position [0, 1]
click at [406, 153] on div "hero.c astIllusionMist press enter" at bounding box center [459, 163] width 163 height 31
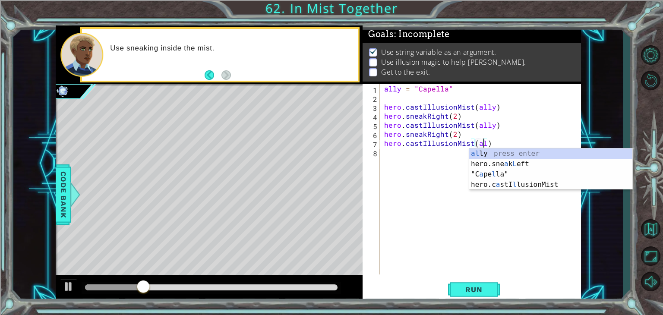
type textarea "hero.castIllusionMist(ally)"
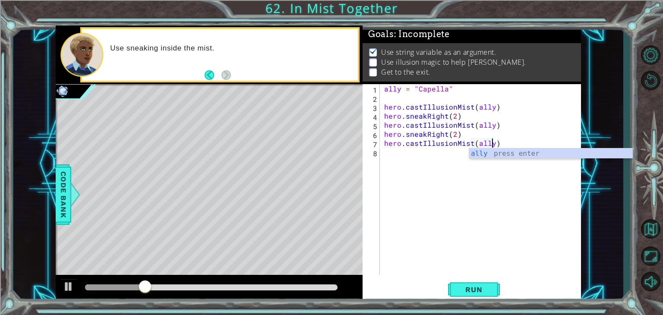
scroll to position [0, 6]
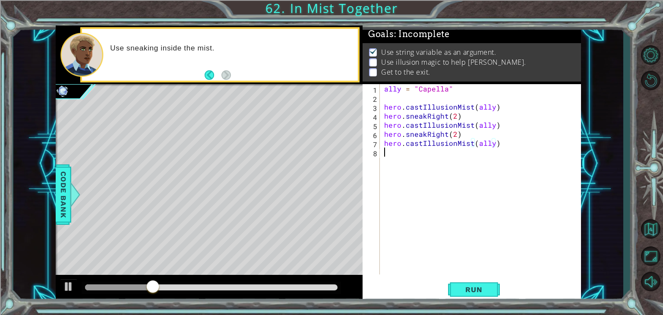
click at [413, 154] on div "ally = "Capella" hero . castIllusionMist ( ally ) hero . sneakRight ( 2 ) hero …" at bounding box center [482, 188] width 201 height 208
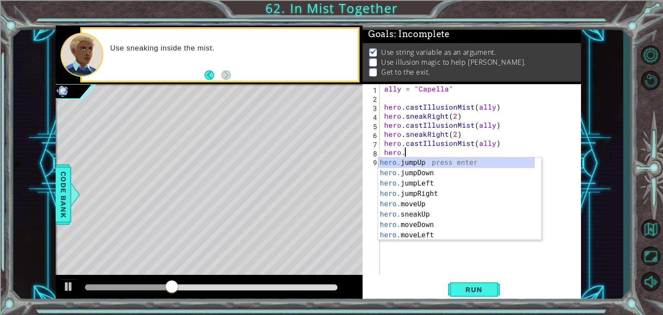
scroll to position [0, 1]
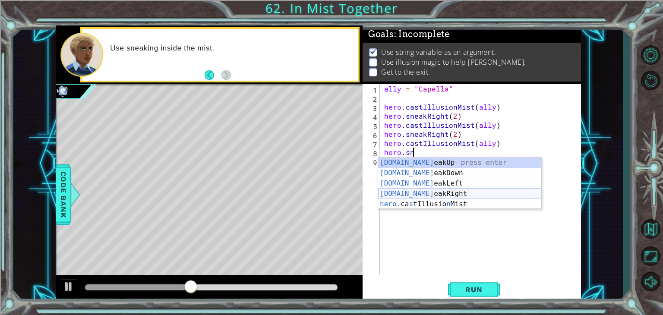
click at [433, 194] on div "[DOMAIN_NAME] eakUp press enter [DOMAIN_NAME] eakDown press enter [DOMAIN_NAME]…" at bounding box center [459, 193] width 163 height 72
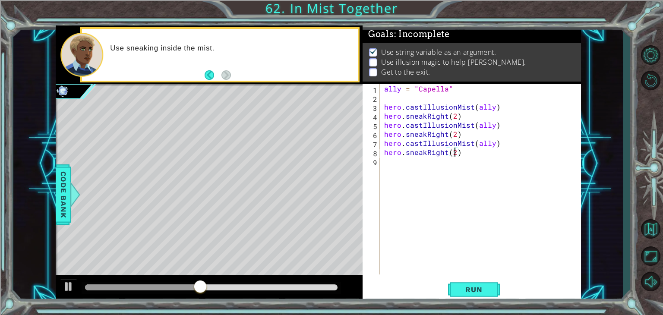
scroll to position [0, 4]
type textarea "hero.sneakRight(2)"
click at [467, 283] on button "Run" at bounding box center [474, 290] width 52 height 22
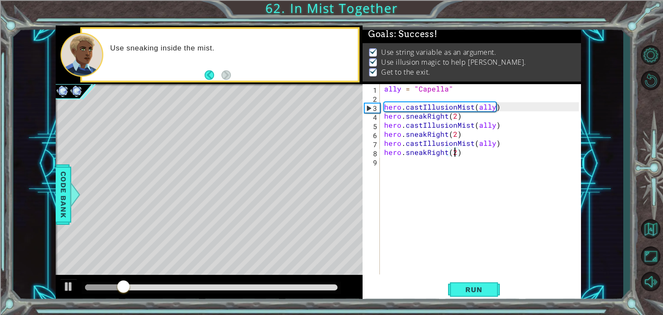
click at [334, 288] on div at bounding box center [211, 287] width 252 height 6
click at [67, 289] on div at bounding box center [68, 286] width 11 height 11
click at [336, 286] on div at bounding box center [211, 287] width 252 height 6
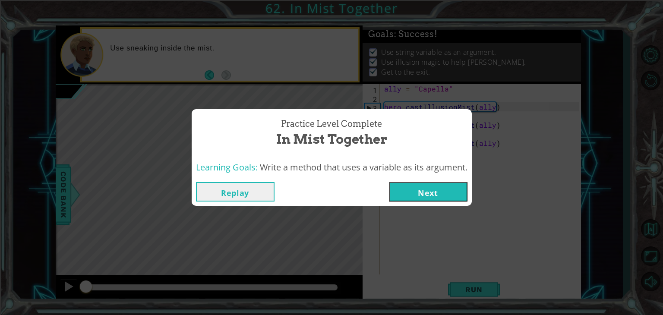
click at [423, 194] on button "Next" at bounding box center [428, 191] width 79 height 19
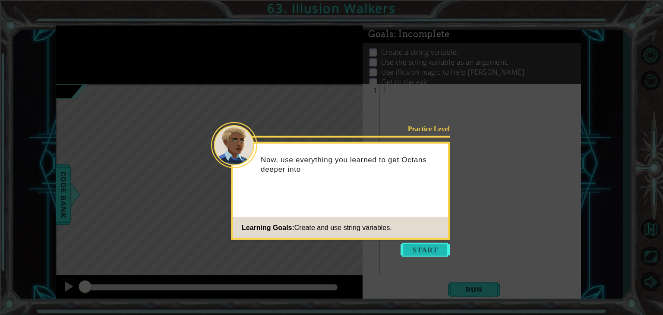
click at [415, 249] on button "Start" at bounding box center [424, 250] width 49 height 14
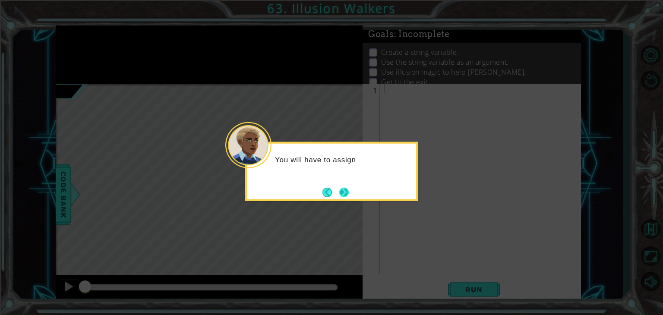
click at [340, 190] on button "Next" at bounding box center [344, 192] width 16 height 16
click at [340, 191] on button "Next" at bounding box center [344, 192] width 14 height 14
click at [340, 191] on button "Next" at bounding box center [343, 191] width 13 height 13
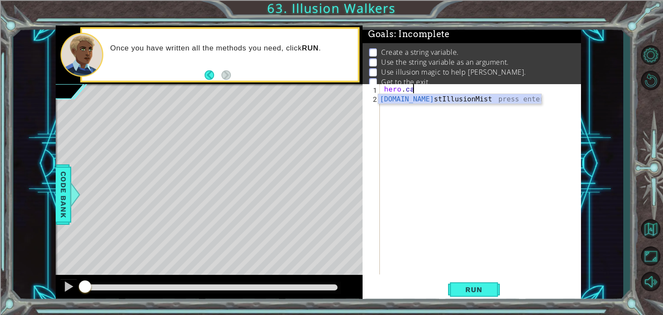
scroll to position [0, 1]
click at [424, 96] on div "[DOMAIN_NAME] stIllusionMist press enter" at bounding box center [459, 109] width 163 height 31
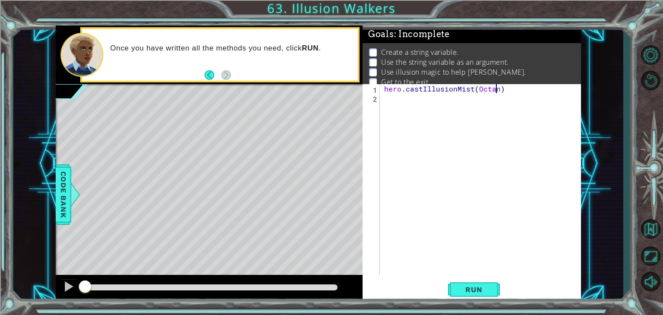
scroll to position [0, 7]
click at [487, 289] on span "Run" at bounding box center [473, 289] width 34 height 9
click at [475, 88] on div "hero . castIllusionMist ( Octans ")" at bounding box center [482, 188] width 201 height 208
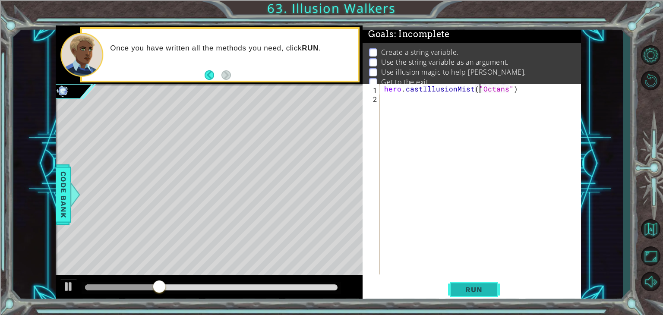
type textarea "hero.castIllusionMist("Octans")"
click at [488, 287] on span "Run" at bounding box center [473, 289] width 34 height 9
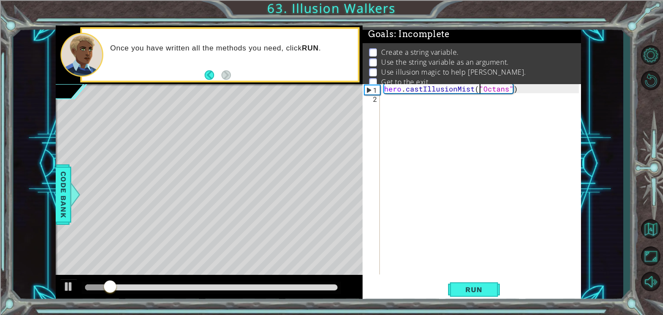
click at [402, 101] on div "hero . castIllusionMist ( "Octans" )" at bounding box center [482, 188] width 201 height 208
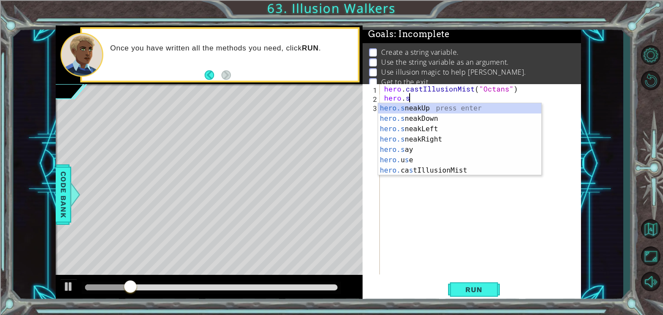
scroll to position [0, 1]
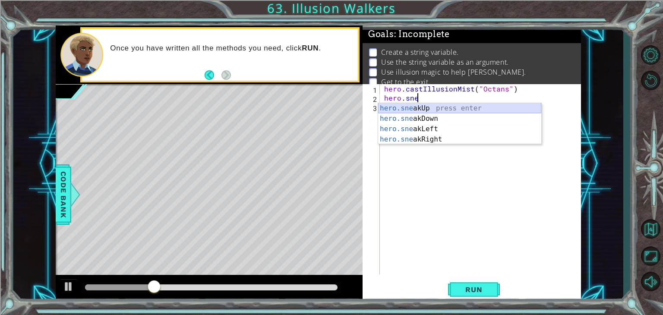
click at [433, 111] on div "hero.sne akUp press enter hero.sne akDown press enter hero.sne akLeft press ent…" at bounding box center [459, 134] width 163 height 62
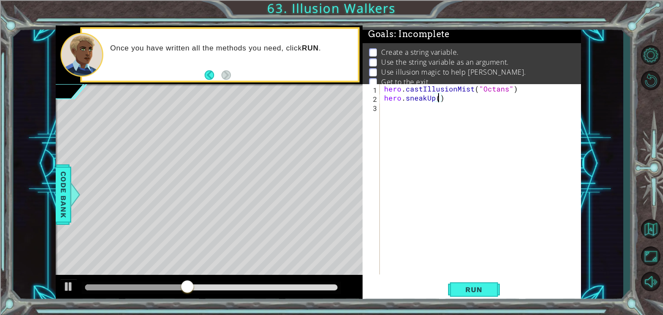
type textarea "hero.sneakUp(2)"
click at [423, 107] on div "hero . castIllusionMist ( "Octans" ) hero . sneakUp ( 2 )" at bounding box center [482, 188] width 201 height 208
click at [457, 288] on span "Run" at bounding box center [473, 289] width 34 height 9
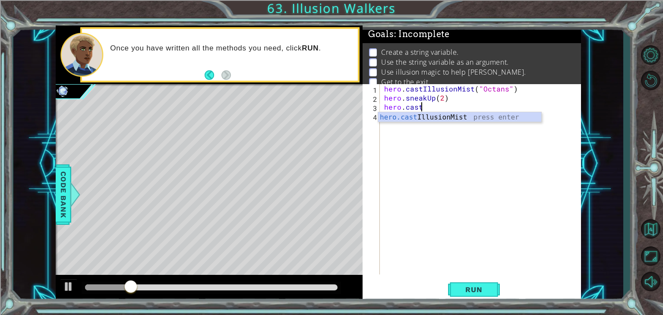
scroll to position [0, 2]
click at [449, 119] on div "hero.cast IllusionMist press enter" at bounding box center [459, 127] width 163 height 31
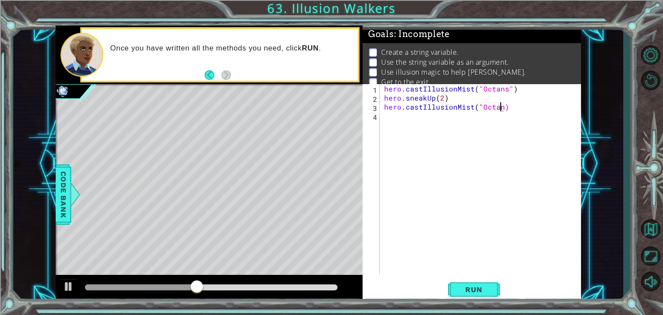
scroll to position [0, 7]
type textarea "hero.castIllusionMist("Octans")"
click at [430, 123] on div "hero . castIllusionMist ( "Octans" ) hero . sneakUp ( 2 ) hero . castIllusionMi…" at bounding box center [482, 188] width 201 height 208
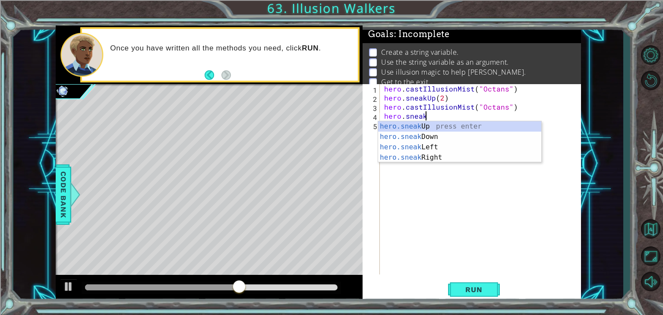
scroll to position [0, 2]
click at [429, 126] on div "hero.sneak Up press enter hero.sneak Down press enter hero.sneak Left press ent…" at bounding box center [459, 152] width 163 height 62
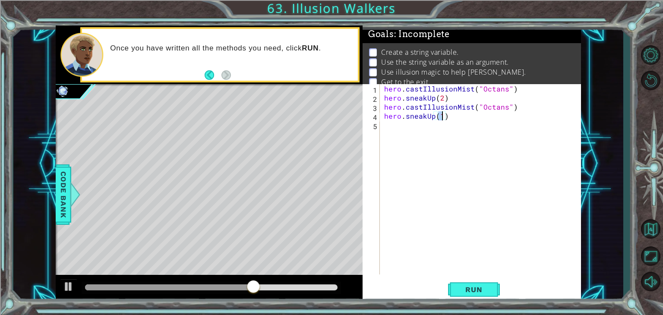
scroll to position [0, 3]
type textarea "hero.sneakUp(2)"
click at [471, 291] on span "Run" at bounding box center [473, 289] width 34 height 9
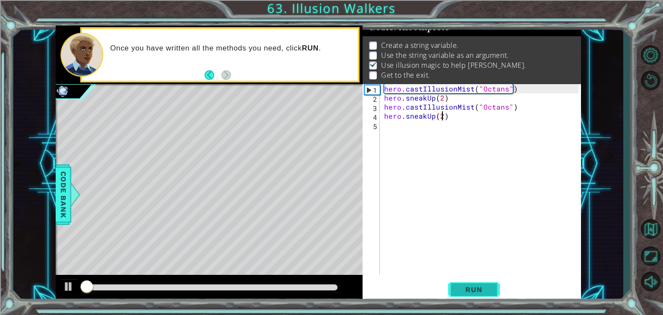
scroll to position [9, 0]
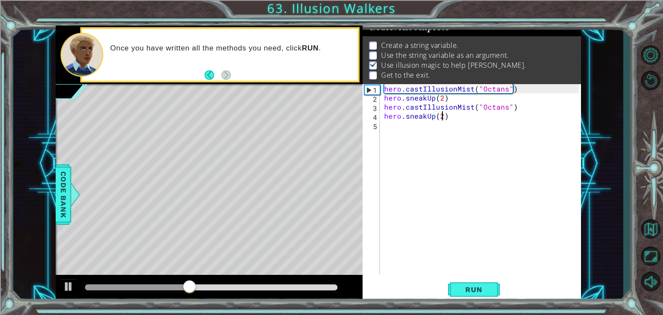
click at [387, 123] on div "hero . castIllusionMist ( "Octans" ) hero . sneakUp ( 2 ) hero . castIllusionMi…" at bounding box center [482, 188] width 201 height 208
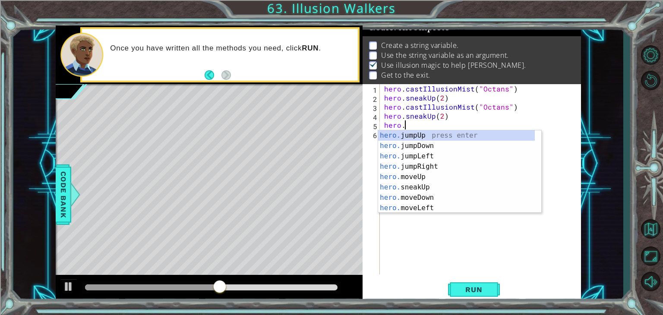
scroll to position [0, 1]
click at [443, 136] on div "hero.m oveUp press enter hero.m oveDown press enter hero.m oveLeft press enter …" at bounding box center [456, 182] width 157 height 104
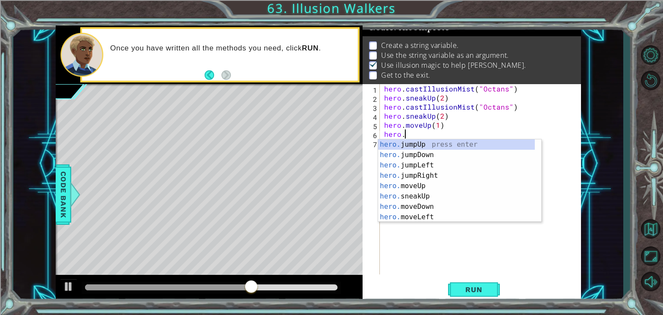
scroll to position [0, 4]
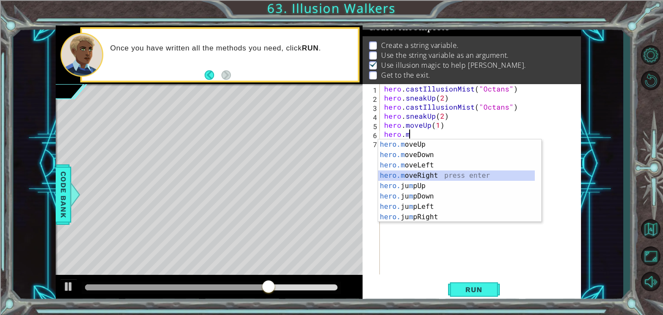
click at [404, 176] on div "hero.m oveUp press enter hero.m oveDown press enter hero.m oveLeft press enter …" at bounding box center [456, 191] width 157 height 104
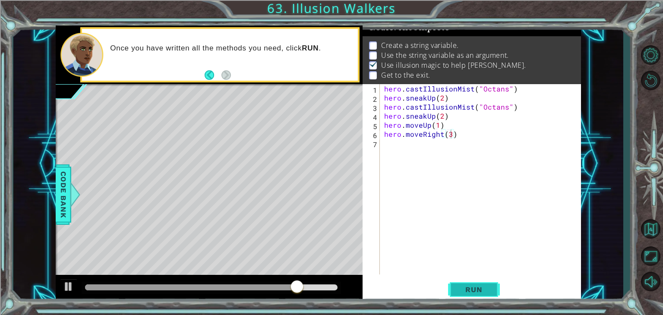
click at [487, 285] on span "Run" at bounding box center [473, 289] width 34 height 9
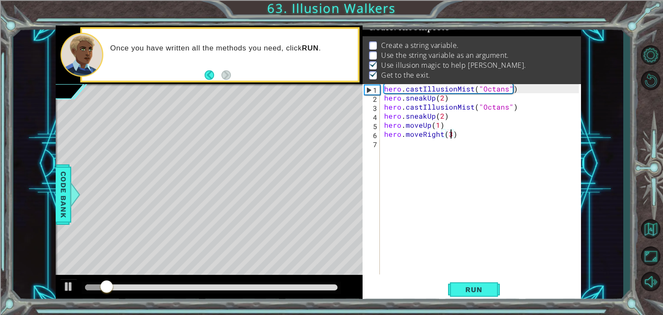
click at [336, 286] on div at bounding box center [211, 287] width 252 height 6
click at [452, 289] on button "Run" at bounding box center [474, 290] width 52 height 22
click at [337, 285] on div at bounding box center [211, 287] width 252 height 6
click at [467, 287] on span "Run" at bounding box center [473, 289] width 34 height 9
click at [442, 99] on div "hero . castIllusionMist ( "Octans" ) hero . sneakUp ( 2 ) hero . castIllusionMi…" at bounding box center [482, 188] width 201 height 208
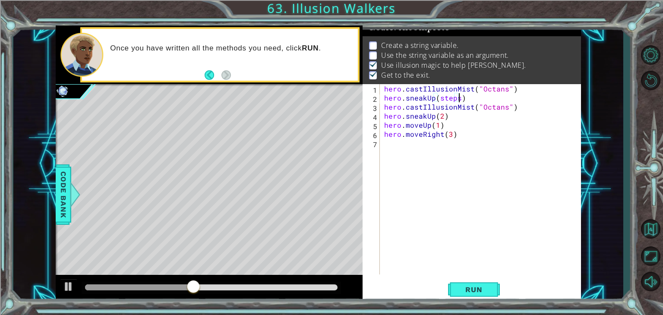
scroll to position [0, 4]
click at [442, 116] on div "hero . castIllusionMist ( "Octans" ) hero . sneakUp ( steps ) hero . castIllusi…" at bounding box center [482, 188] width 201 height 208
click at [383, 91] on div "hero . castIllusionMist ( "Octans" ) hero . sneakUp ( steps ) hero . castIllusi…" at bounding box center [482, 188] width 201 height 208
type textarea "hero.castIllusionMist("Octans")"
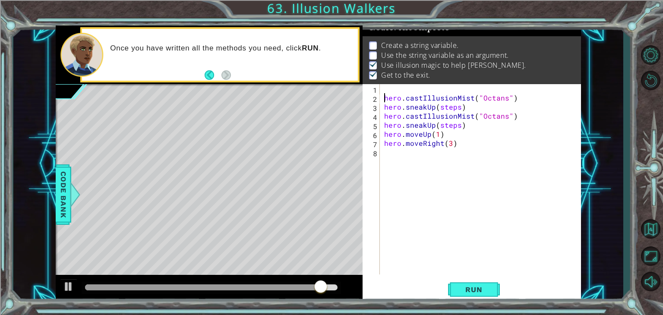
click at [385, 87] on div "hero . castIllusionMist ( "Octans" ) hero . sneakUp ( steps ) hero . castIllusi…" at bounding box center [482, 188] width 201 height 208
type textarea "steps = 2"
click at [489, 285] on button "Run" at bounding box center [474, 290] width 52 height 22
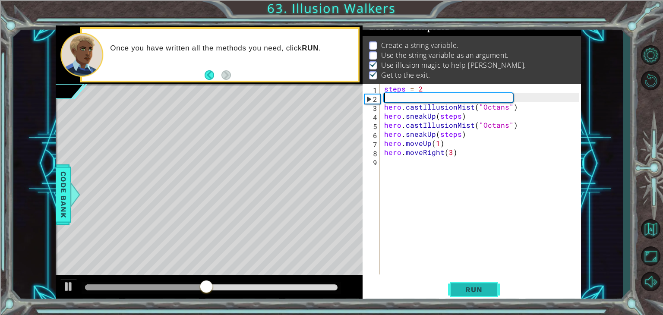
scroll to position [0, 0]
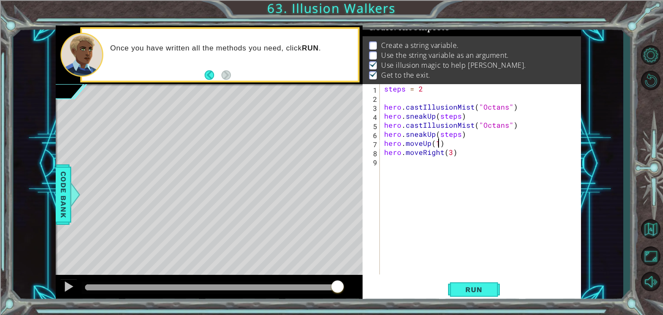
click at [437, 145] on div "steps = 2 hero . castIllusionMist ( "Octans" ) hero . sneakUp ( steps ) hero . …" at bounding box center [482, 188] width 201 height 208
click at [483, 286] on span "Run" at bounding box center [473, 289] width 34 height 9
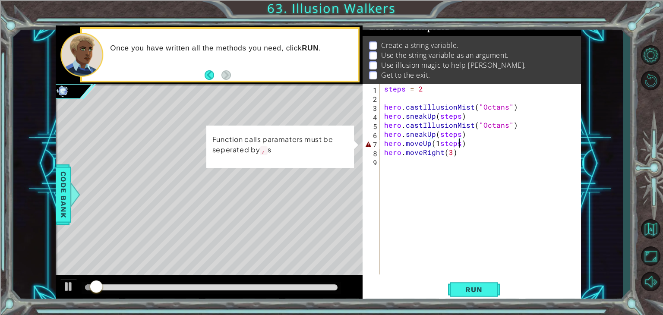
click at [437, 144] on div "steps = 2 hero . castIllusionMist ( "Octans" ) hero . sneakUp ( steps ) hero . …" at bounding box center [482, 188] width 201 height 208
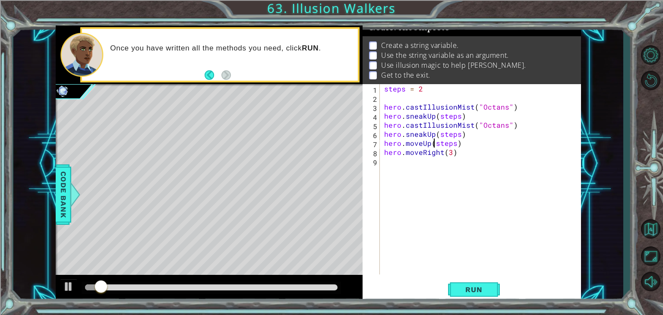
scroll to position [0, 4]
click at [486, 295] on button "Run" at bounding box center [474, 290] width 52 height 22
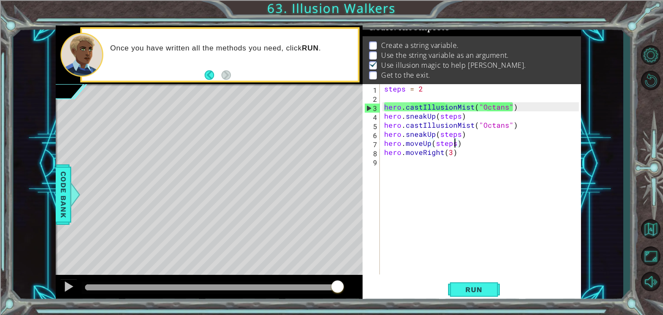
click at [456, 145] on div "steps = 2 hero . castIllusionMist ( "Octans" ) hero . sneakUp ( steps ) hero . …" at bounding box center [482, 188] width 201 height 208
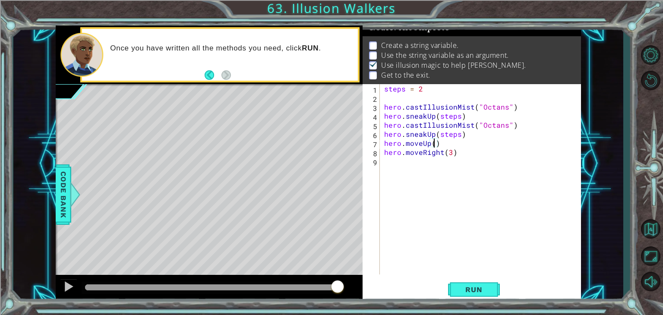
scroll to position [0, 3]
click at [383, 152] on div "steps = 2 hero . castIllusionMist ( "Octans" ) hero . sneakUp ( steps ) hero . …" at bounding box center [482, 188] width 201 height 208
type textarea "hero.moveRight(3)"
click at [390, 151] on div "steps = 2 hero . castIllusionMist ( "Octans" ) hero . sneakUp ( steps ) hero . …" at bounding box center [484, 188] width 197 height 208
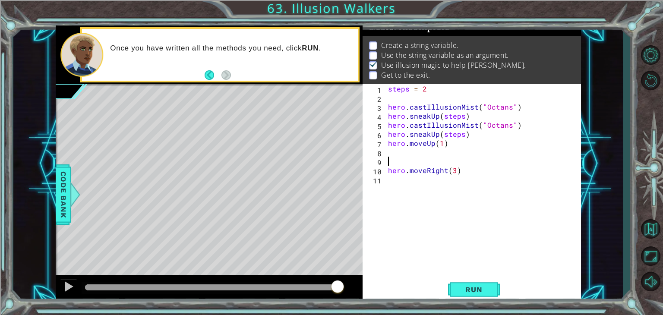
click at [444, 145] on div "steps = 2 hero . castIllusionMist ( "Octans" ) hero . sneakUp ( steps ) hero . …" at bounding box center [484, 188] width 197 height 208
type textarea "hero.moveUp(1)"
click at [394, 163] on div "steps = 2 hero . castIllusionMist ( "Octans" ) hero . sneakUp ( steps ) hero . …" at bounding box center [484, 188] width 197 height 208
click at [456, 181] on div "steps = 2 hero . castIllusionMist ( "Octans" ) hero . sneakUp ( steps ) hero . …" at bounding box center [484, 188] width 197 height 208
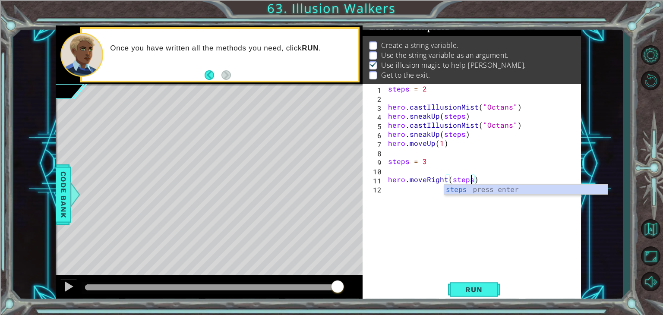
scroll to position [0, 5]
type textarea "hero.moveRight(steps)"
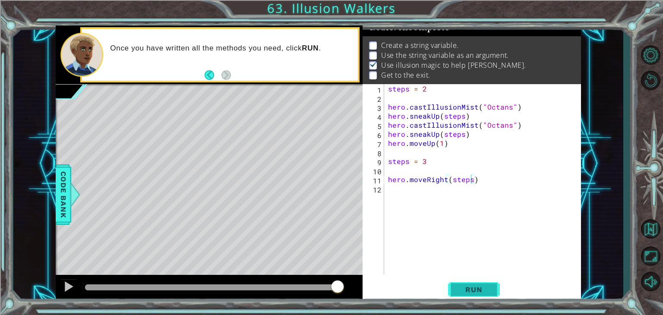
click at [474, 284] on button "Run" at bounding box center [474, 290] width 52 height 22
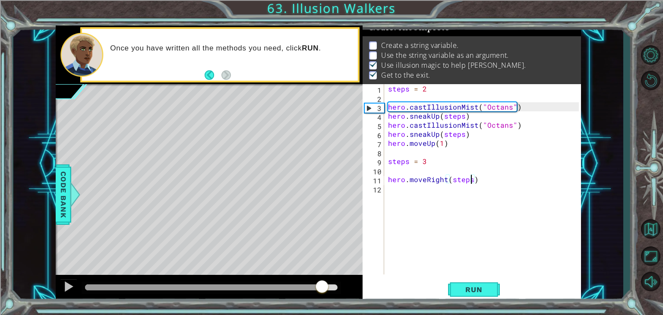
click at [321, 289] on div at bounding box center [211, 287] width 252 height 6
click at [63, 289] on div at bounding box center [68, 286] width 11 height 11
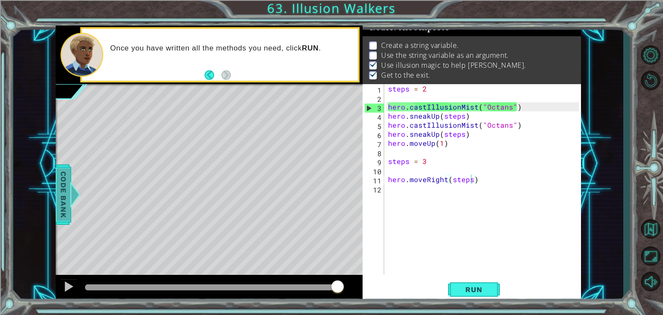
click at [64, 200] on span "Code Bank" at bounding box center [64, 194] width 14 height 53
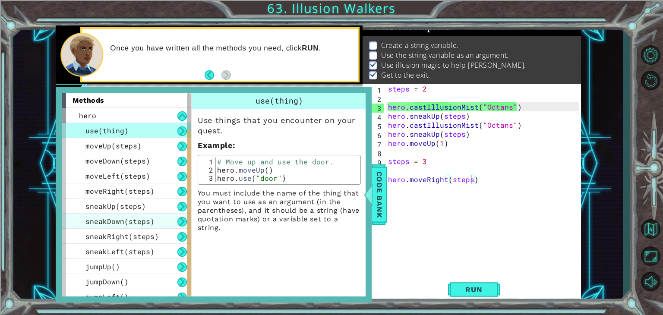
scroll to position [67, 0]
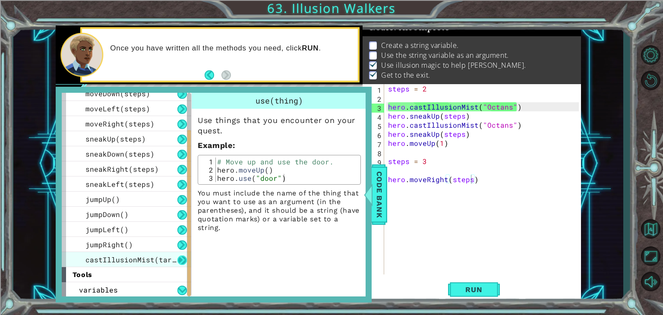
click at [183, 261] on button at bounding box center [181, 259] width 9 height 9
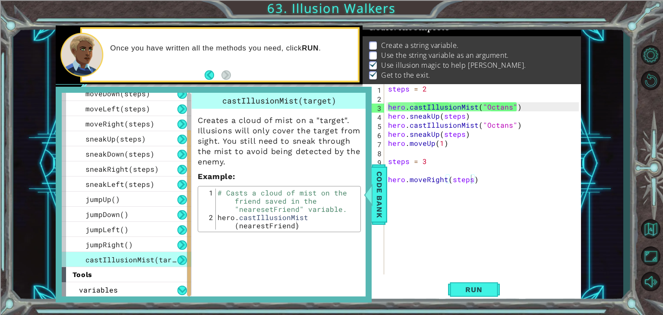
click at [182, 261] on button at bounding box center [181, 259] width 9 height 9
drag, startPoint x: 442, startPoint y: 204, endPoint x: 438, endPoint y: 226, distance: 22.7
click at [438, 226] on div "steps = 2 hero . castIllusionMist ( "Octans" ) hero . sneakUp ( steps ) hero . …" at bounding box center [484, 188] width 197 height 208
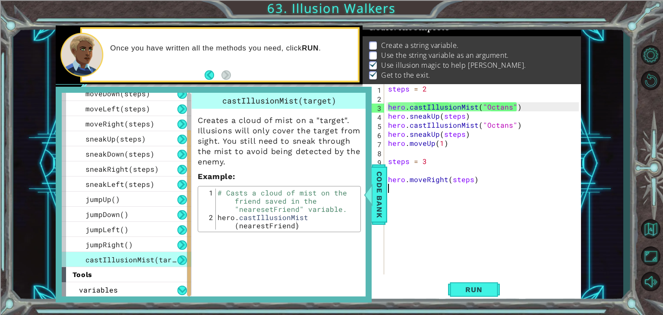
click at [438, 226] on div "steps = 2 hero . castIllusionMist ( "Octans" ) hero . sneakUp ( steps ) hero . …" at bounding box center [484, 188] width 197 height 208
click at [518, 107] on div "steps = 2 hero . castIllusionMist ( "Octans" ) hero . sneakUp ( steps ) hero . …" at bounding box center [484, 188] width 197 height 208
click at [371, 192] on div at bounding box center [367, 195] width 11 height 26
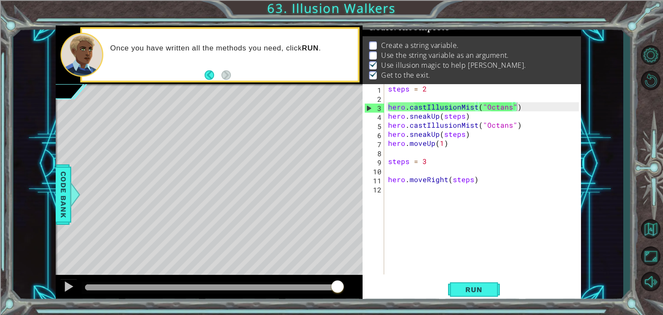
click at [508, 109] on div "steps = 2 hero . castIllusionMist ( "Octans" ) hero . sneakUp ( steps ) hero . …" at bounding box center [484, 188] width 197 height 208
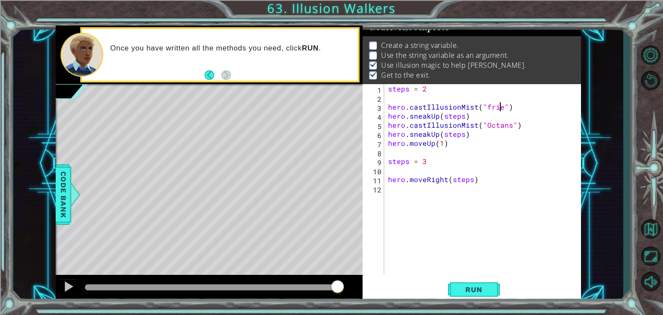
scroll to position [0, 7]
click at [426, 91] on div "steps = 2 hero . castIllusionMist ( "friend" ) hero . sneakUp ( steps ) hero . …" at bounding box center [484, 188] width 197 height 208
type textarea "steps = 2"
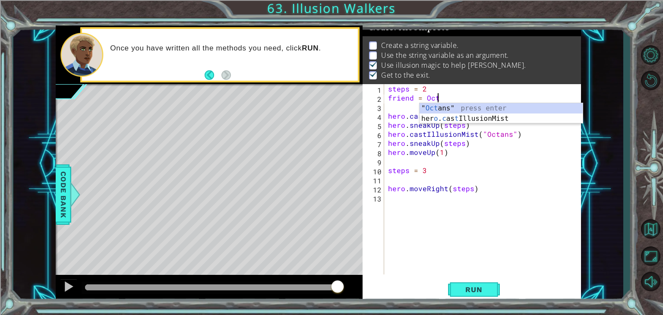
scroll to position [0, 3]
click at [430, 105] on div "" Octa ns" press enter" at bounding box center [500, 118] width 163 height 31
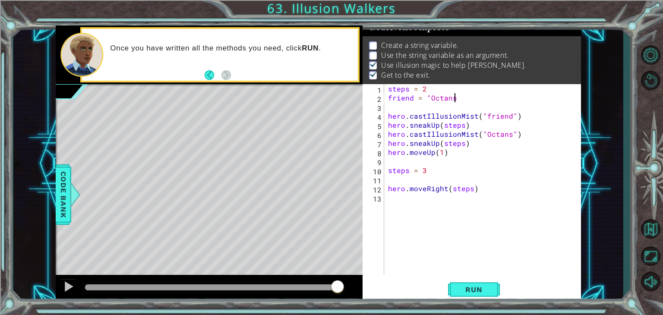
click at [508, 136] on div "steps = 2 friend = "Octans hero . castIllusionMist ( "friend" ) hero . sneakUp …" at bounding box center [484, 188] width 197 height 208
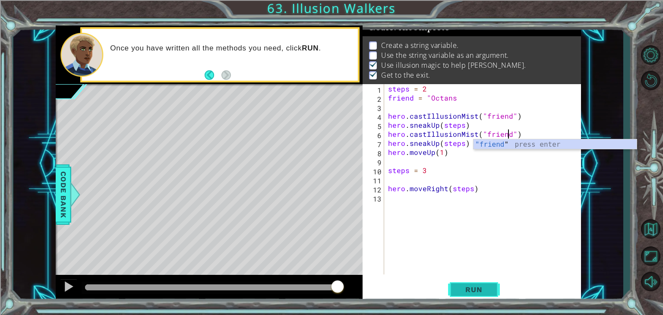
click at [462, 289] on span "Run" at bounding box center [473, 289] width 34 height 9
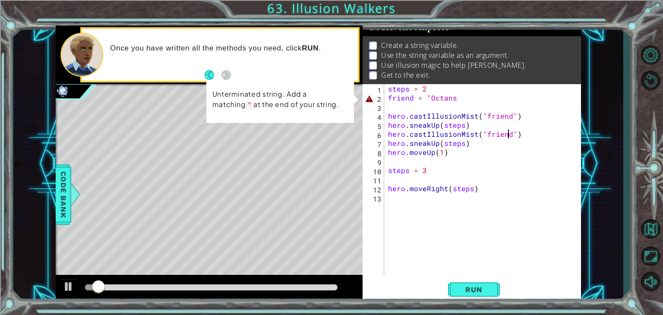
click at [455, 97] on div "steps = 2 friend = "Octans hero . castIllusionMist ( "friend" ) hero . sneakUp …" at bounding box center [484, 188] width 197 height 208
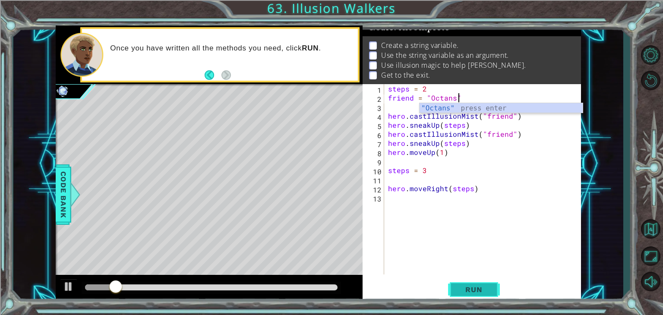
click at [493, 285] on button "Run" at bounding box center [474, 290] width 52 height 22
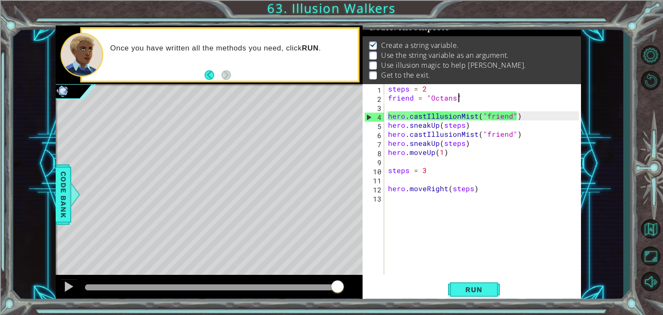
click at [336, 289] on div at bounding box center [211, 287] width 252 height 6
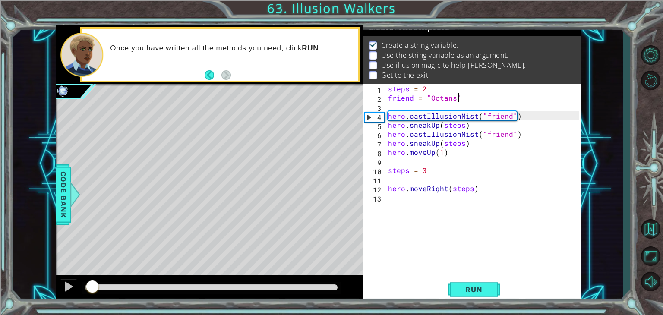
click at [336, 289] on div at bounding box center [211, 287] width 252 height 6
click at [66, 285] on div at bounding box center [68, 286] width 11 height 11
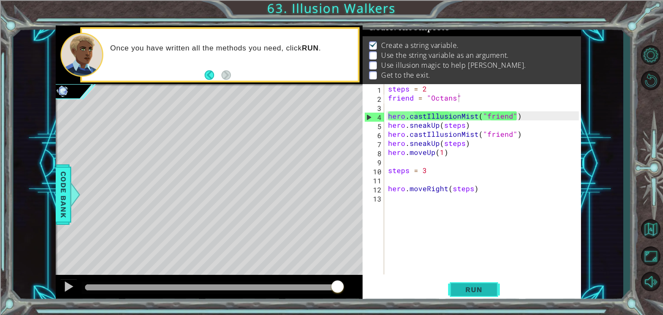
click at [457, 289] on span "Run" at bounding box center [473, 289] width 34 height 9
click at [489, 119] on div "steps = 2 friend = "Octans" hero . castIllusionMist ( "friend" ) hero . sneakUp…" at bounding box center [484, 188] width 197 height 208
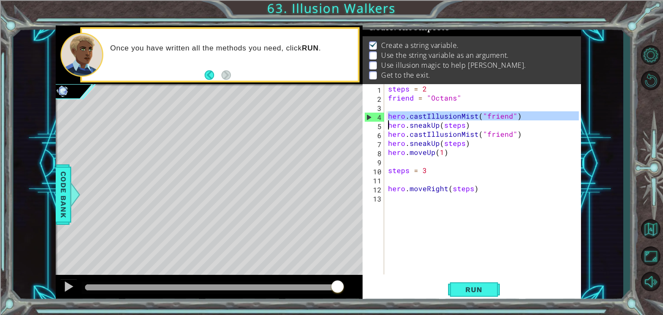
click at [489, 119] on div "steps = 2 friend = "Octans" hero . castIllusionMist ( "friend" ) hero . sneakUp…" at bounding box center [484, 188] width 197 height 208
click at [458, 98] on div "steps = 2 friend = "Octans" hero . castIllusionMist ( "friend" ) hero . sneakUp…" at bounding box center [484, 188] width 197 height 208
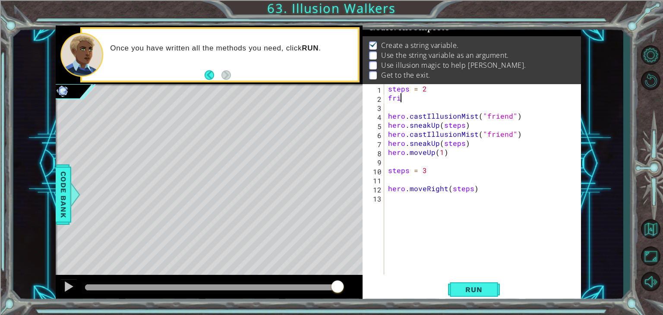
scroll to position [0, 0]
type textarea "f"
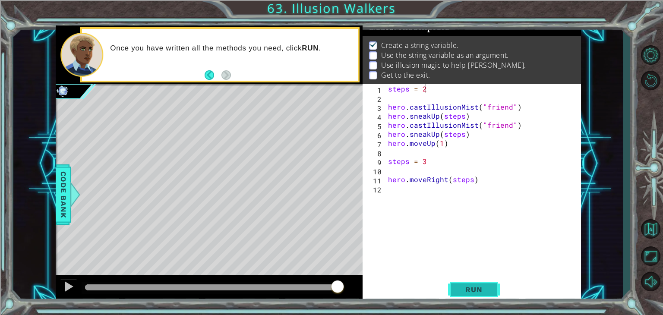
click at [487, 286] on span "Run" at bounding box center [473, 289] width 34 height 9
type textarea "s"
click at [484, 292] on span "Run" at bounding box center [473, 289] width 34 height 9
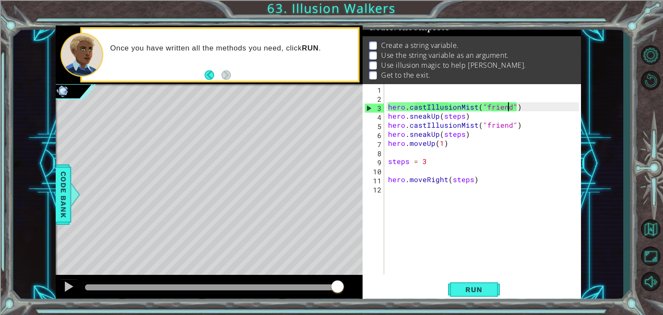
click at [507, 108] on div "hero . castIllusionMist ( "friend" ) hero . sneakUp ( steps ) hero . castIllusi…" at bounding box center [484, 188] width 197 height 208
type textarea "hero.castIllusionMist("friend")"
click at [411, 151] on div "hero . castIllusionMist ( "friend" ) hero . sneakUp ( steps ) hero . castIllusi…" at bounding box center [484, 188] width 197 height 208
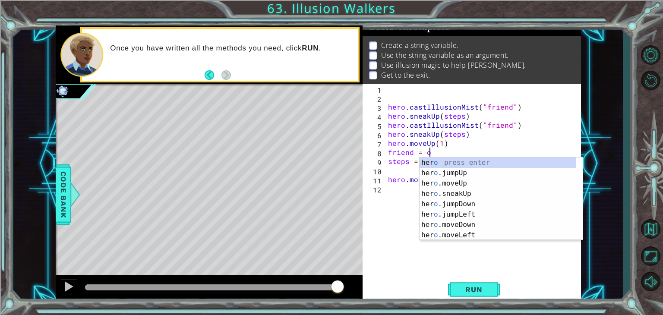
scroll to position [0, 2]
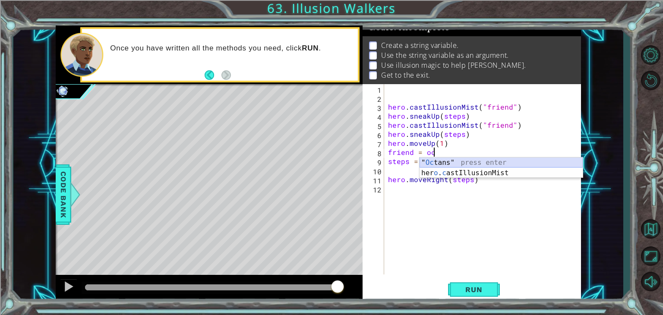
click at [443, 163] on div "" Oc tans" press enter her o . c astIllusionMist press enter" at bounding box center [500, 177] width 163 height 41
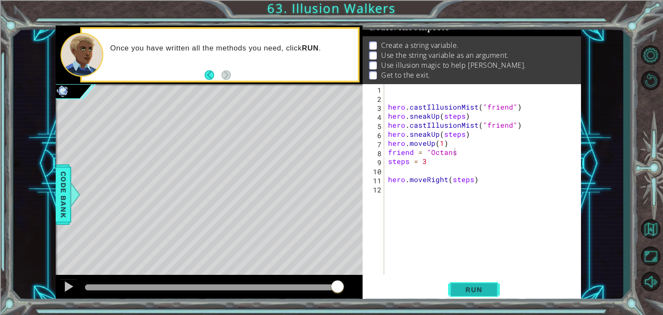
click at [476, 295] on button "Run" at bounding box center [474, 290] width 52 height 22
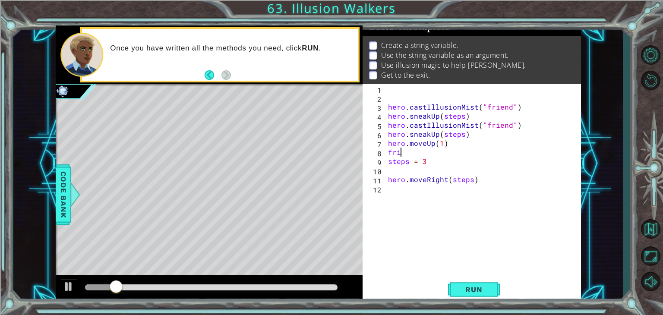
scroll to position [0, 0]
type textarea "f"
type textarea "hero.moveUp(1)"
